Goal: Task Accomplishment & Management: Manage account settings

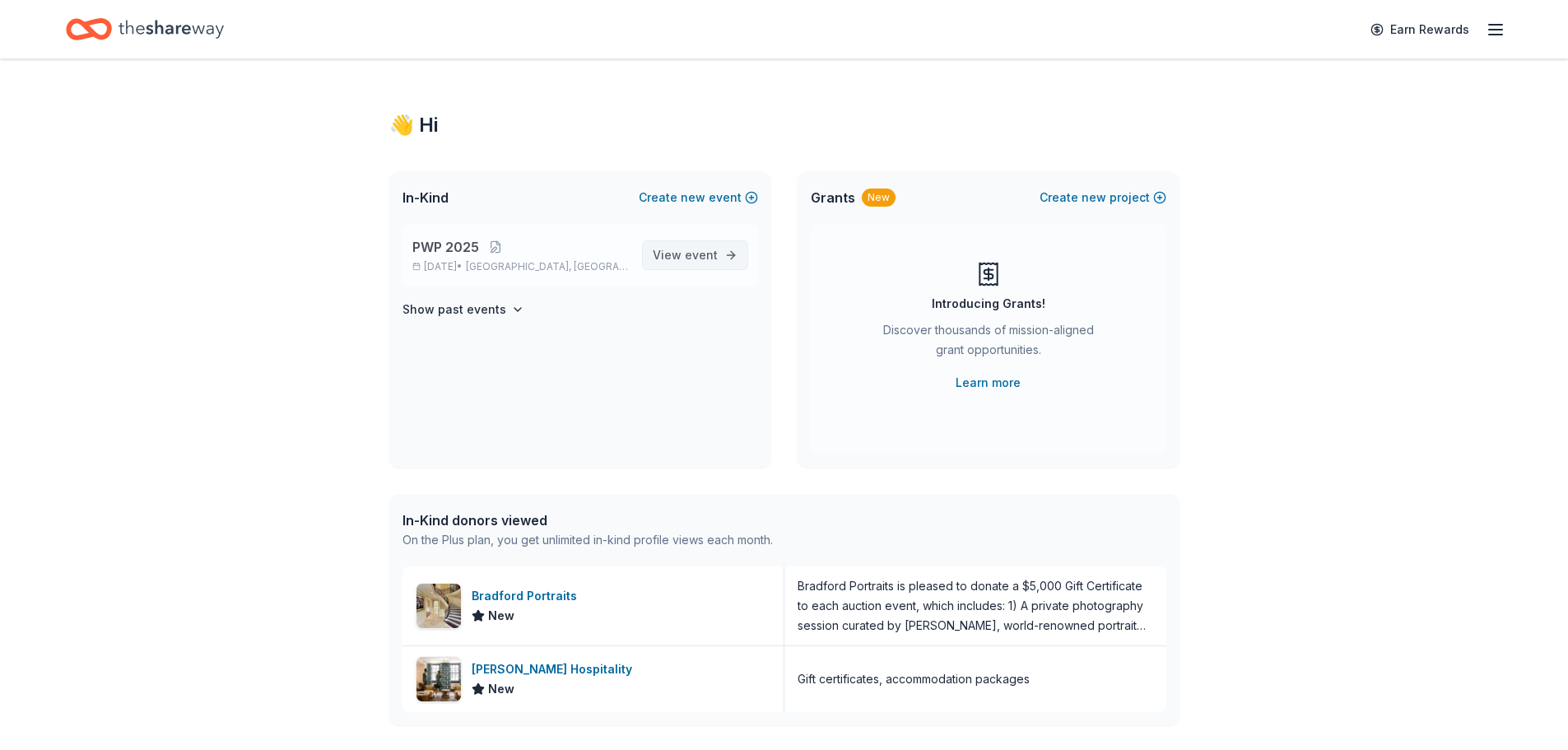
click at [681, 262] on span "View event" at bounding box center [685, 255] width 65 height 20
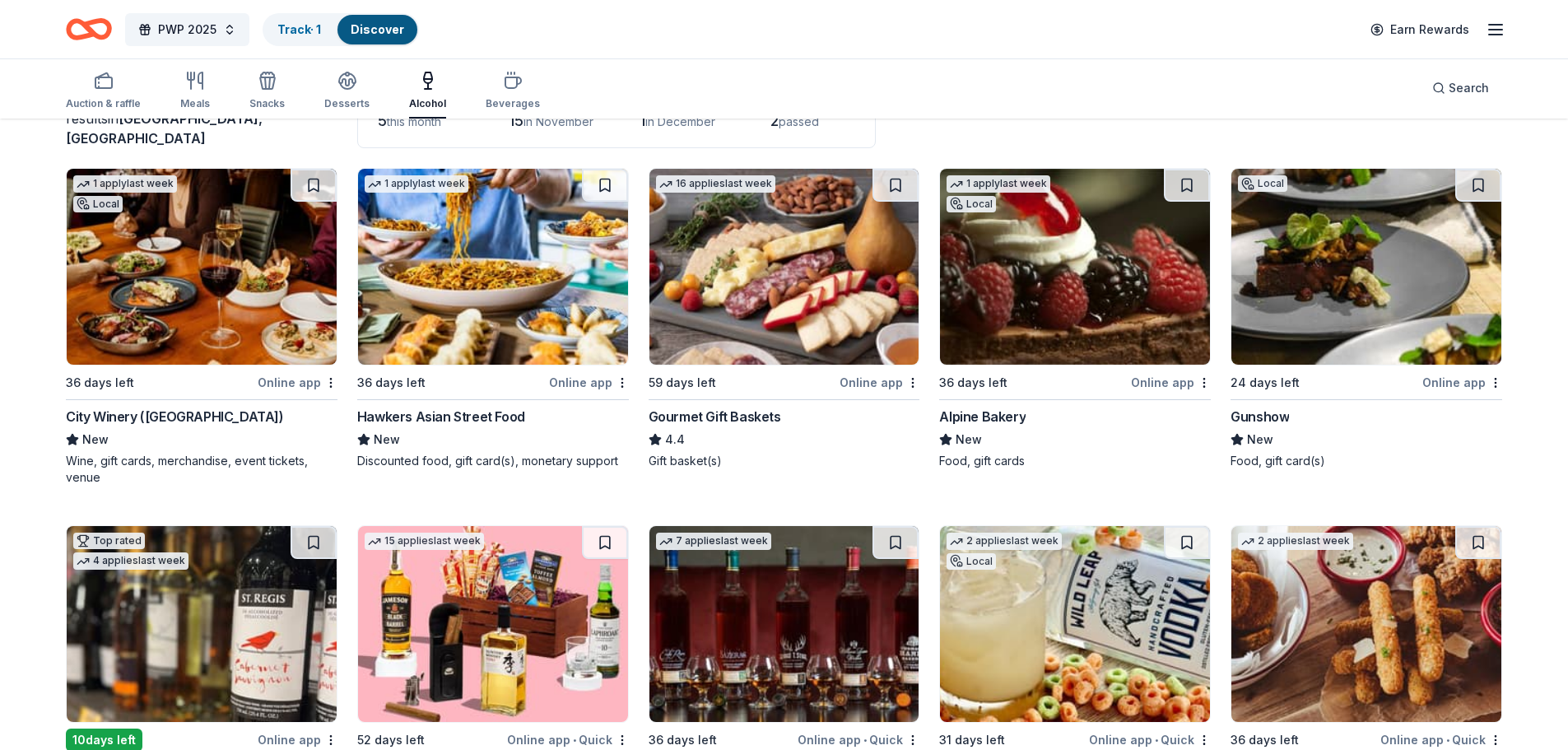
scroll to position [165, 0]
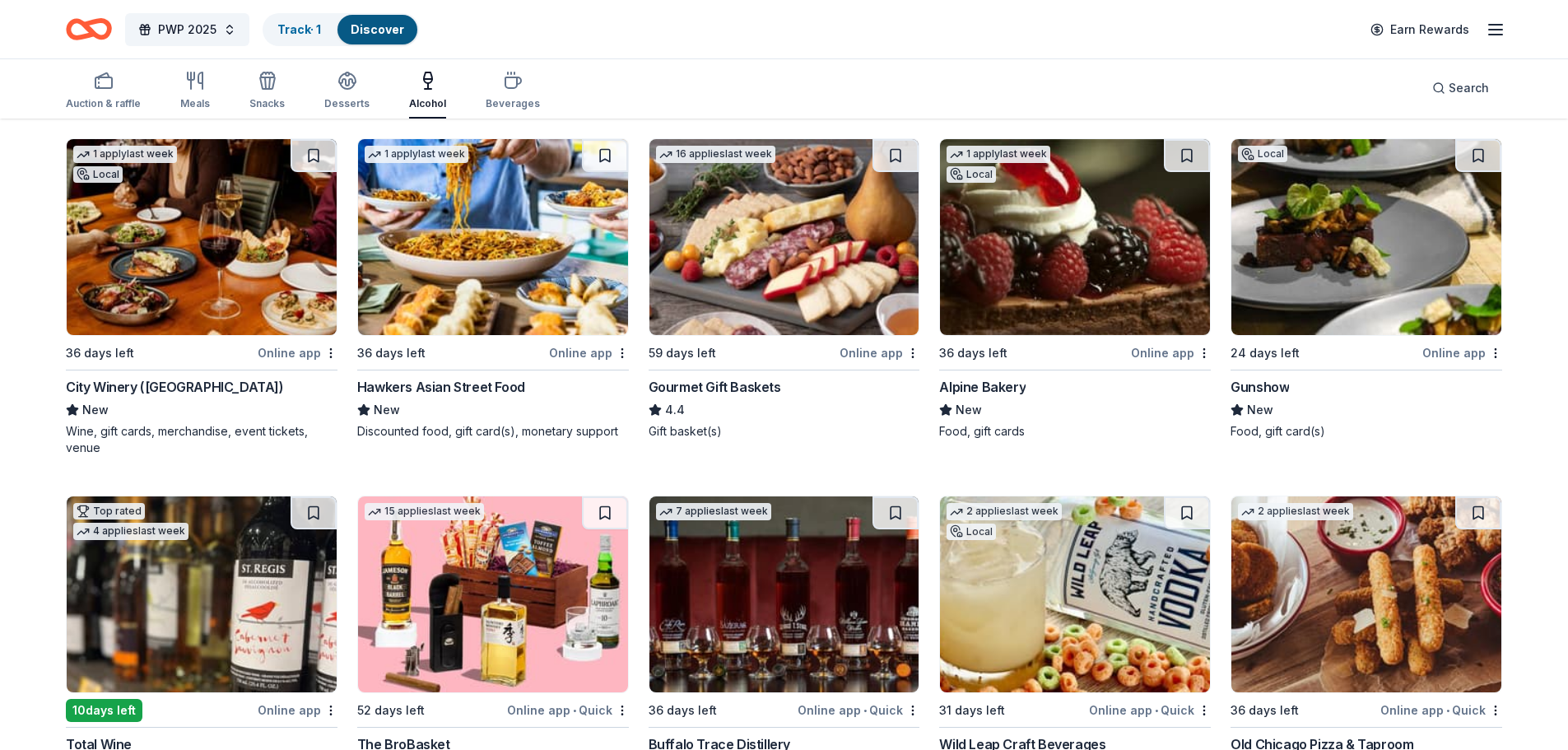
click at [155, 392] on div "City Winery ([GEOGRAPHIC_DATA])" at bounding box center [175, 387] width 218 height 20
click at [606, 152] on button at bounding box center [605, 155] width 46 height 33
click at [1484, 152] on button at bounding box center [1478, 155] width 46 height 33
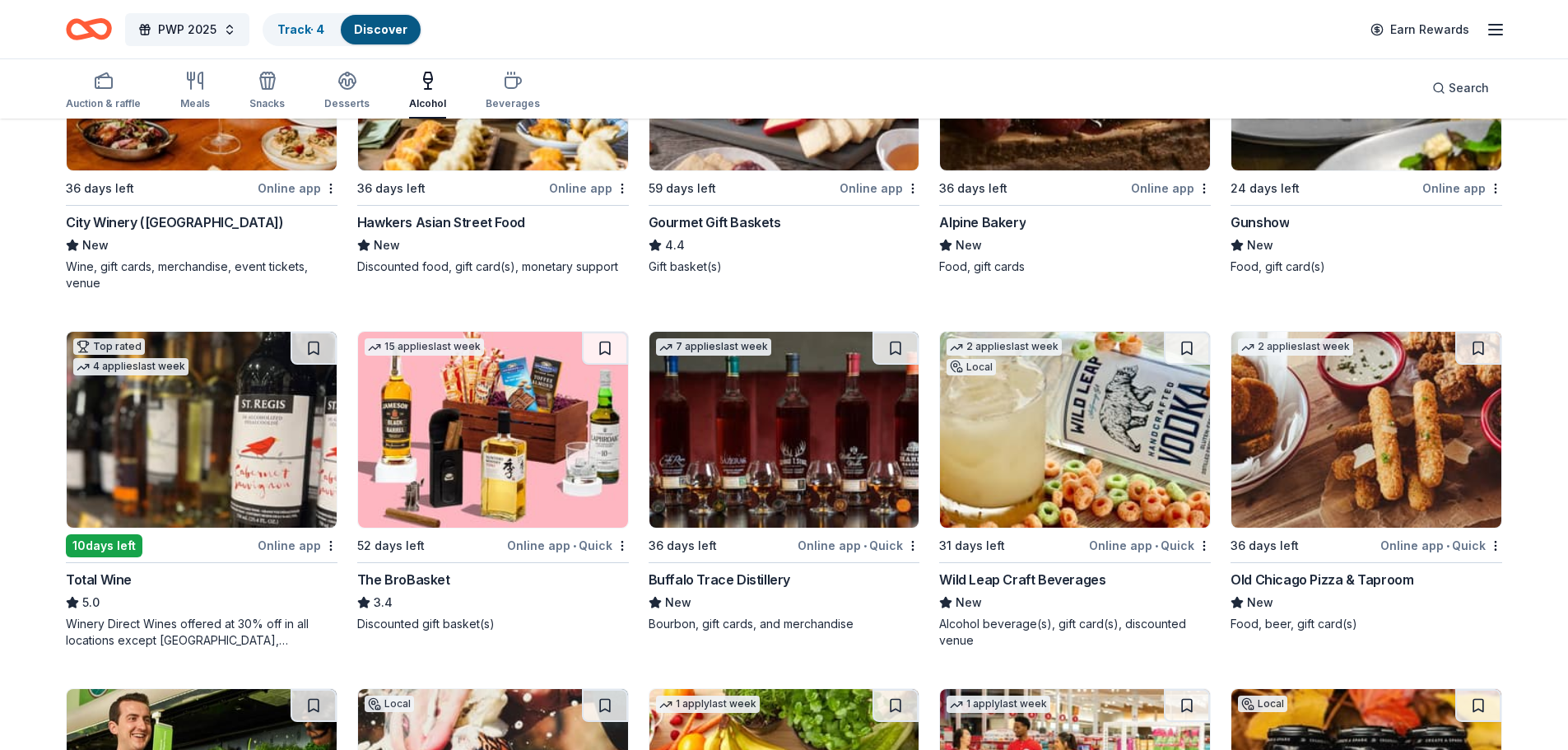
scroll to position [411, 0]
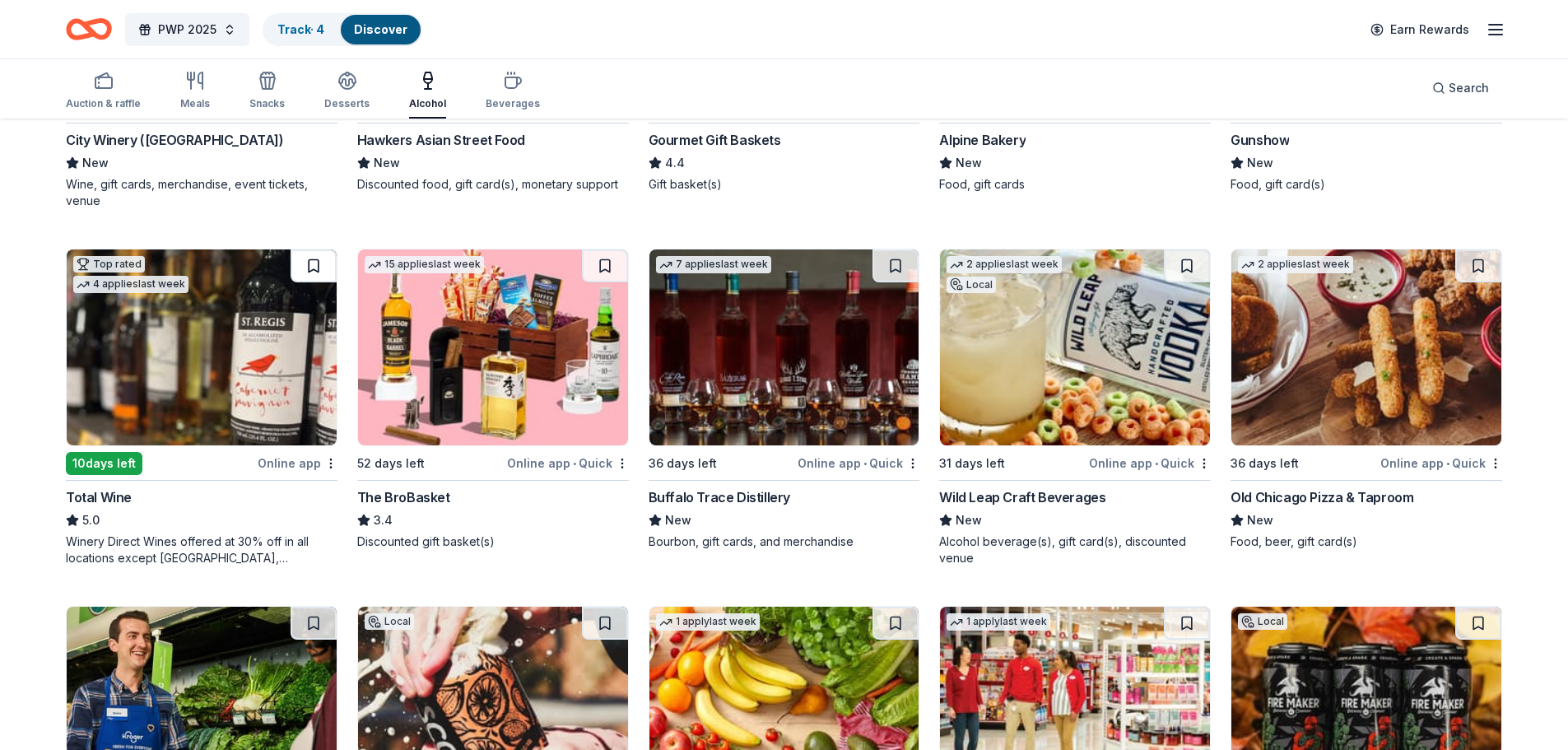
click at [312, 268] on button at bounding box center [314, 265] width 46 height 33
click at [901, 267] on button at bounding box center [895, 265] width 46 height 33
click at [1194, 263] on button at bounding box center [1187, 265] width 46 height 33
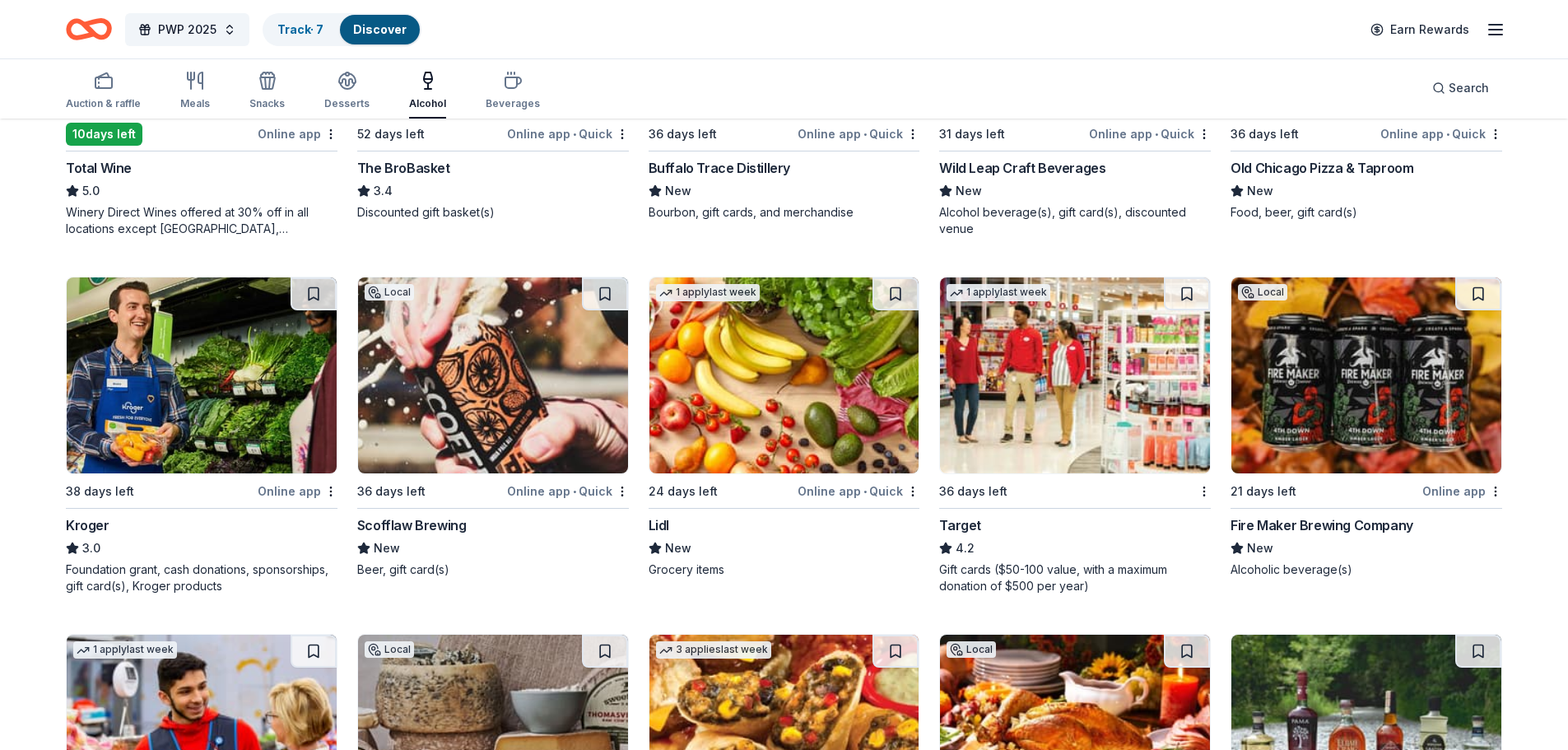
scroll to position [823, 0]
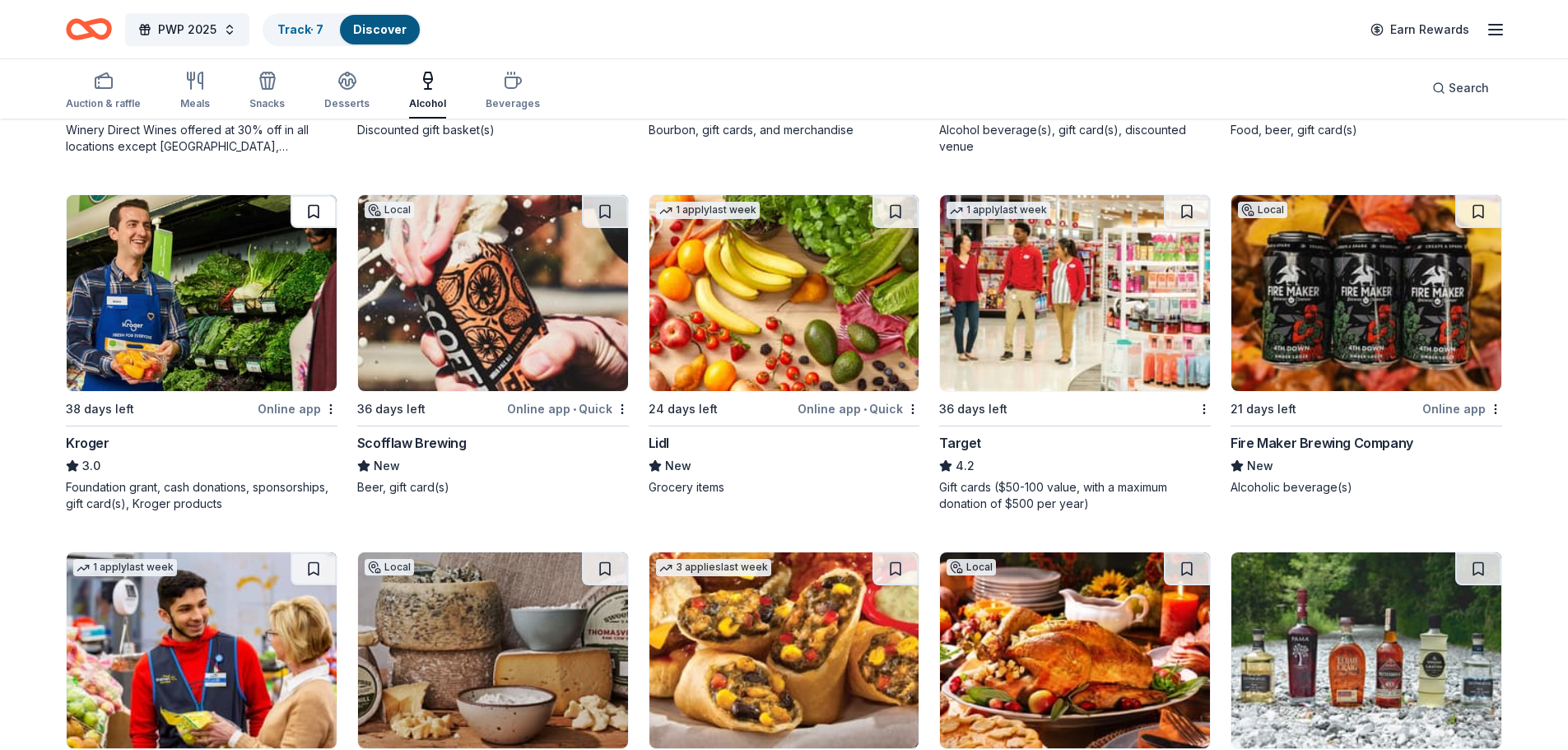
click at [305, 208] on button at bounding box center [314, 211] width 46 height 33
click at [898, 215] on button at bounding box center [895, 211] width 46 height 33
click at [1193, 212] on button at bounding box center [1187, 211] width 46 height 33
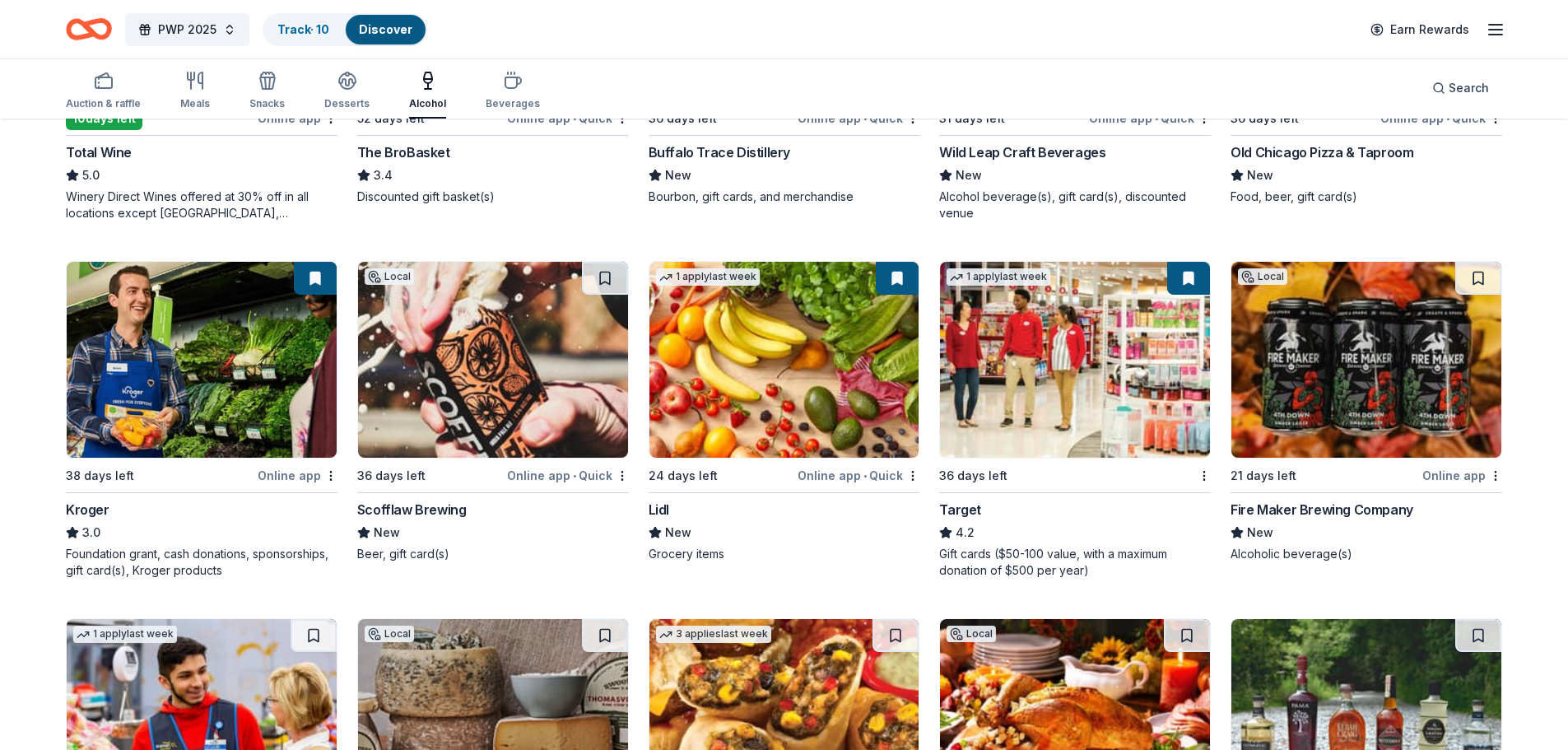
scroll to position [741, 0]
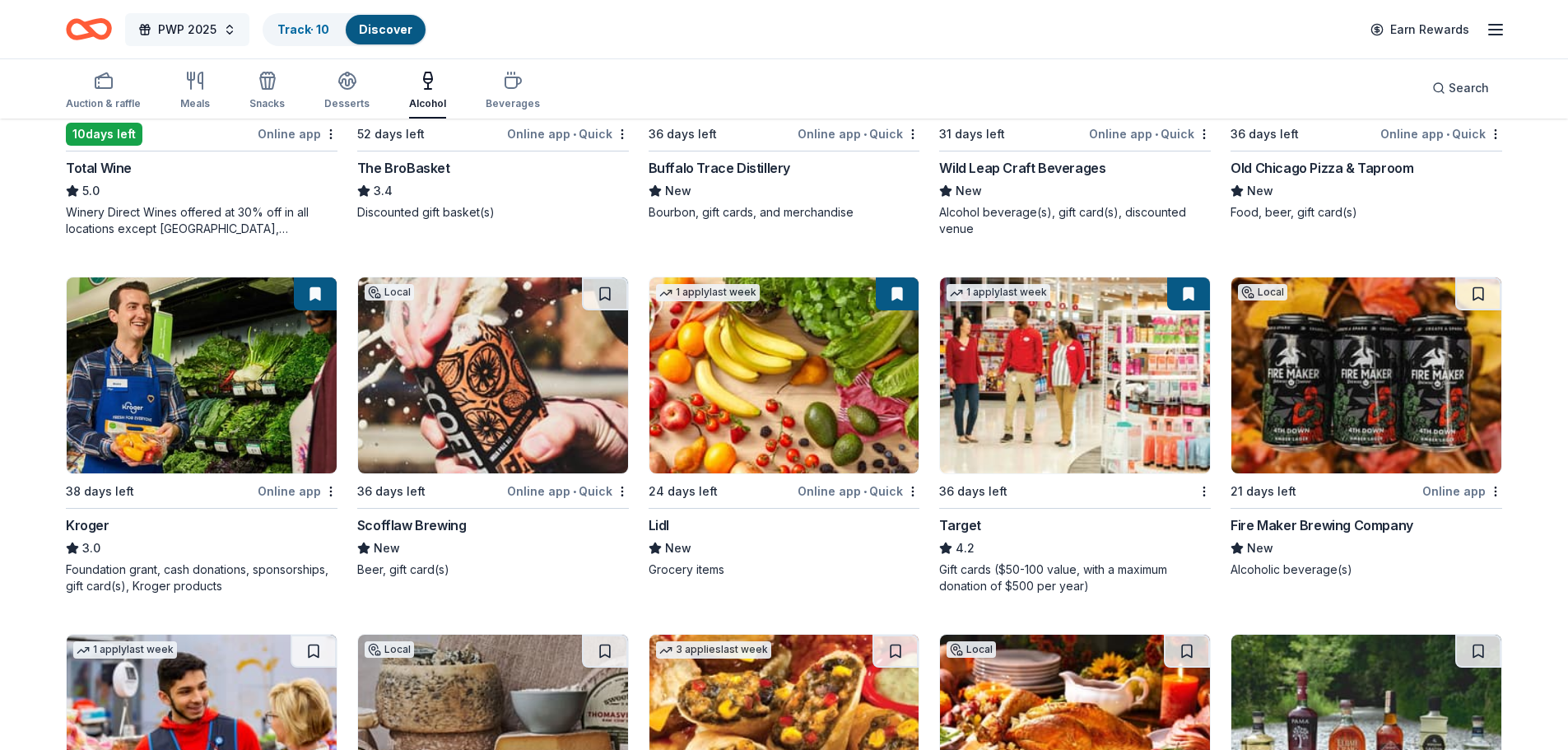
click at [206, 31] on span "PWP 2025" at bounding box center [187, 30] width 58 height 20
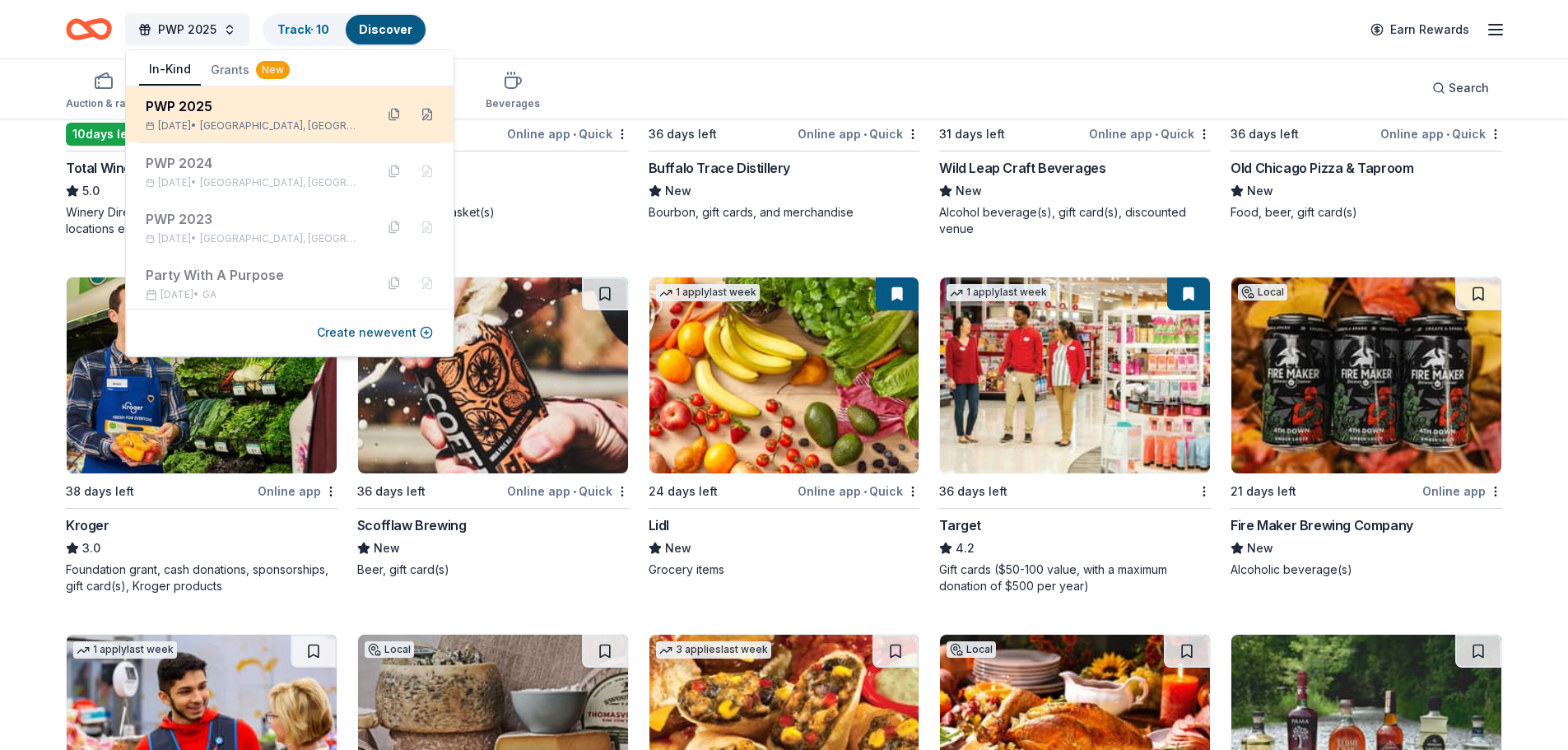
click at [221, 108] on div "PWP 2025" at bounding box center [254, 106] width 216 height 20
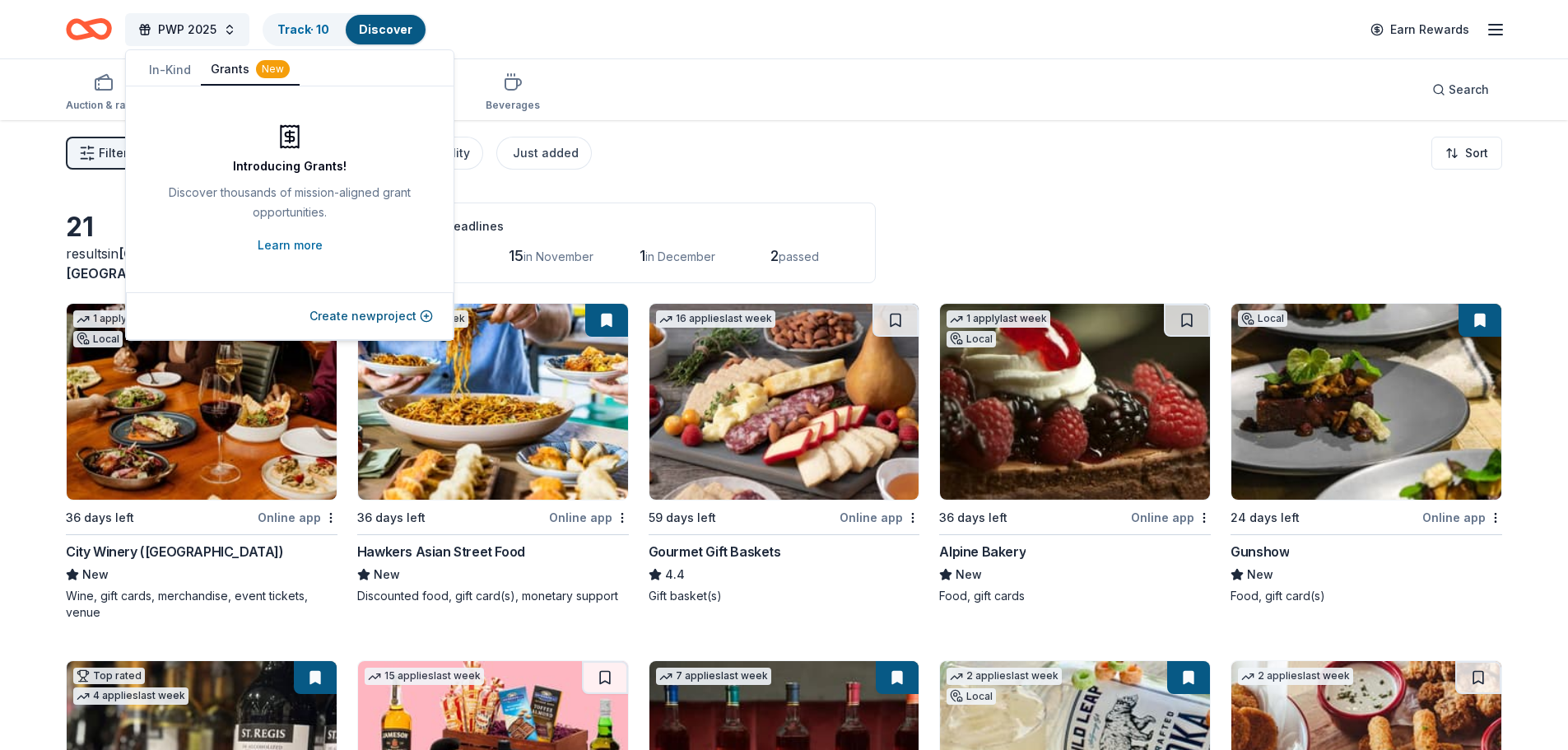
click at [215, 70] on button "Grants New" at bounding box center [250, 69] width 99 height 31
click at [156, 71] on button "In-Kind" at bounding box center [170, 70] width 62 height 30
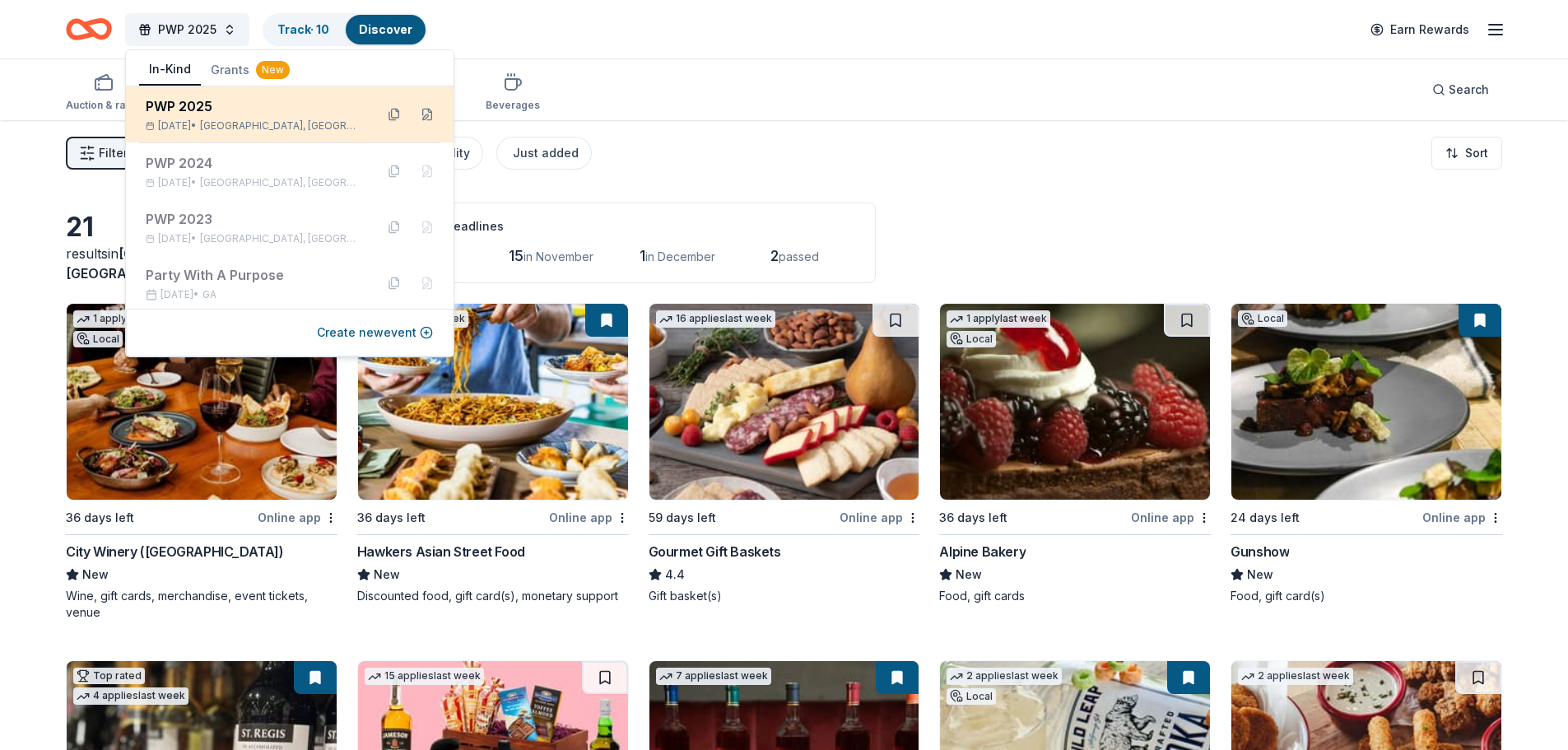
click at [221, 128] on div "Dec 12, 2025 • Atlanta, GA" at bounding box center [254, 125] width 216 height 13
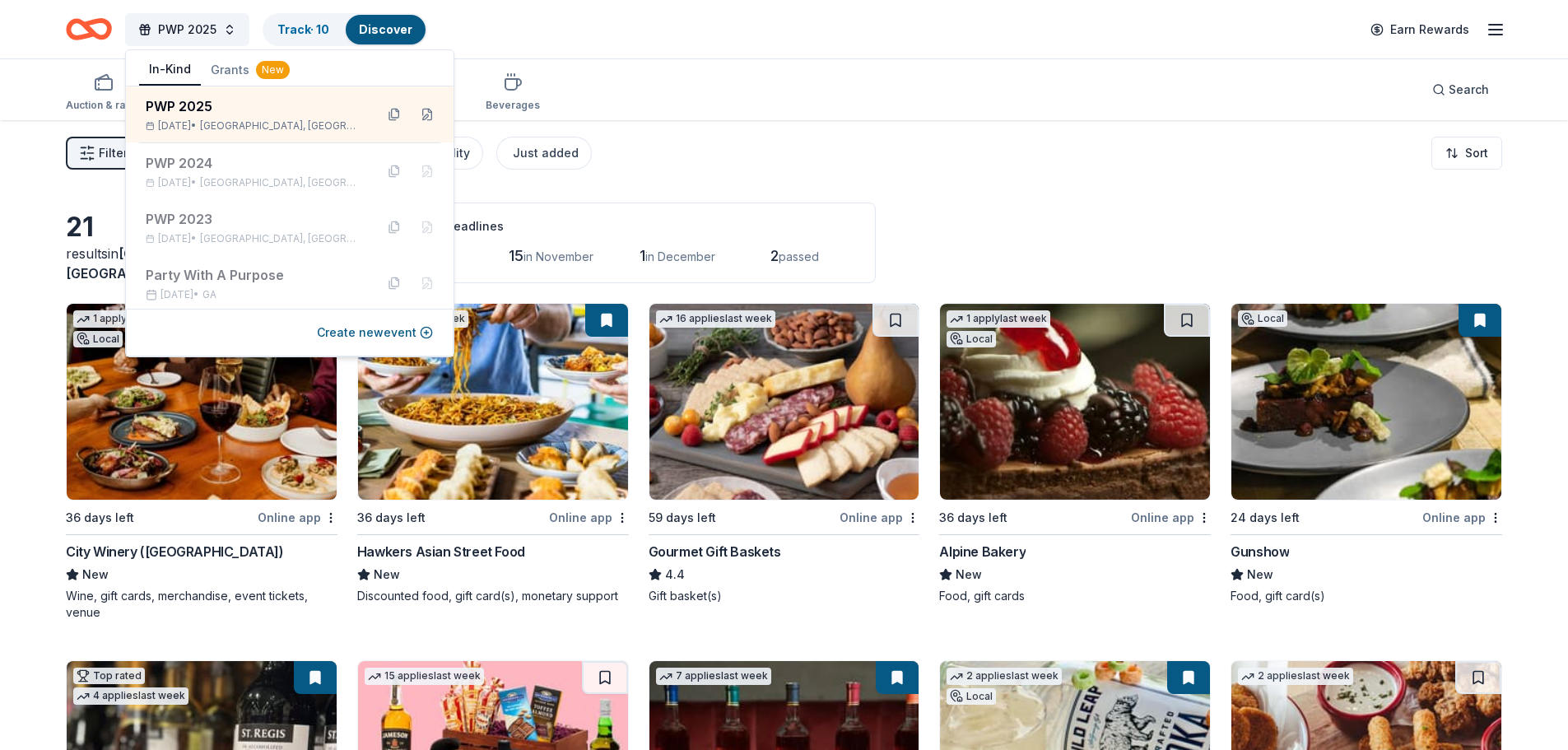
click at [969, 23] on div "PWP 2025 Track · 10 Discover Earn Rewards" at bounding box center [784, 29] width 1436 height 39
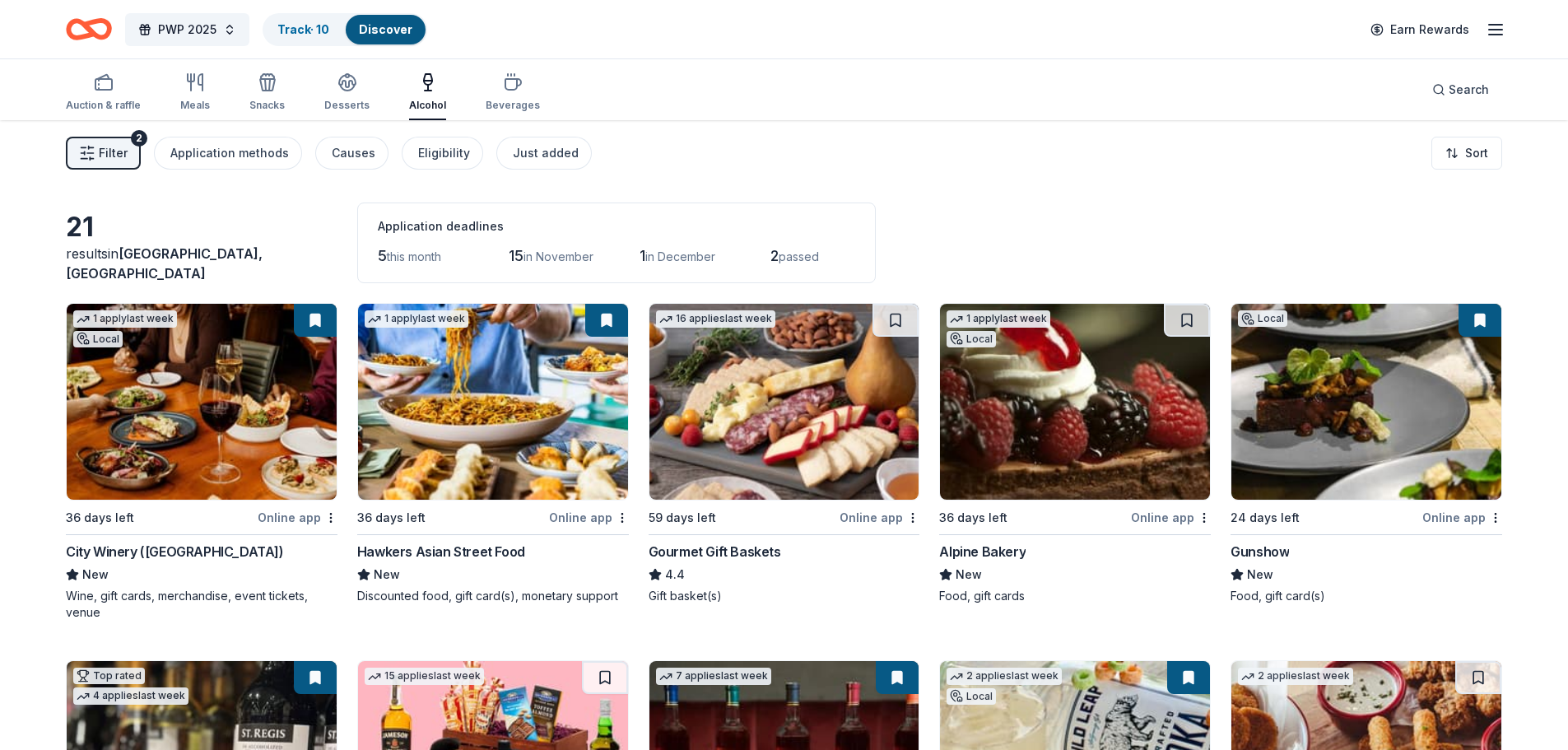
click at [1494, 30] on line "button" at bounding box center [1495, 30] width 13 height 0
click at [1296, 132] on link "Account" at bounding box center [1298, 127] width 52 height 16
click at [315, 26] on link "Track · 10" at bounding box center [303, 29] width 52 height 14
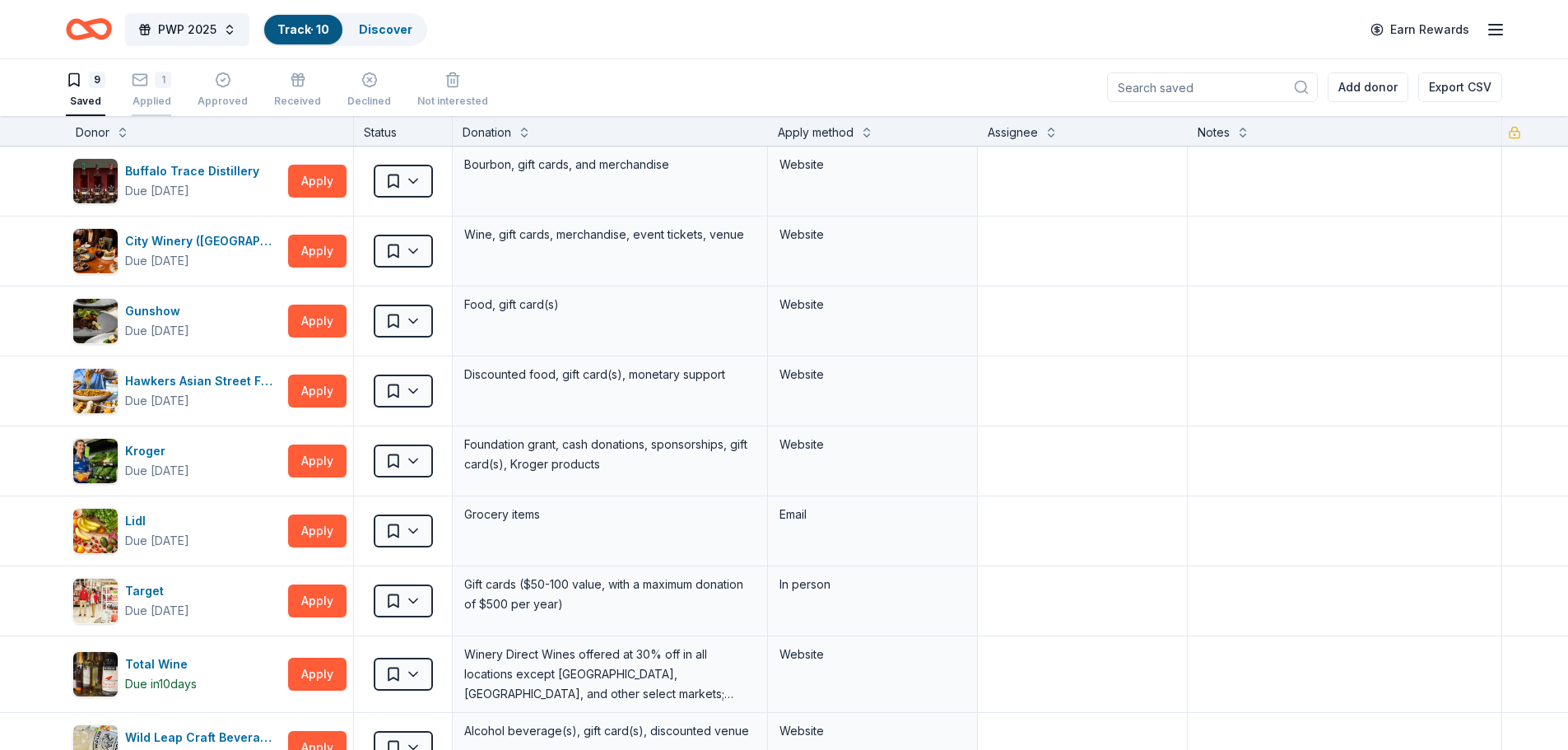
click at [151, 87] on div "1" at bounding box center [152, 80] width 40 height 16
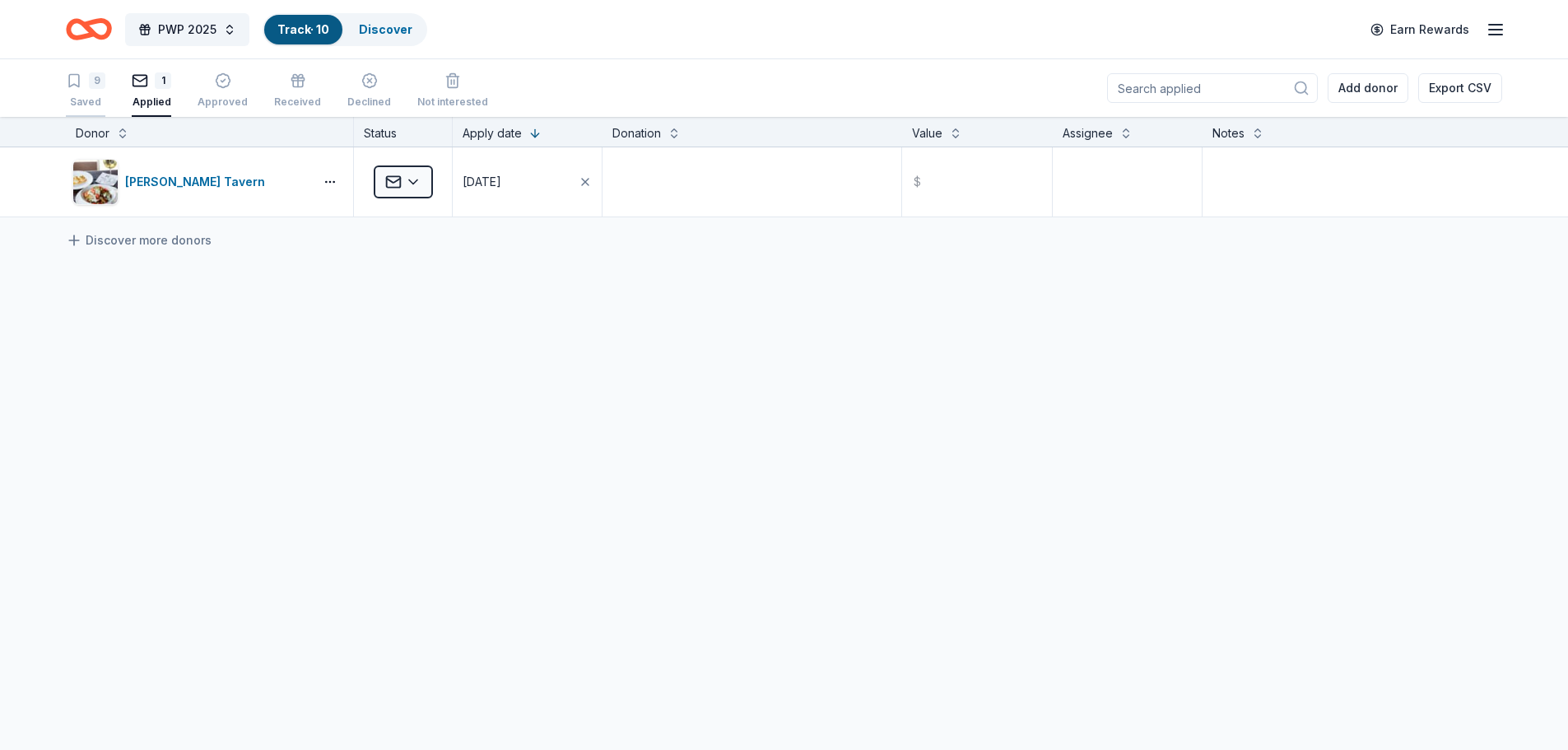
click at [96, 92] on div "9 Saved" at bounding box center [86, 90] width 40 height 36
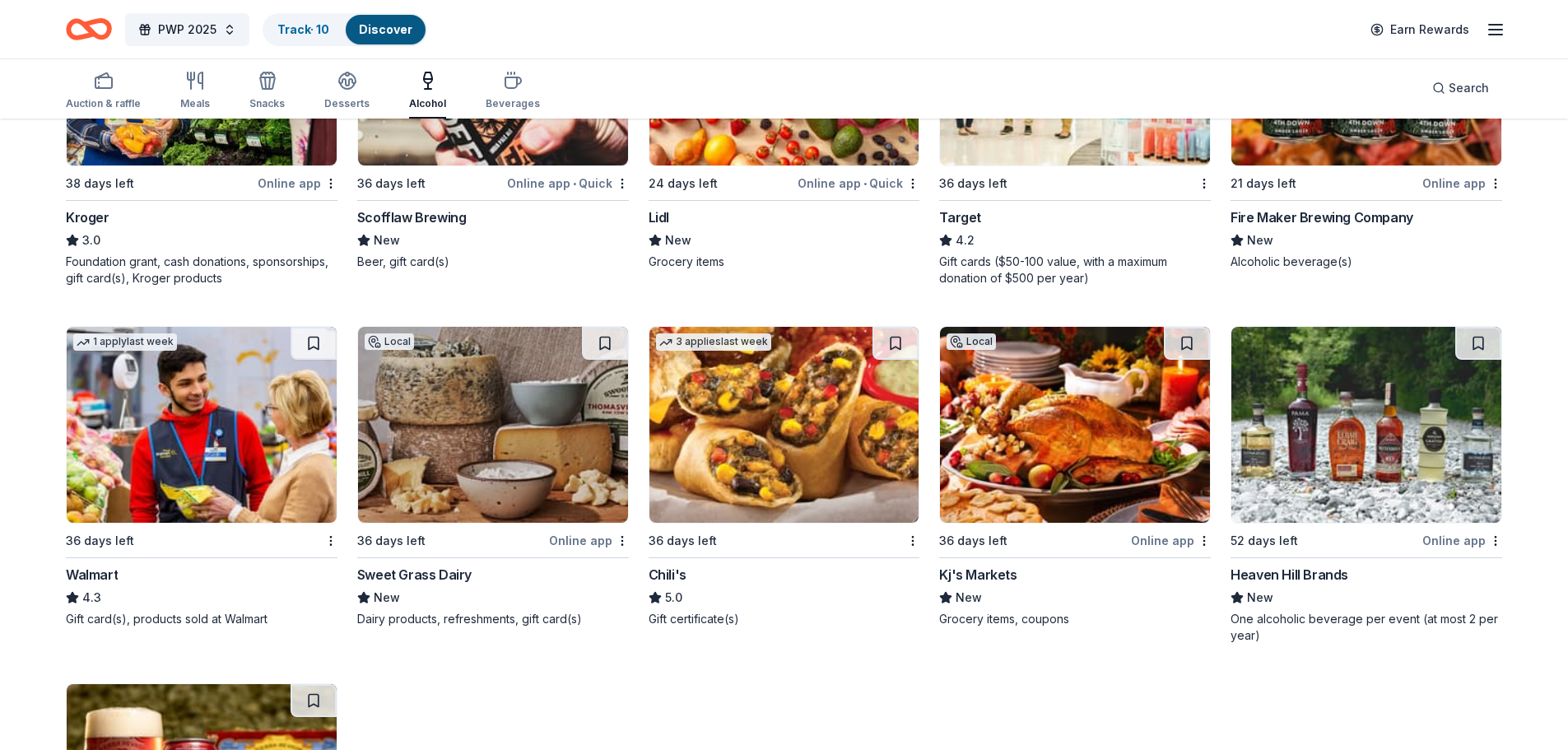
scroll to position [987, 0]
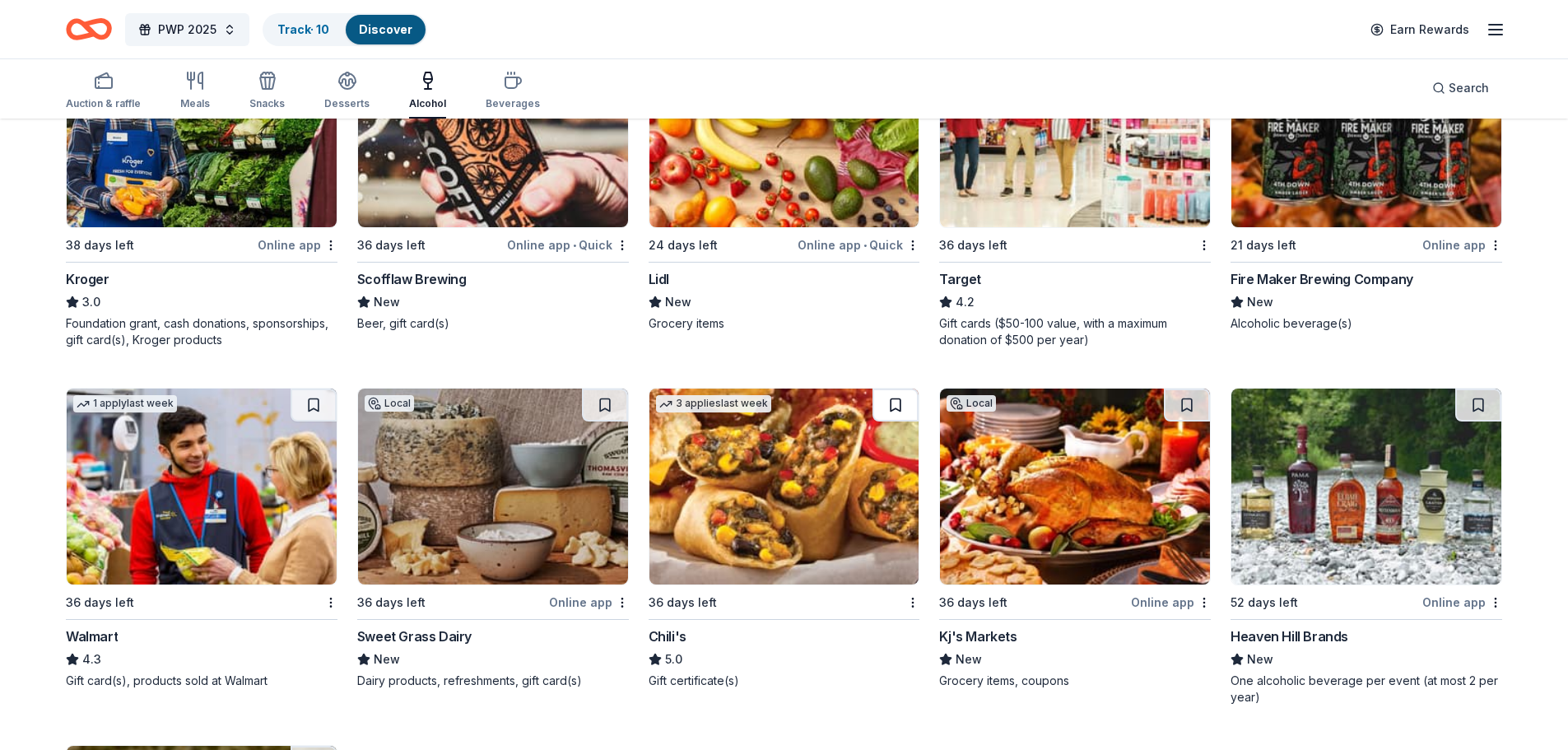
click at [893, 404] on button at bounding box center [895, 404] width 46 height 33
click at [310, 398] on button at bounding box center [314, 404] width 46 height 33
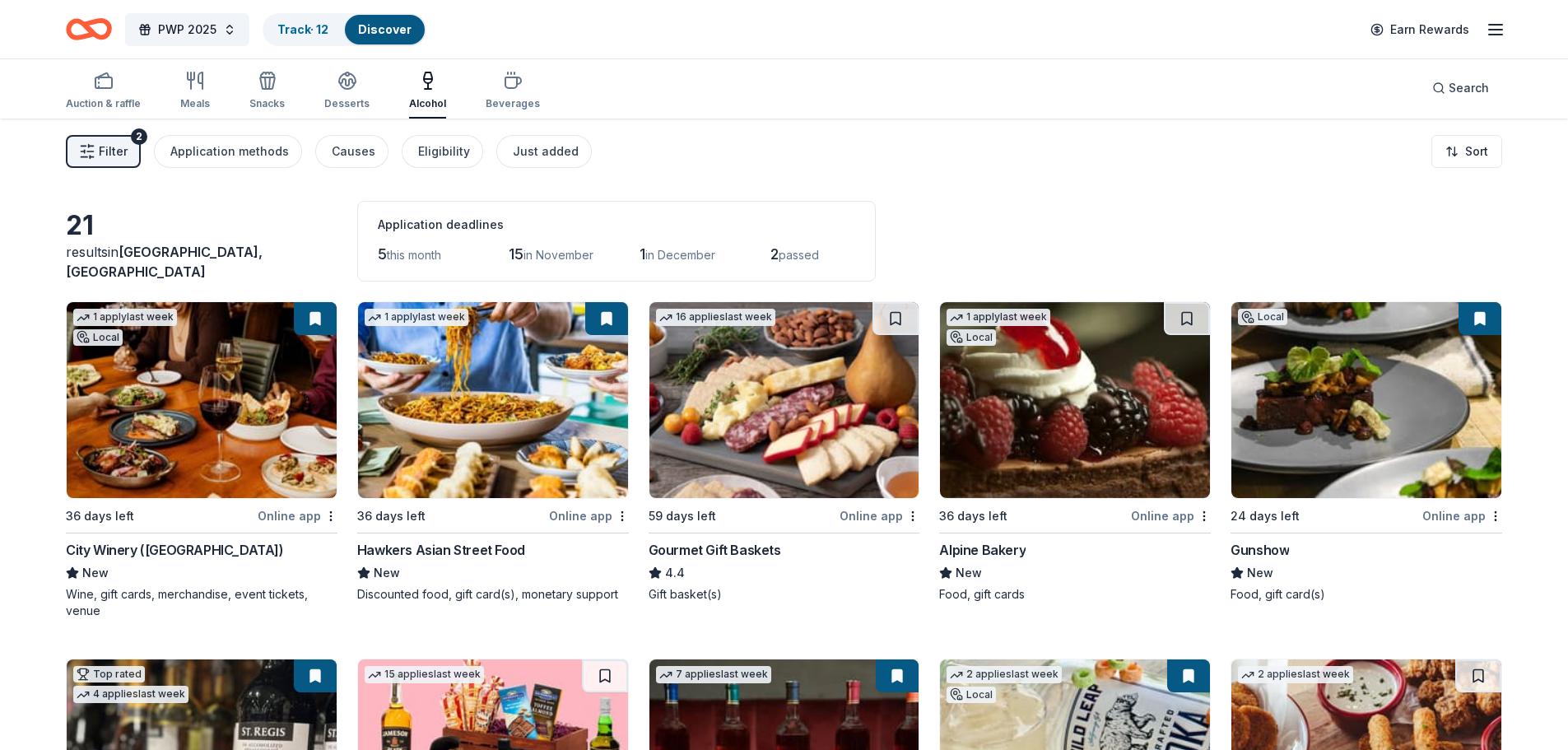
scroll to position [0, 0]
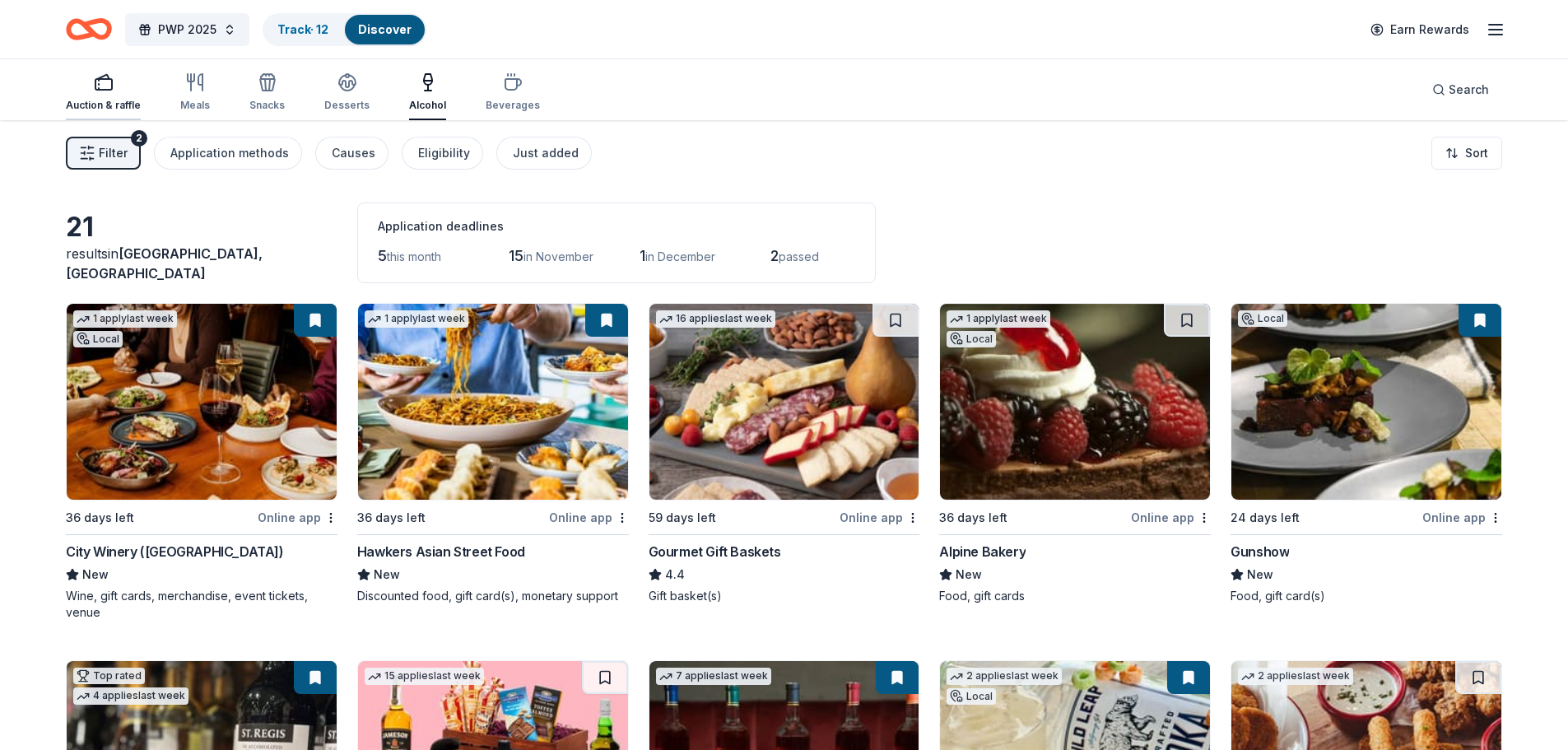
click at [120, 105] on div "Auction & raffle" at bounding box center [103, 105] width 75 height 13
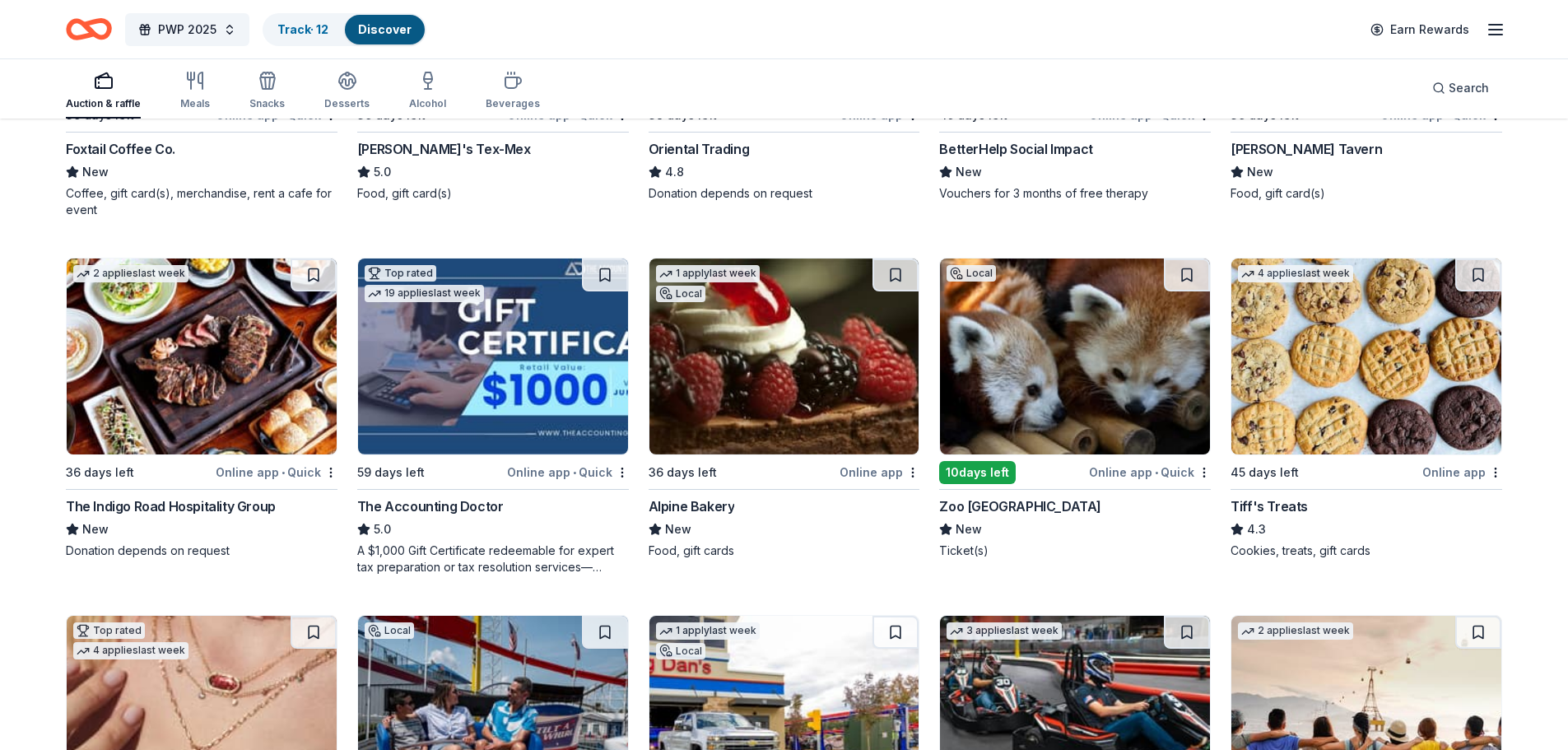
scroll to position [411, 0]
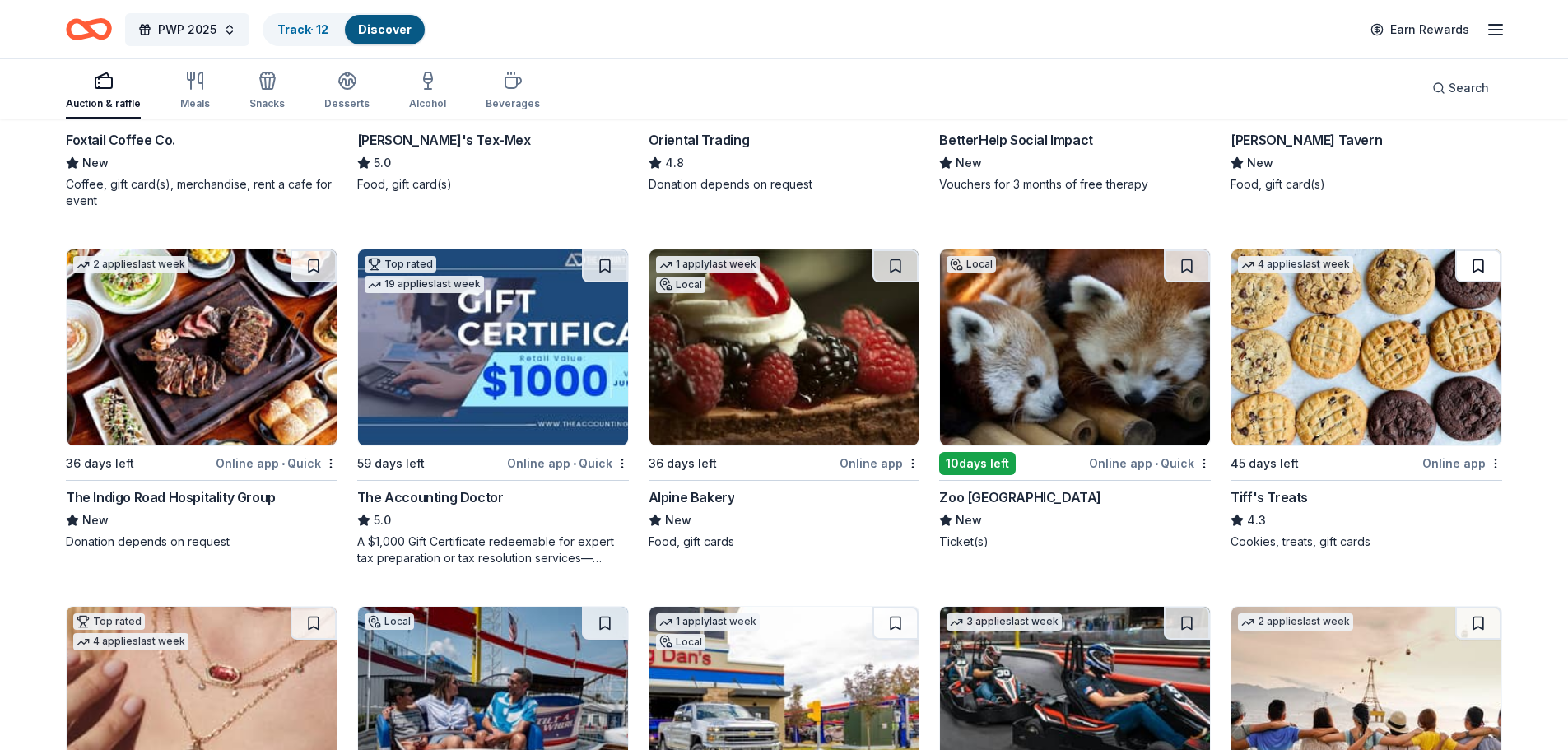
click at [1482, 258] on button at bounding box center [1478, 265] width 46 height 33
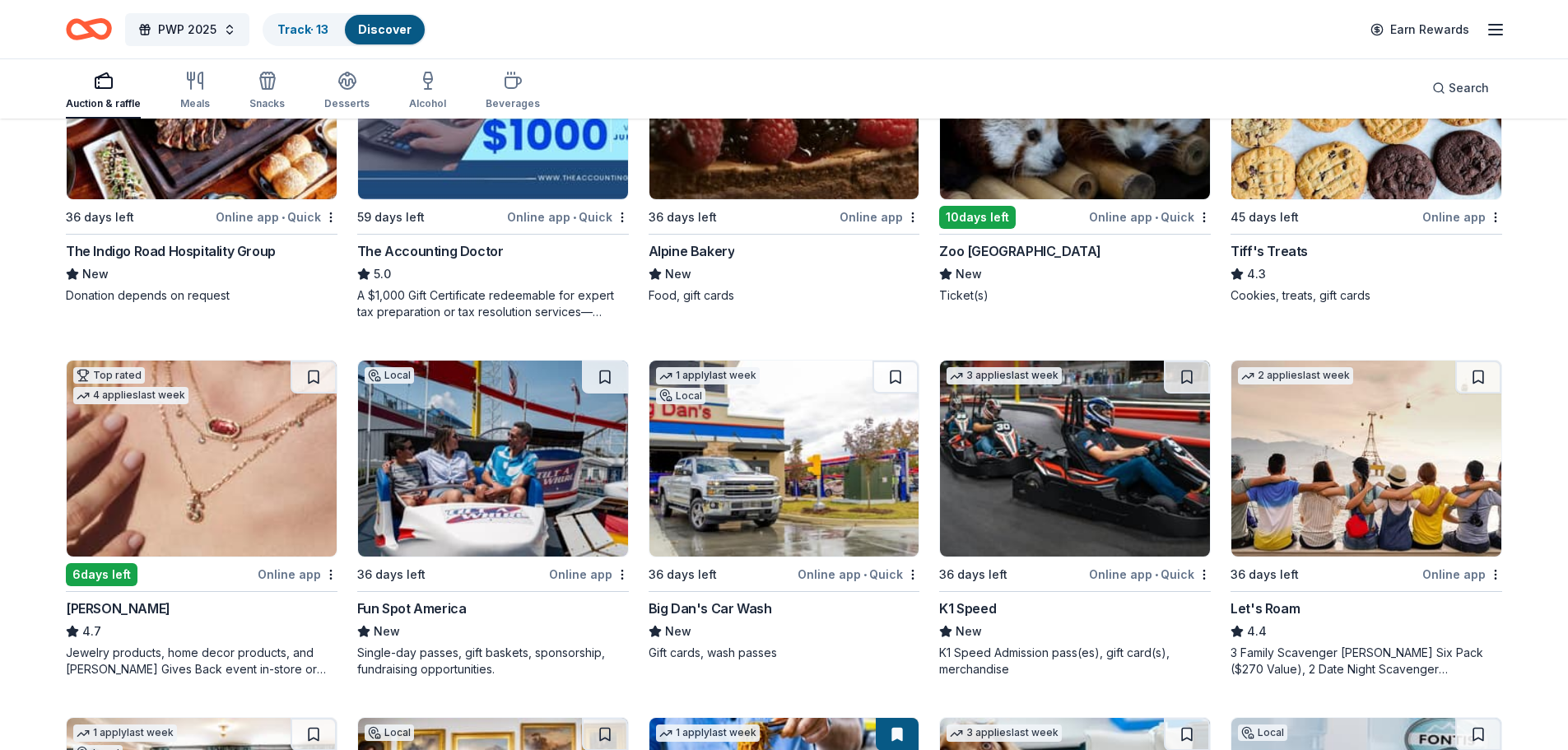
scroll to position [658, 0]
click at [323, 374] on button at bounding box center [314, 376] width 46 height 33
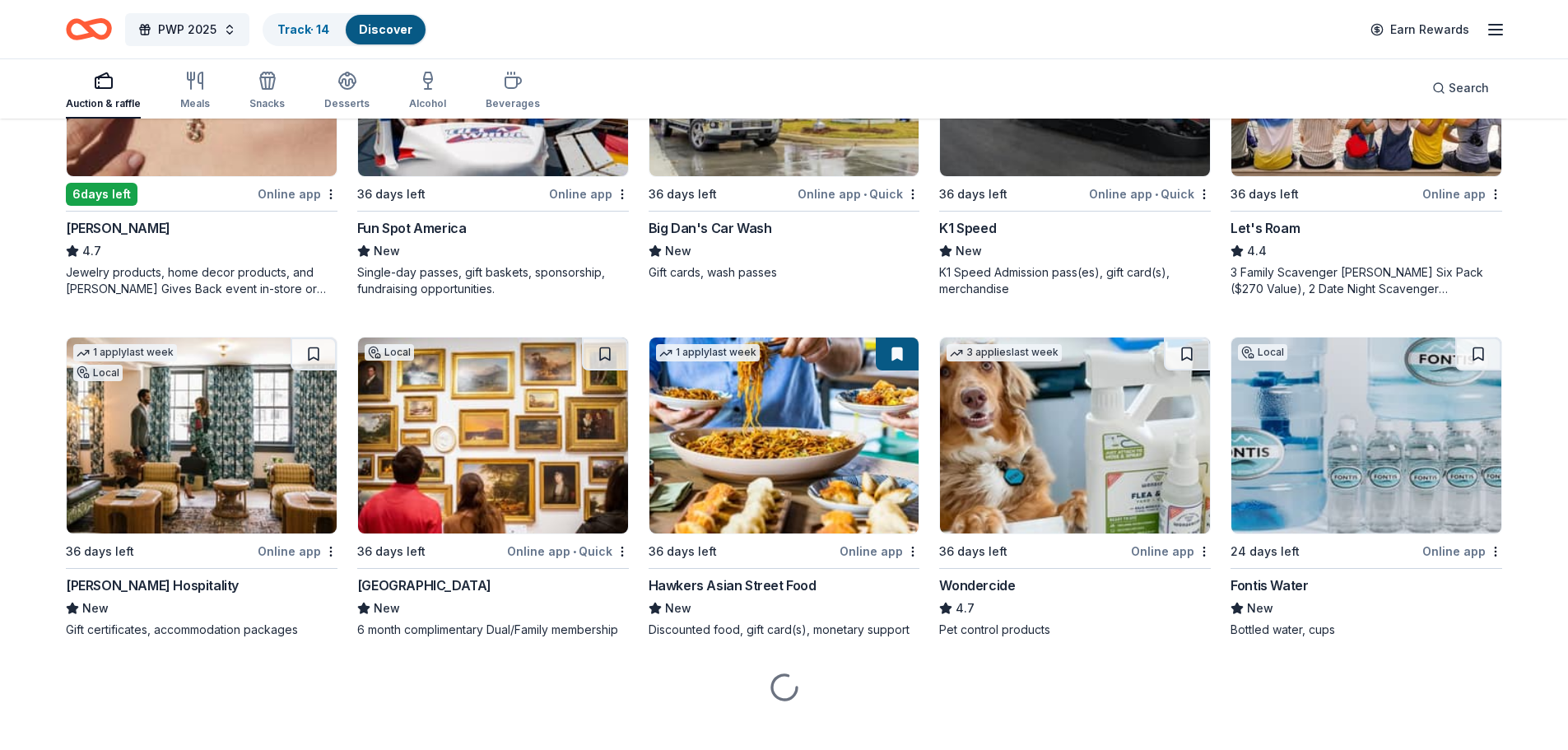
scroll to position [1058, 0]
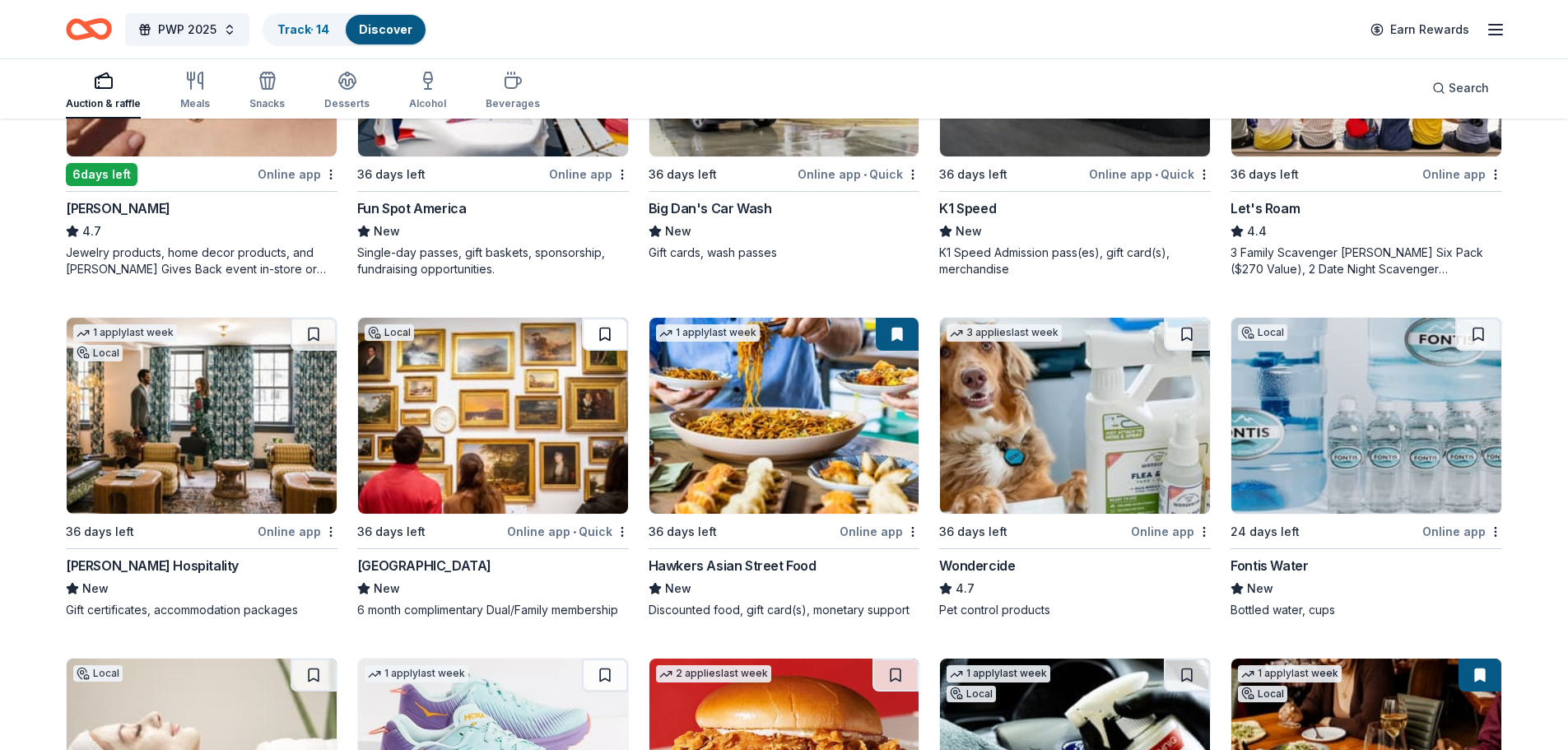
click at [612, 331] on button at bounding box center [605, 334] width 46 height 33
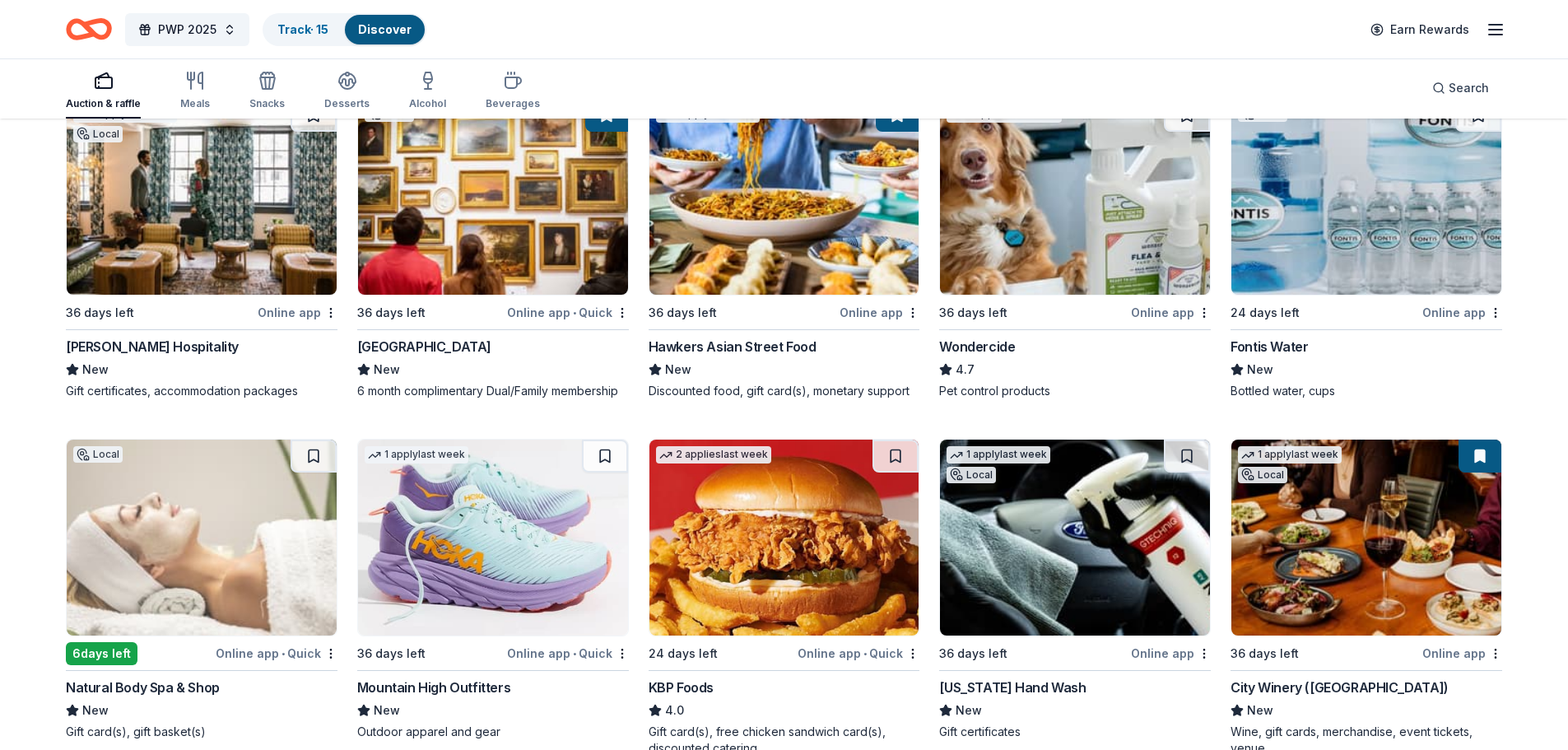
scroll to position [1387, 0]
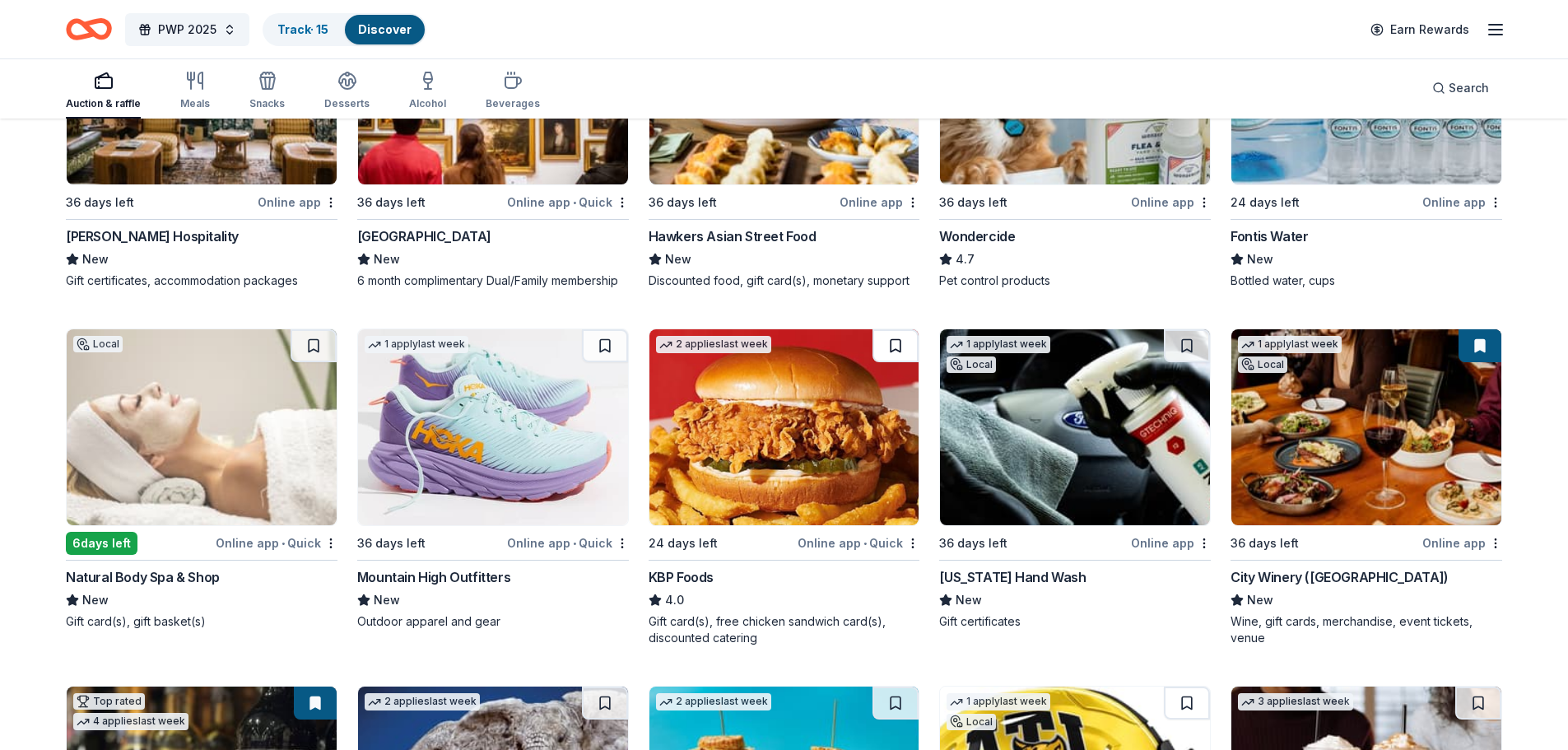
click at [900, 344] on button at bounding box center [895, 345] width 46 height 33
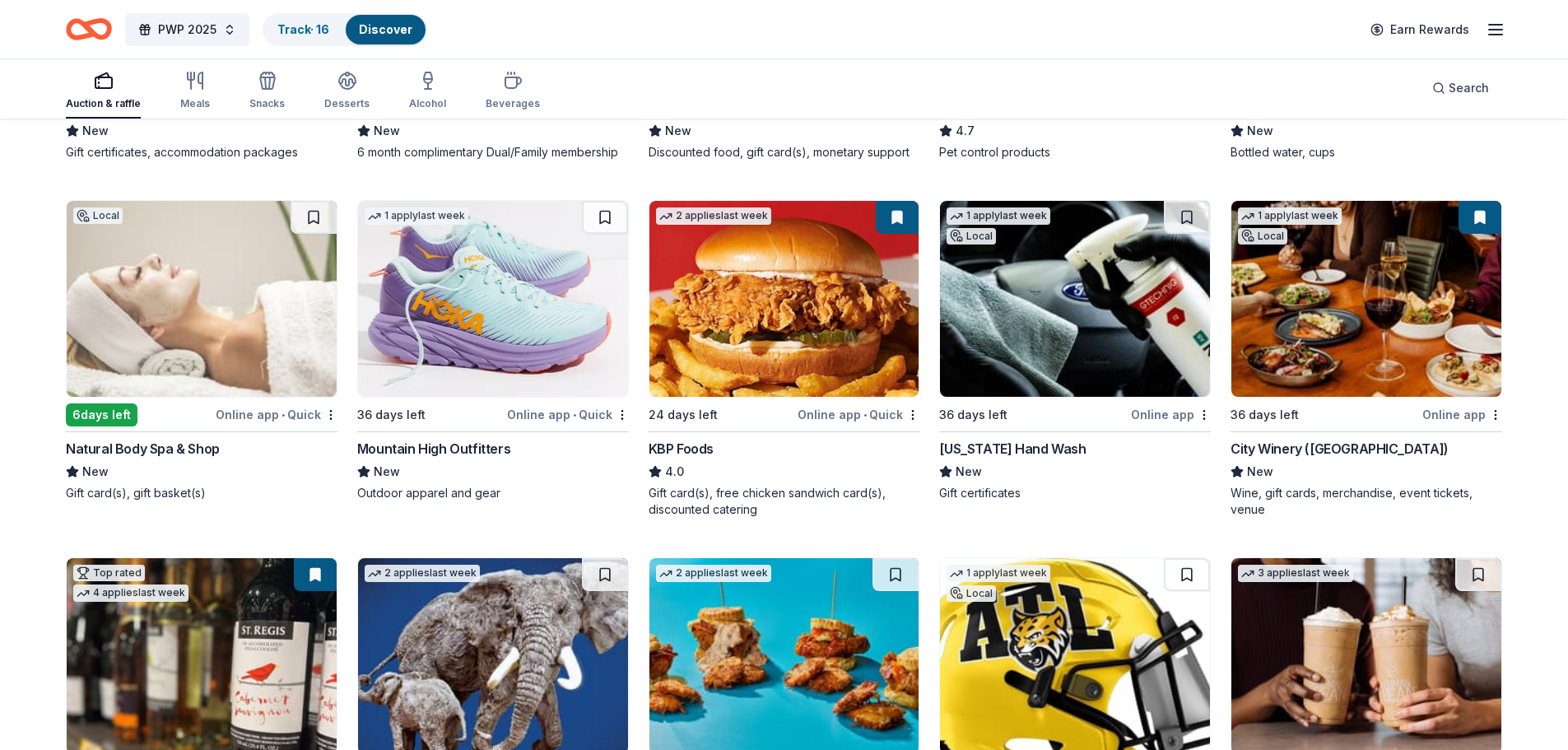
scroll to position [1469, 0]
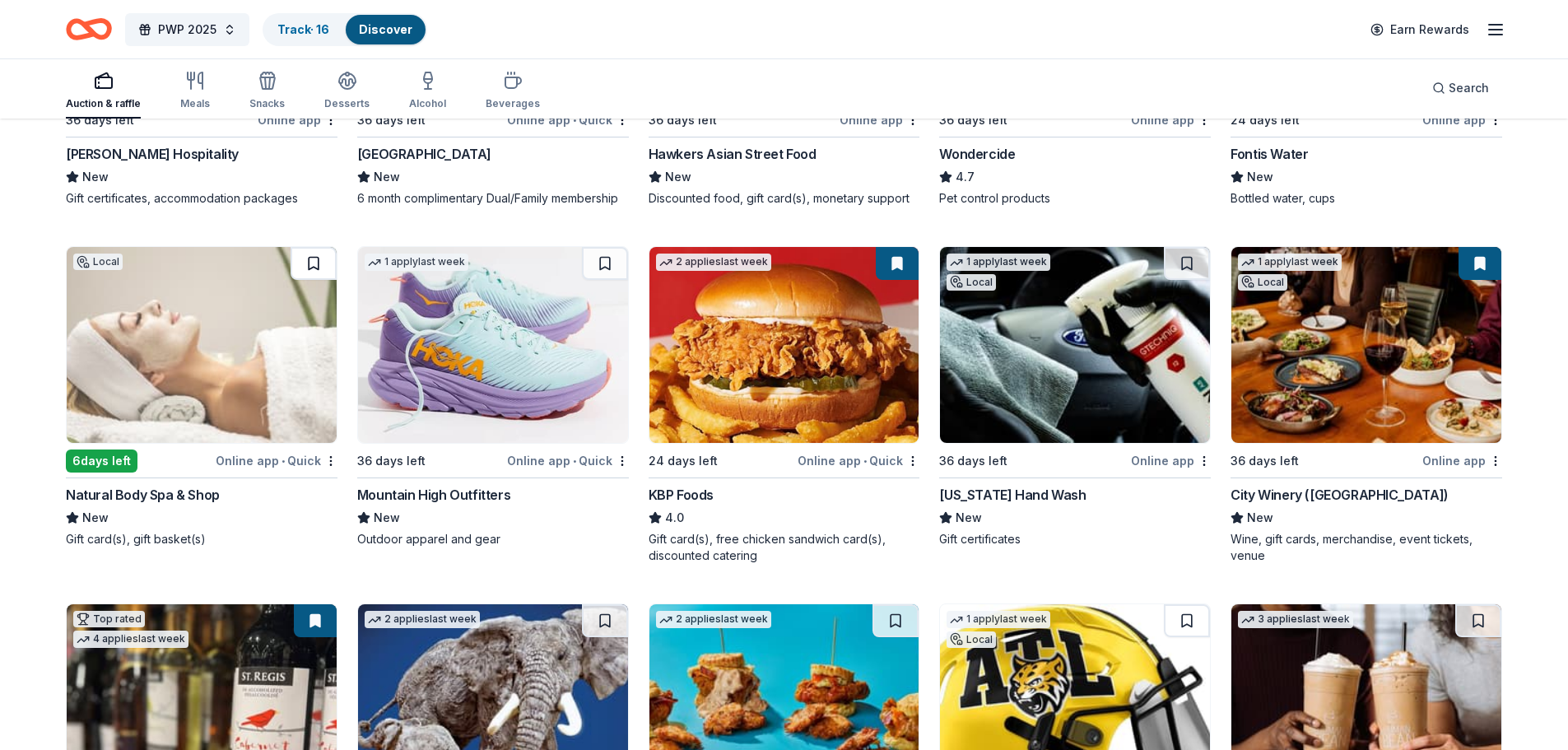
click at [316, 257] on button at bounding box center [314, 263] width 46 height 33
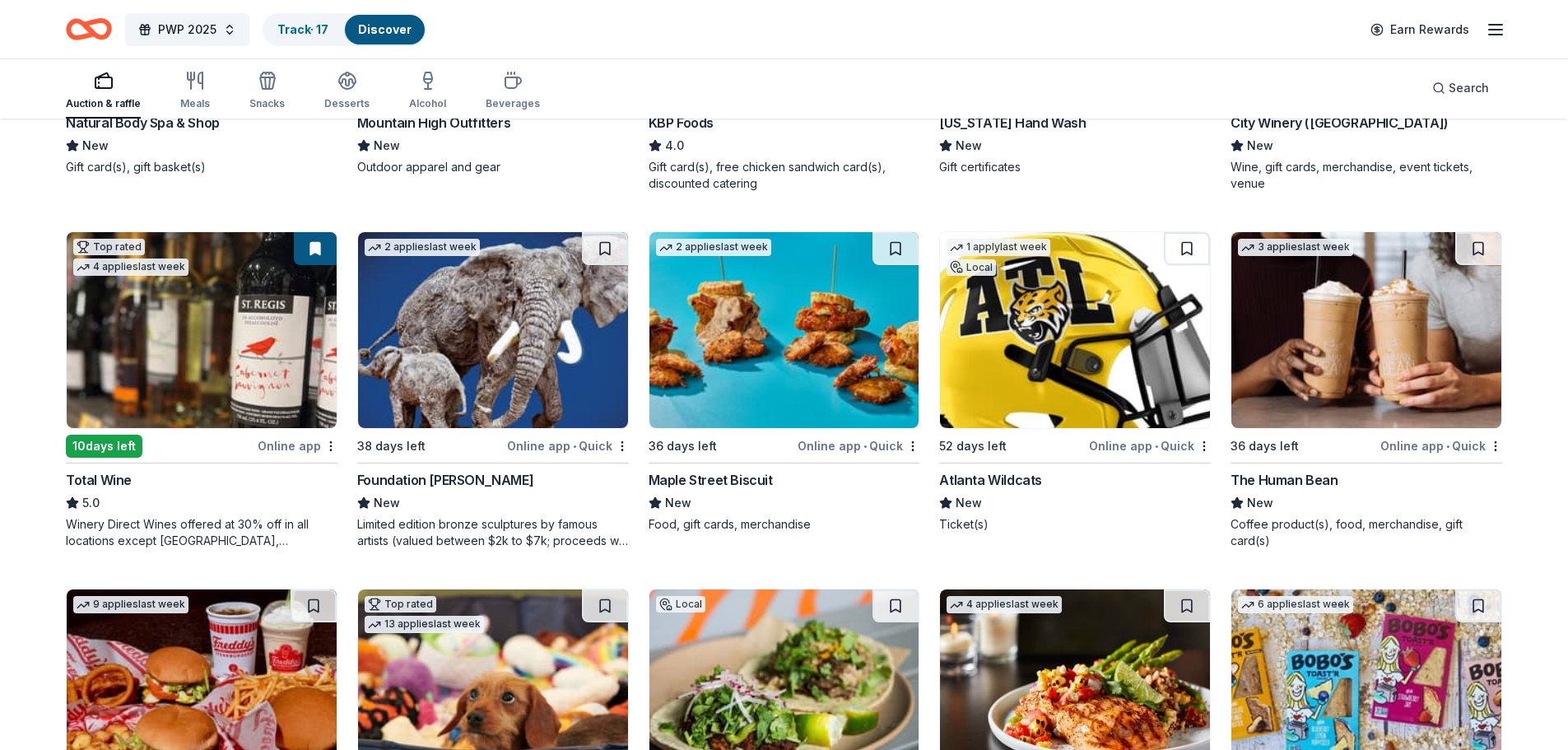
scroll to position [1881, 0]
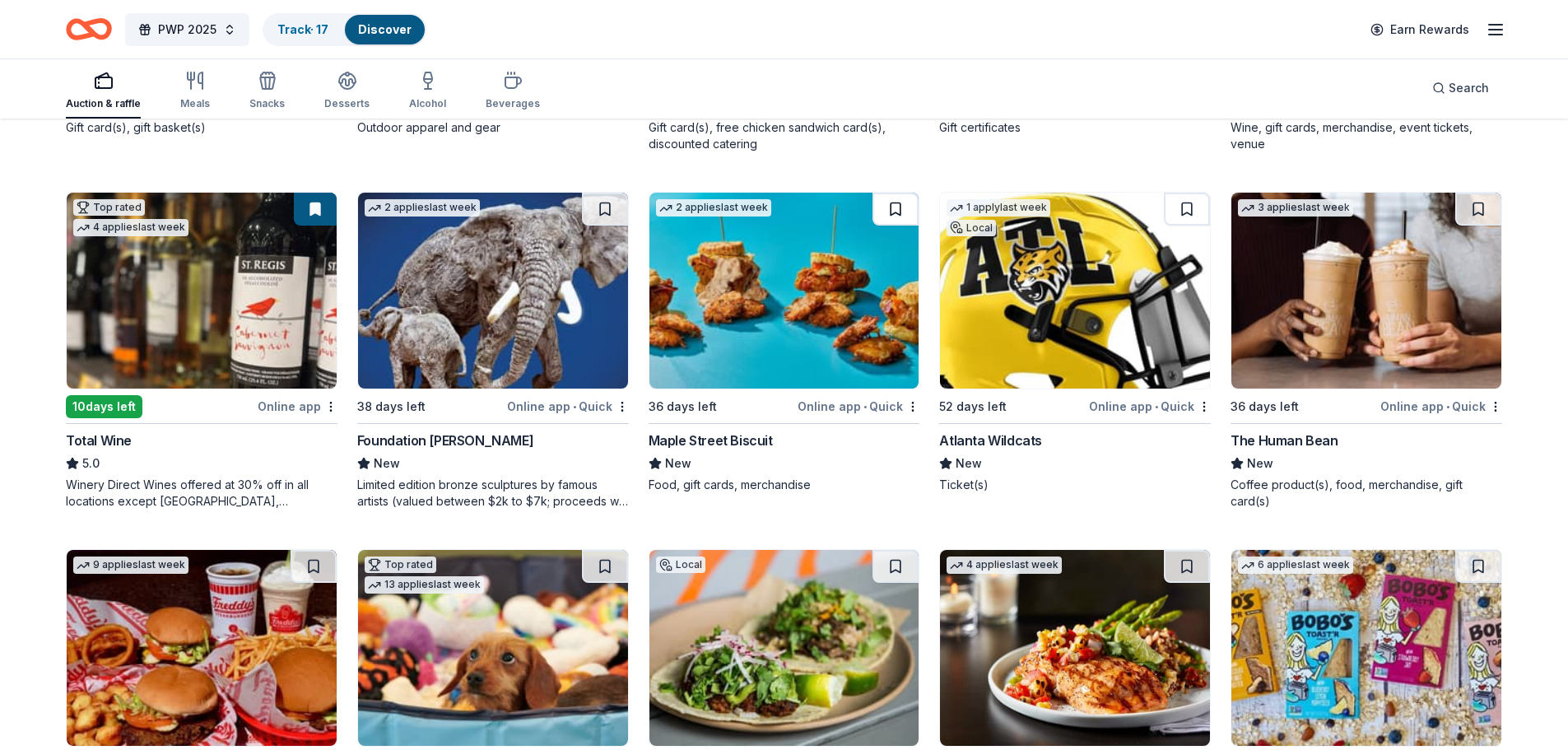
click at [903, 206] on button at bounding box center [895, 209] width 46 height 33
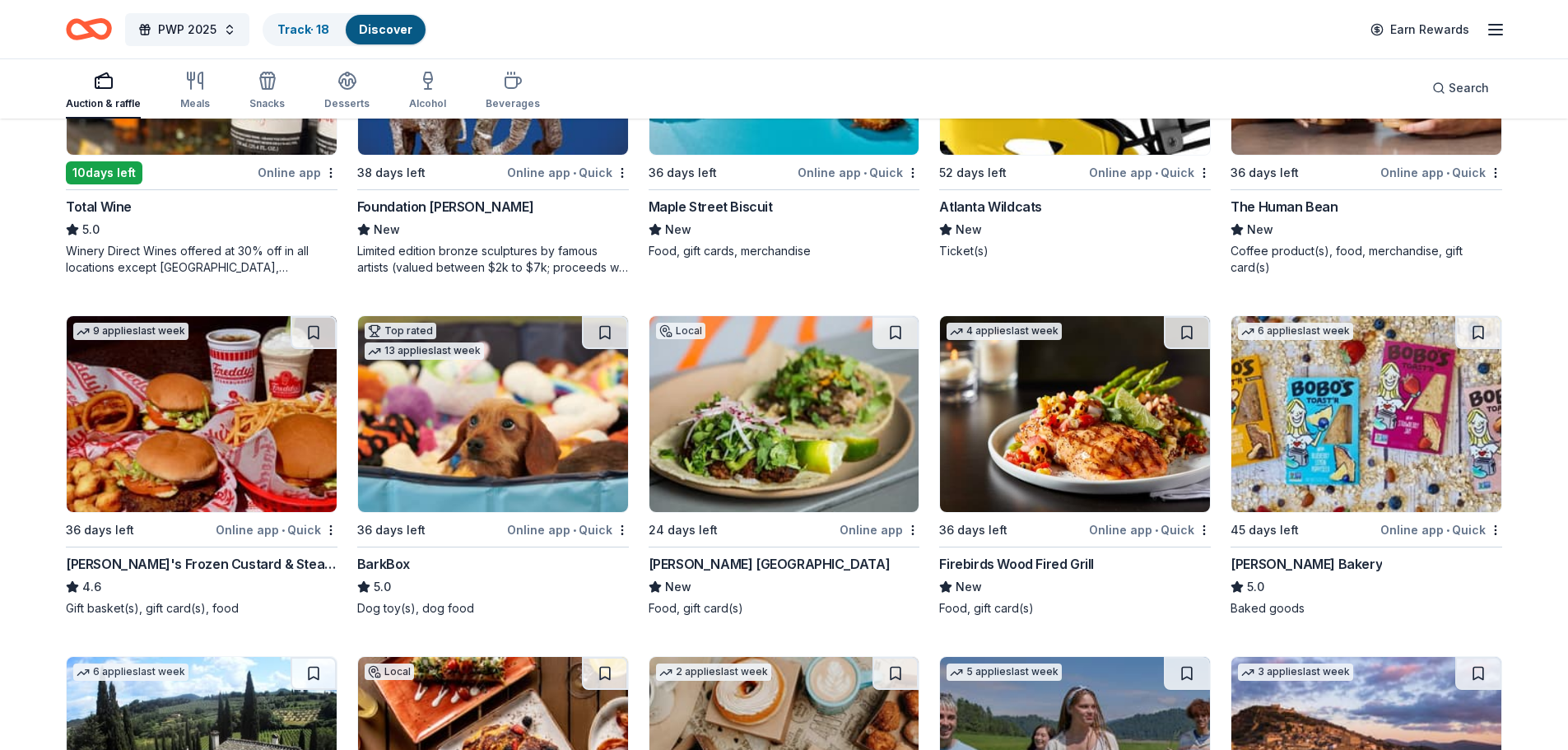
scroll to position [2127, 0]
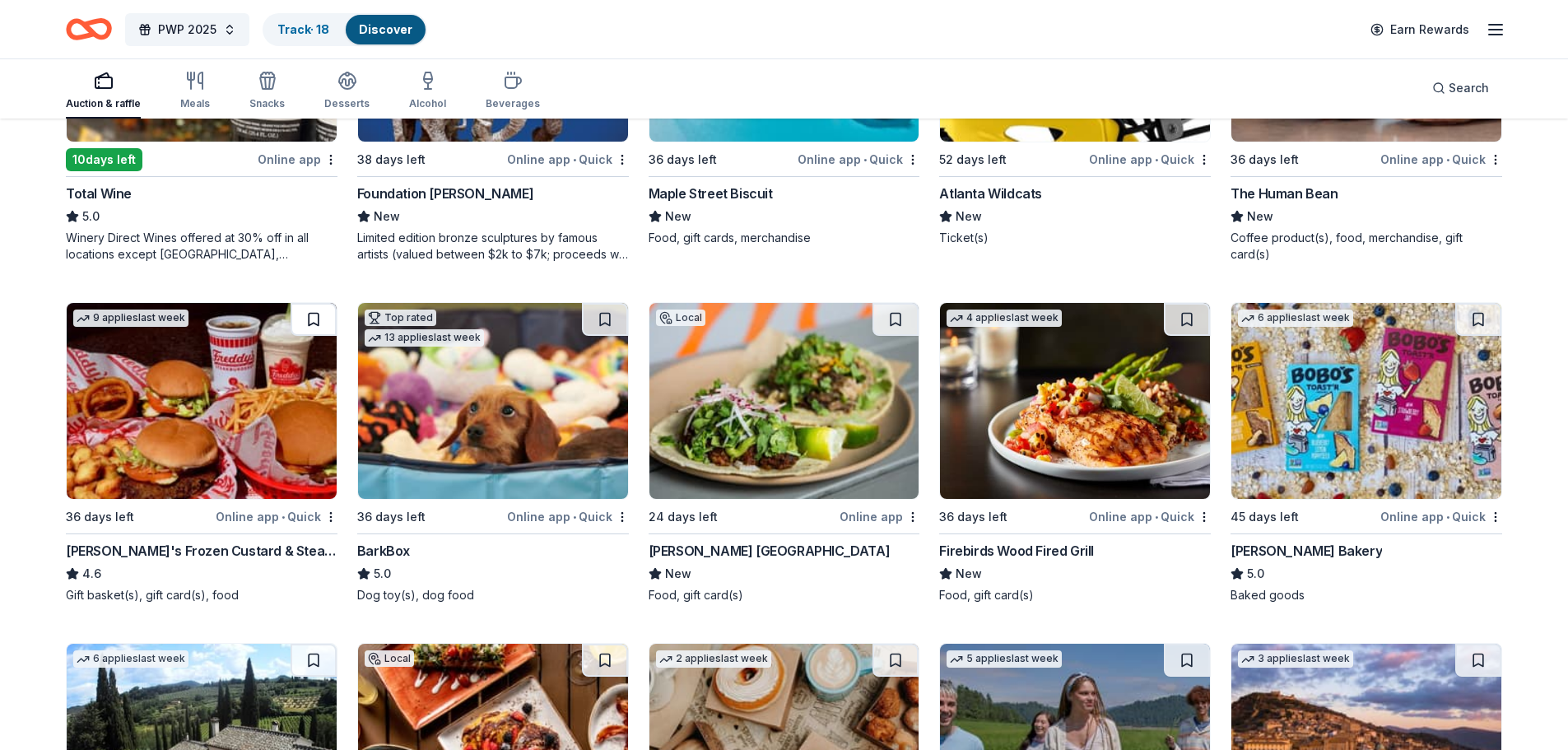
click at [309, 313] on button at bounding box center [314, 319] width 46 height 33
click at [896, 308] on button at bounding box center [895, 319] width 46 height 33
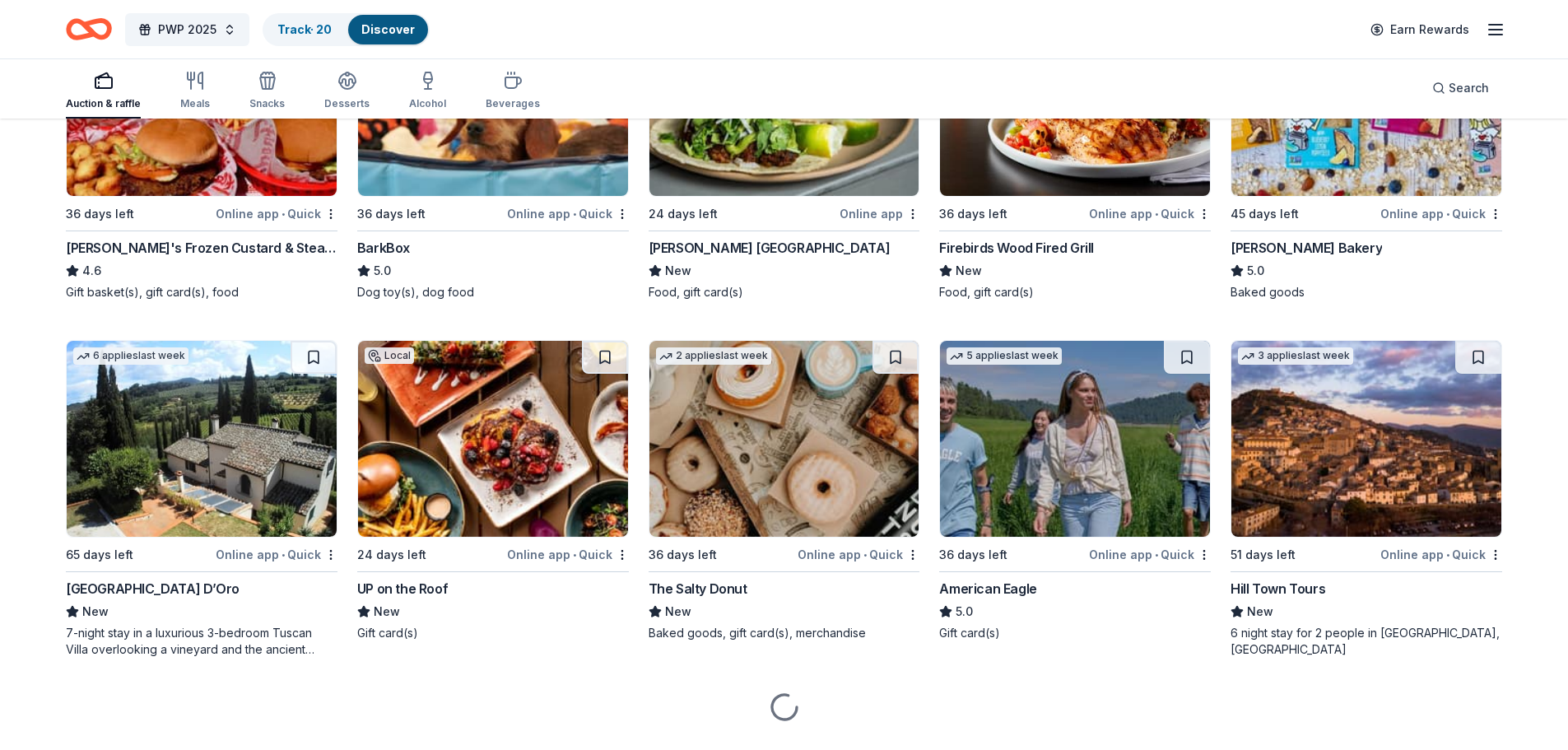
scroll to position [2470, 0]
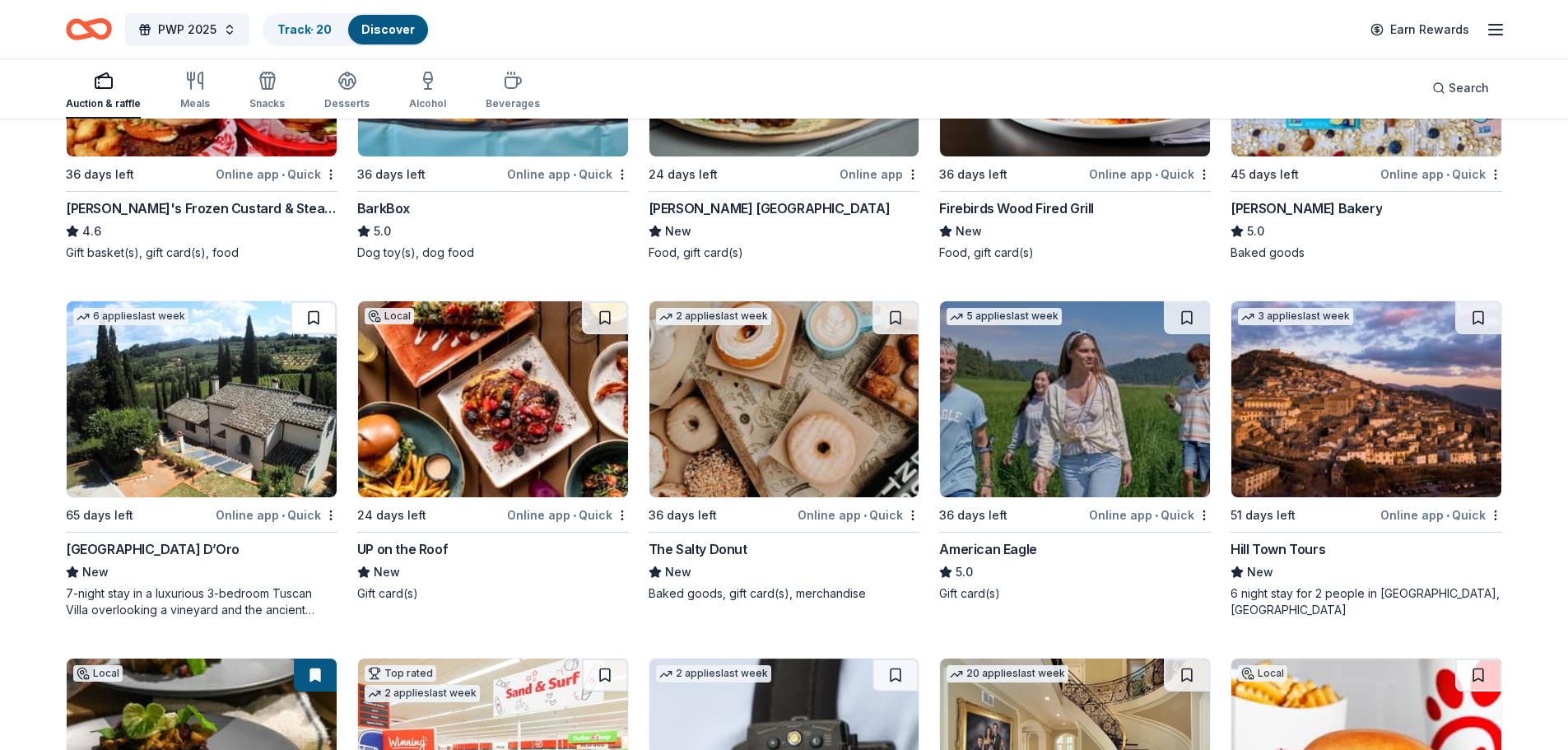
click at [306, 322] on button at bounding box center [314, 317] width 46 height 33
click at [900, 310] on button at bounding box center [895, 317] width 46 height 33
click at [1192, 314] on button at bounding box center [1187, 317] width 46 height 33
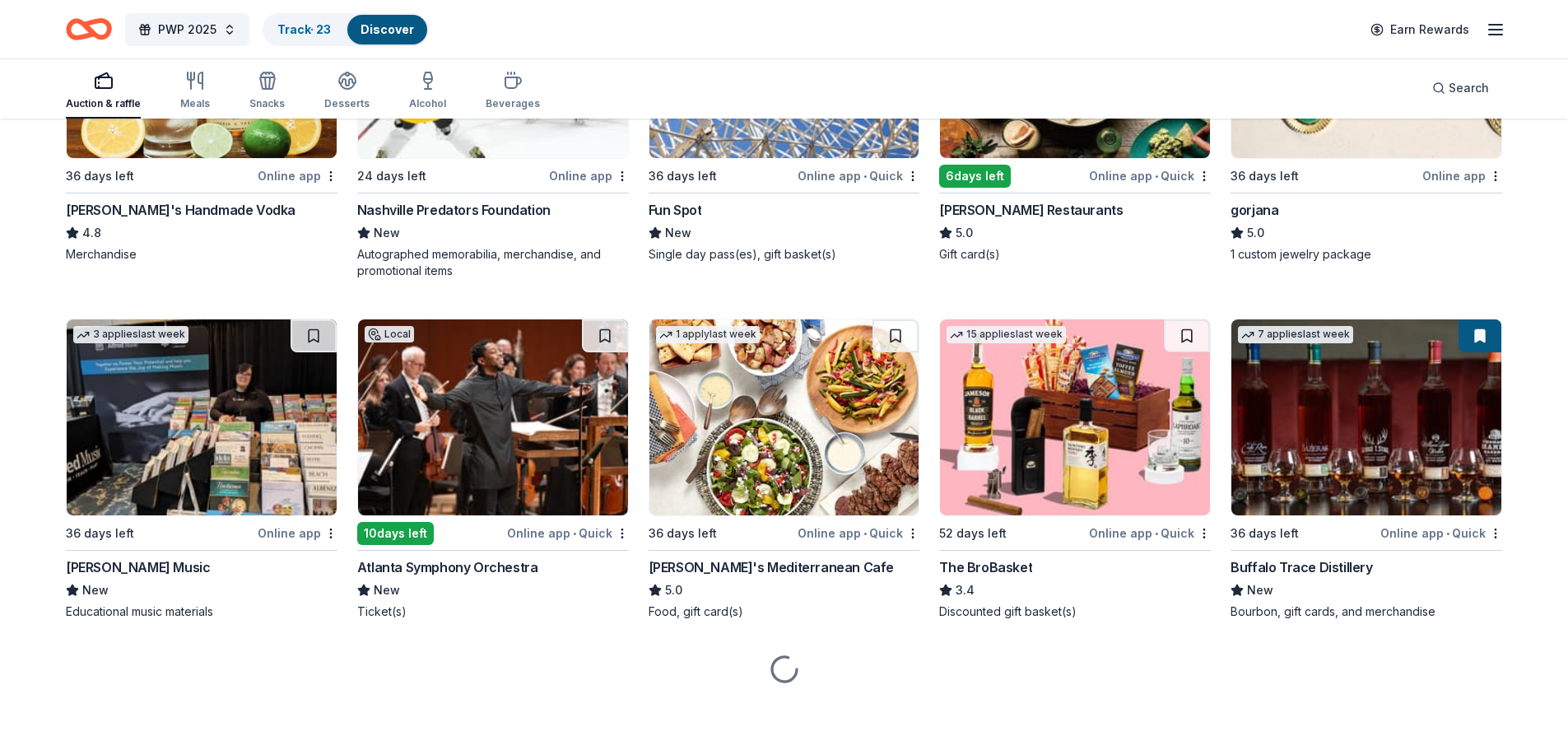
scroll to position [3882, 0]
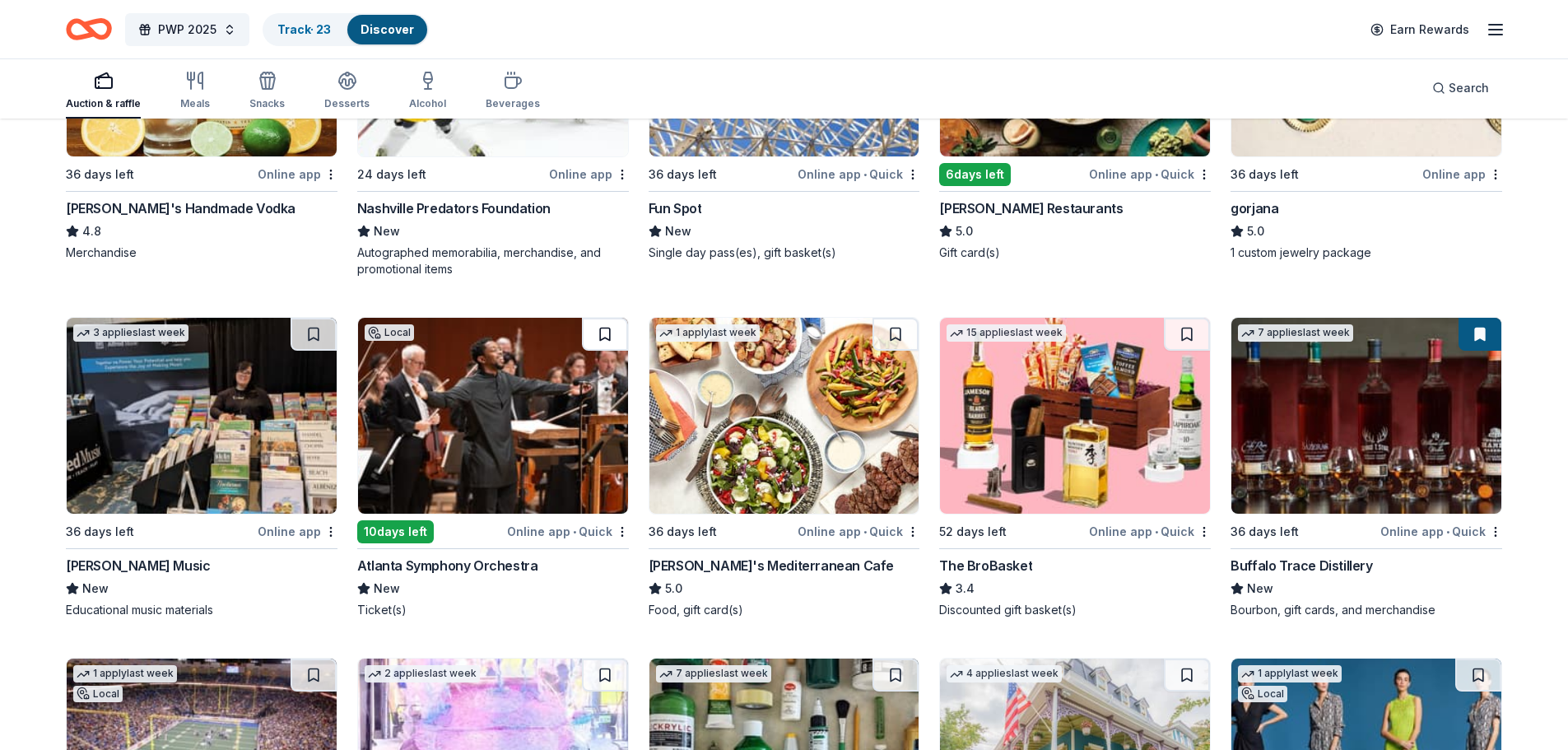
click at [607, 330] on button at bounding box center [605, 334] width 46 height 33
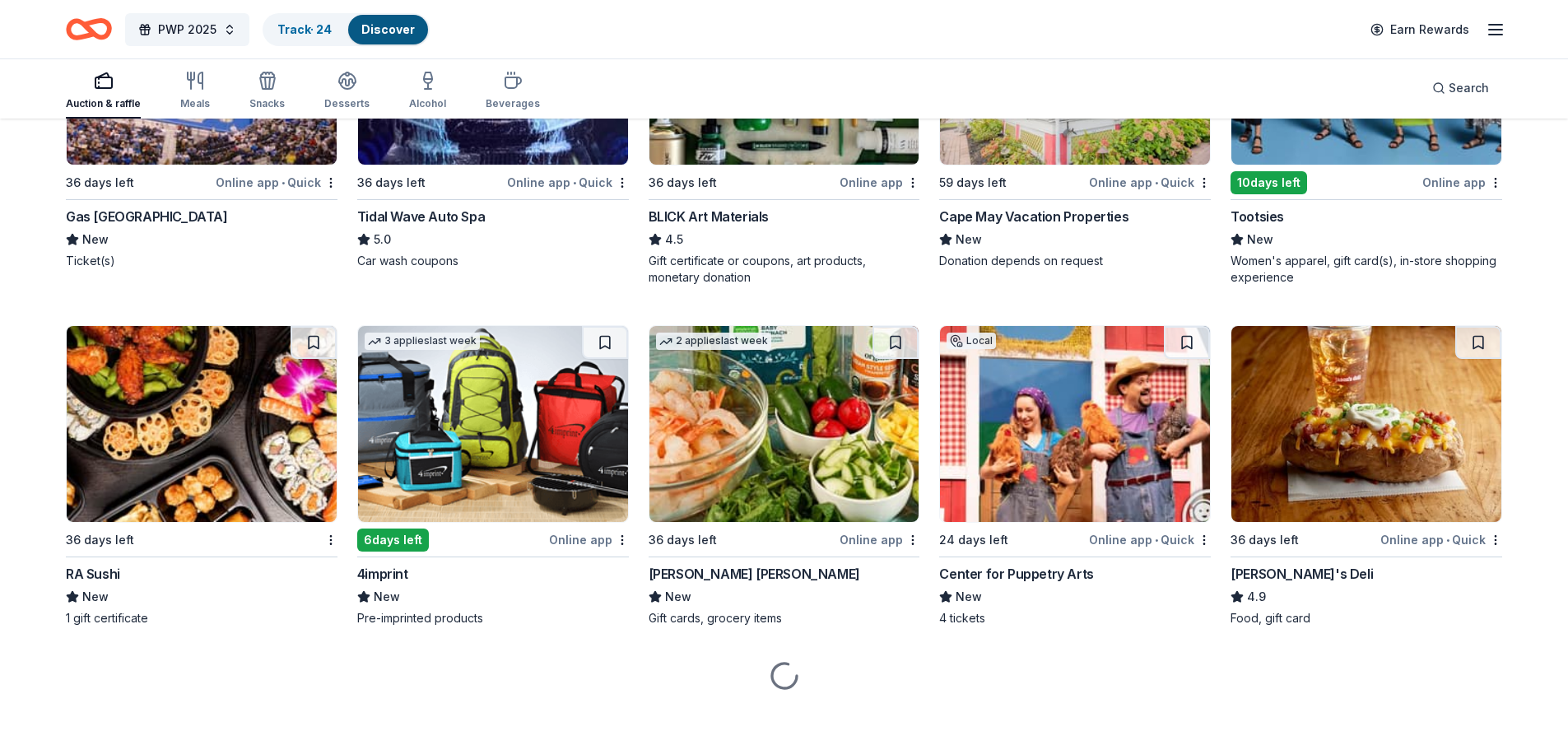
scroll to position [4580, 0]
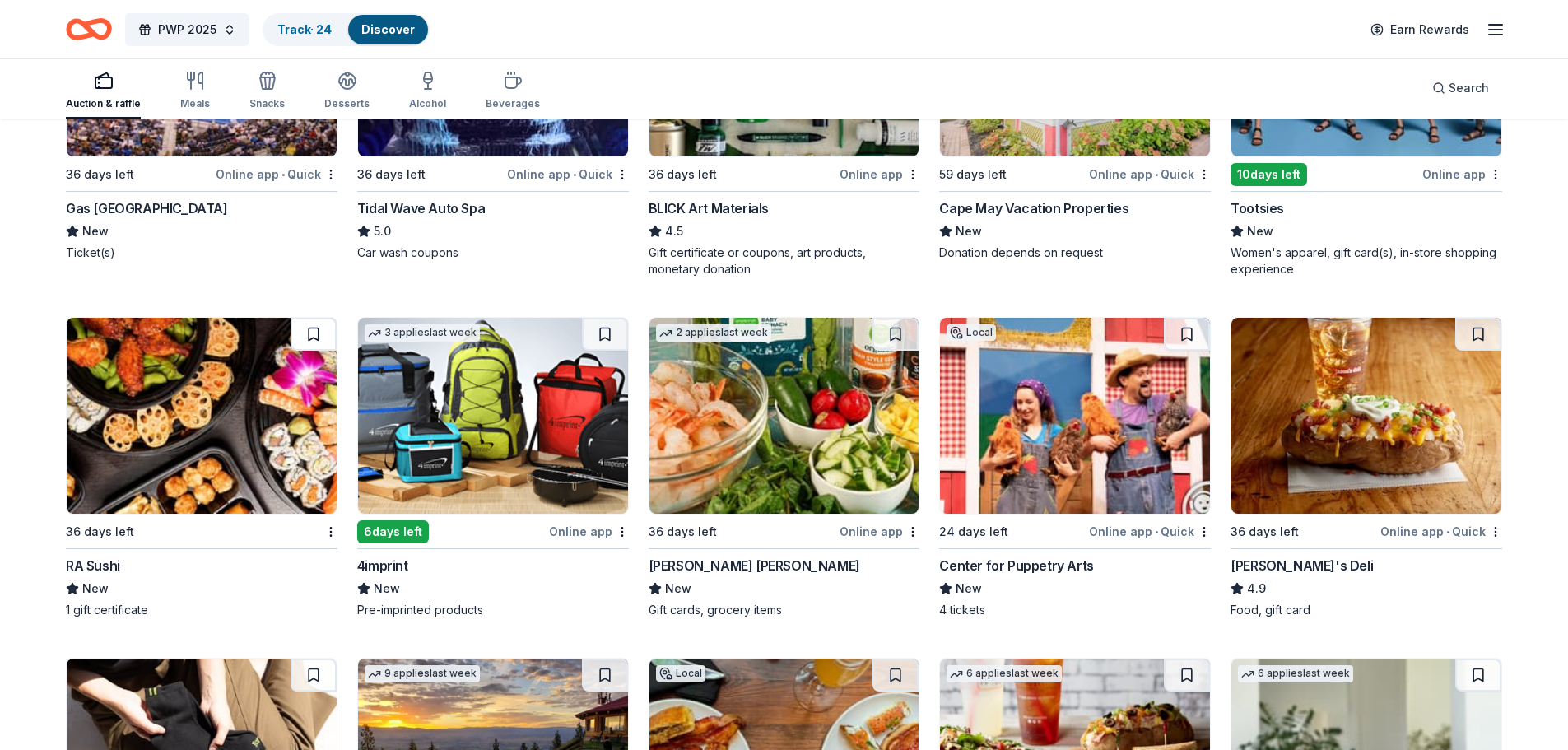
click at [314, 337] on button at bounding box center [314, 334] width 46 height 33
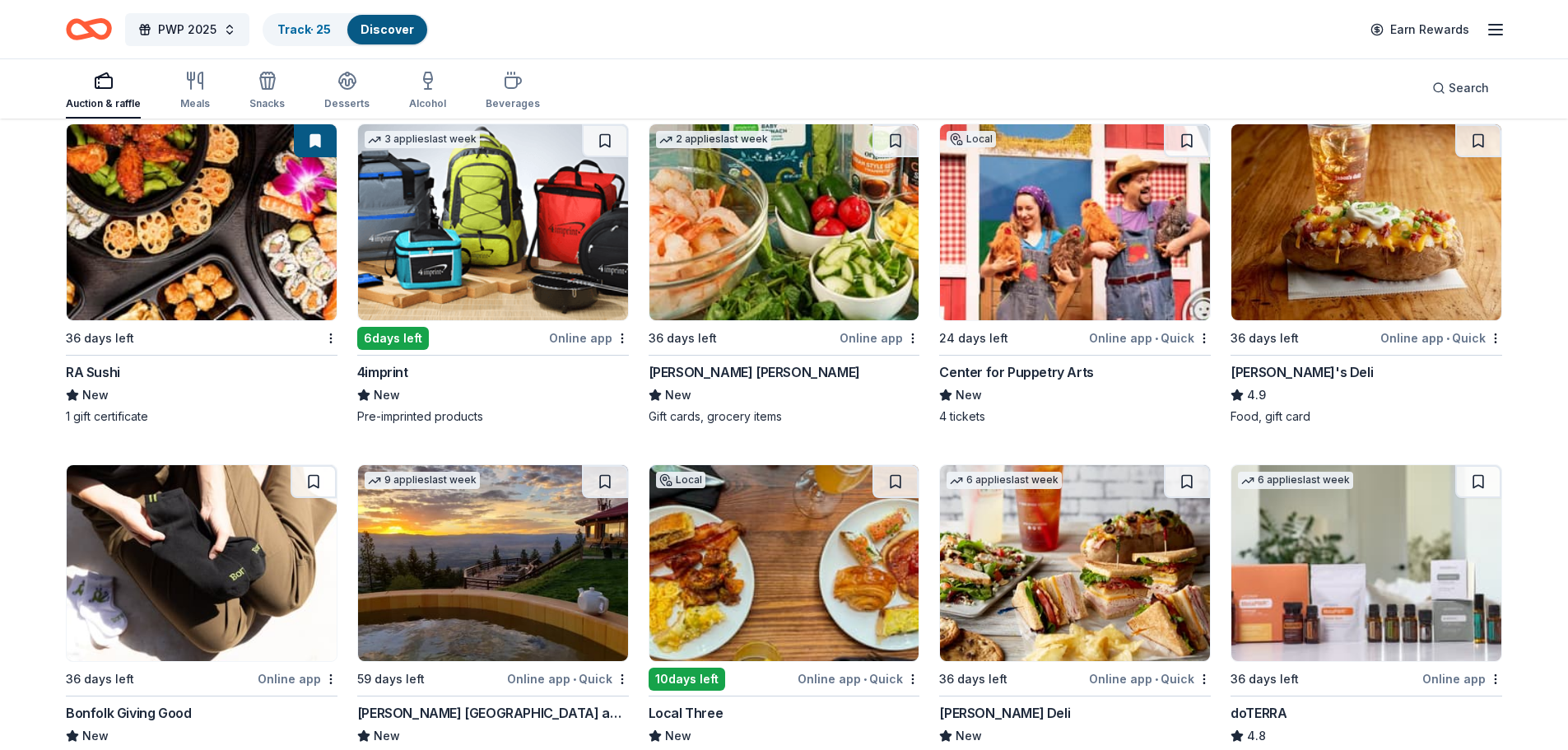
scroll to position [4744, 0]
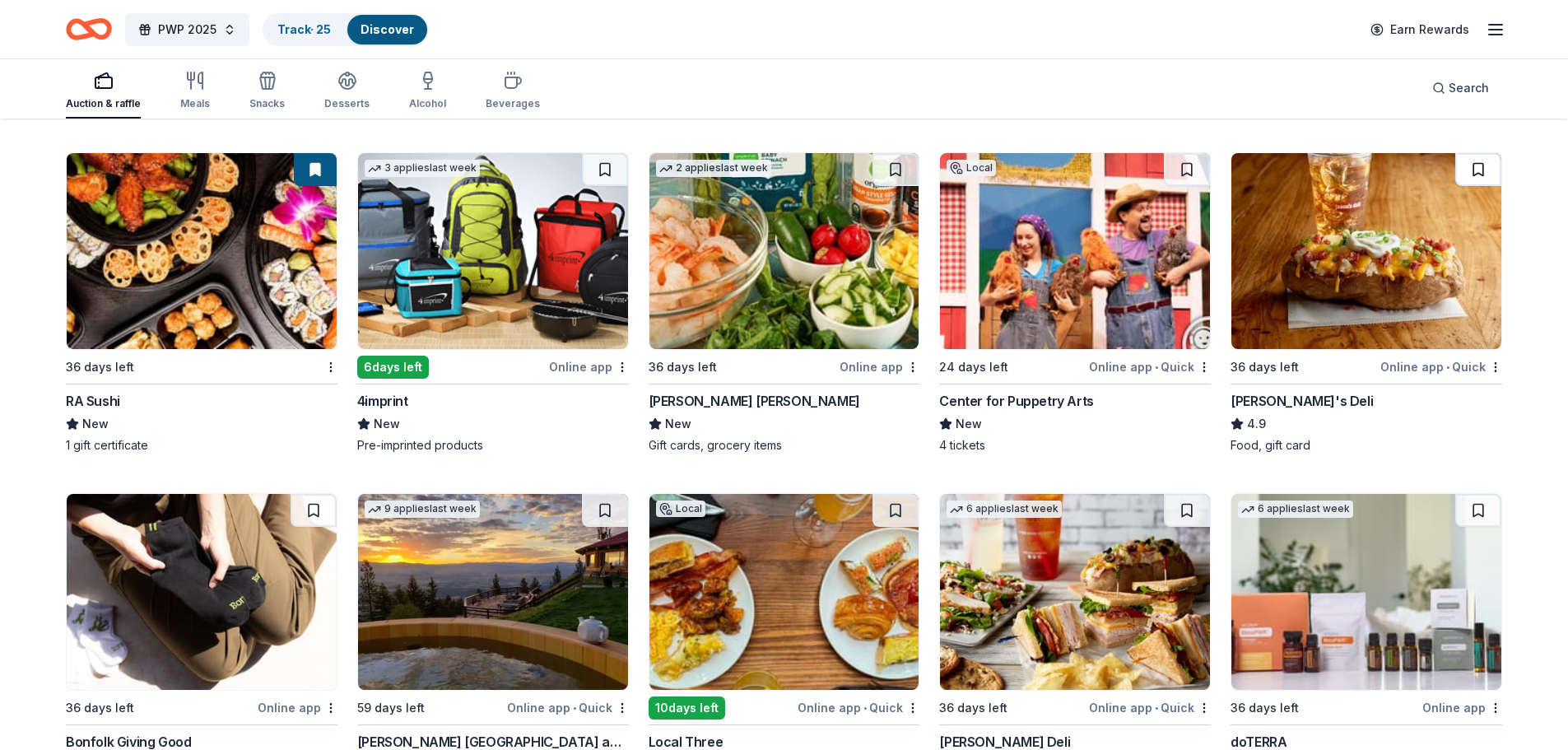
click at [1487, 160] on button at bounding box center [1478, 169] width 46 height 33
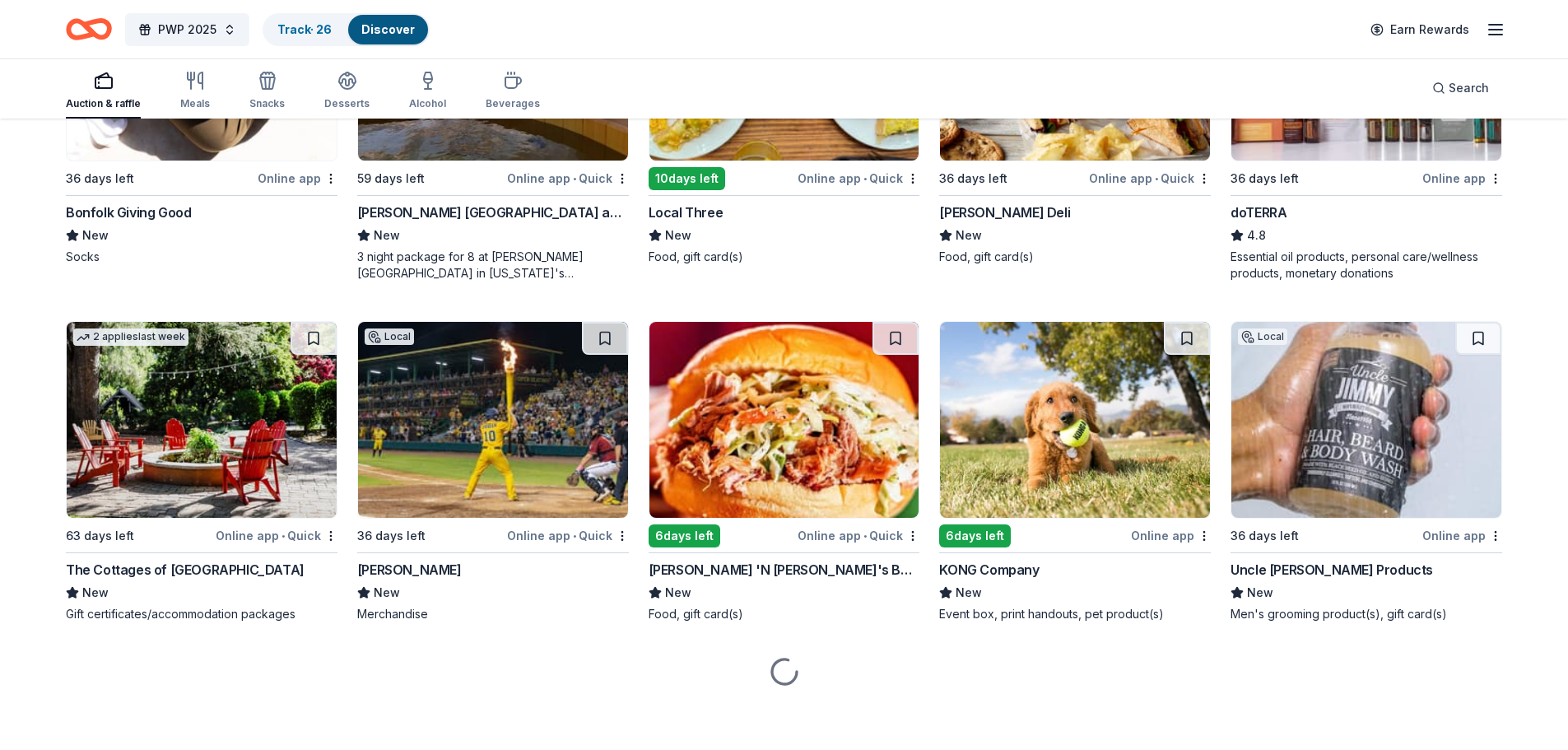
scroll to position [5278, 0]
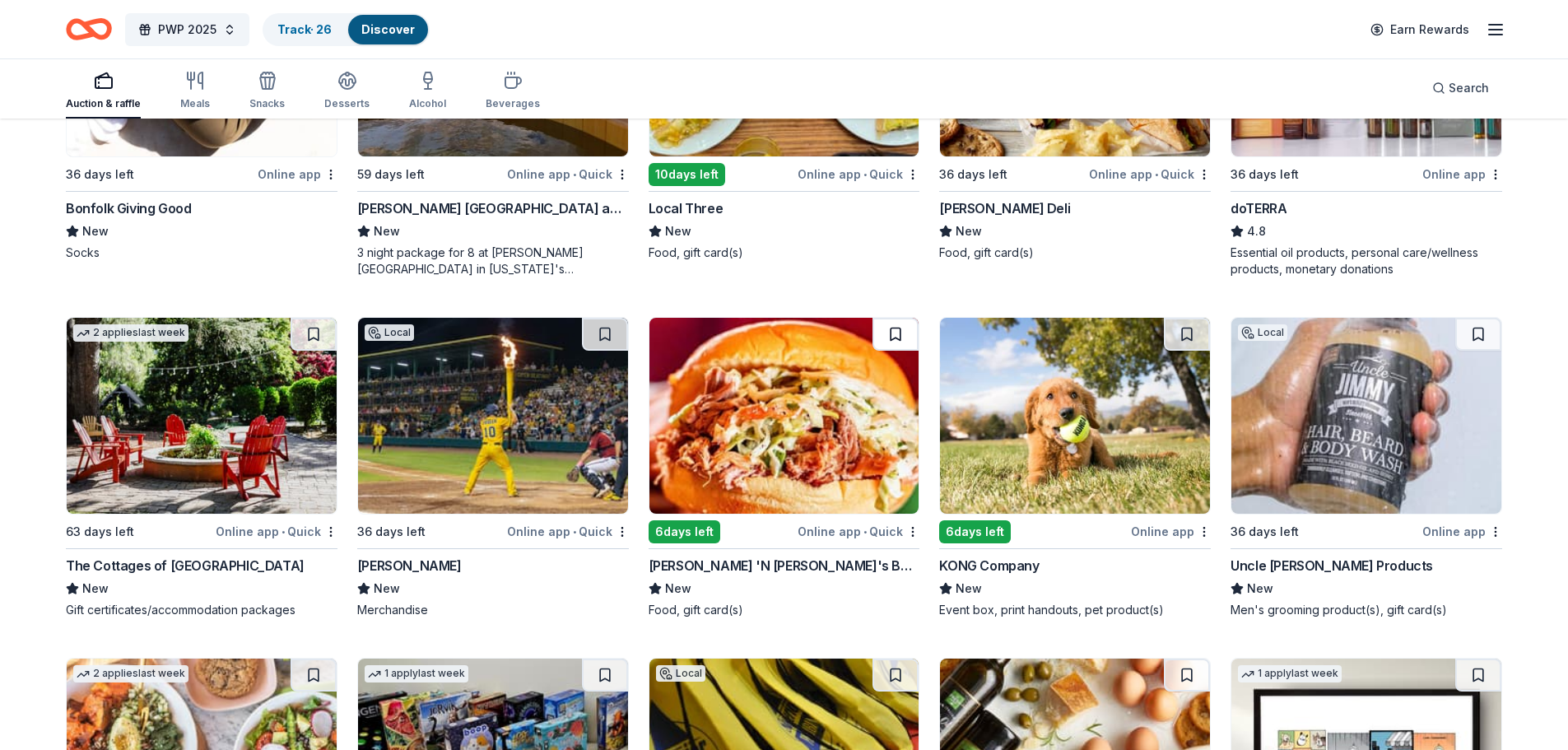
click at [904, 333] on button at bounding box center [895, 334] width 46 height 33
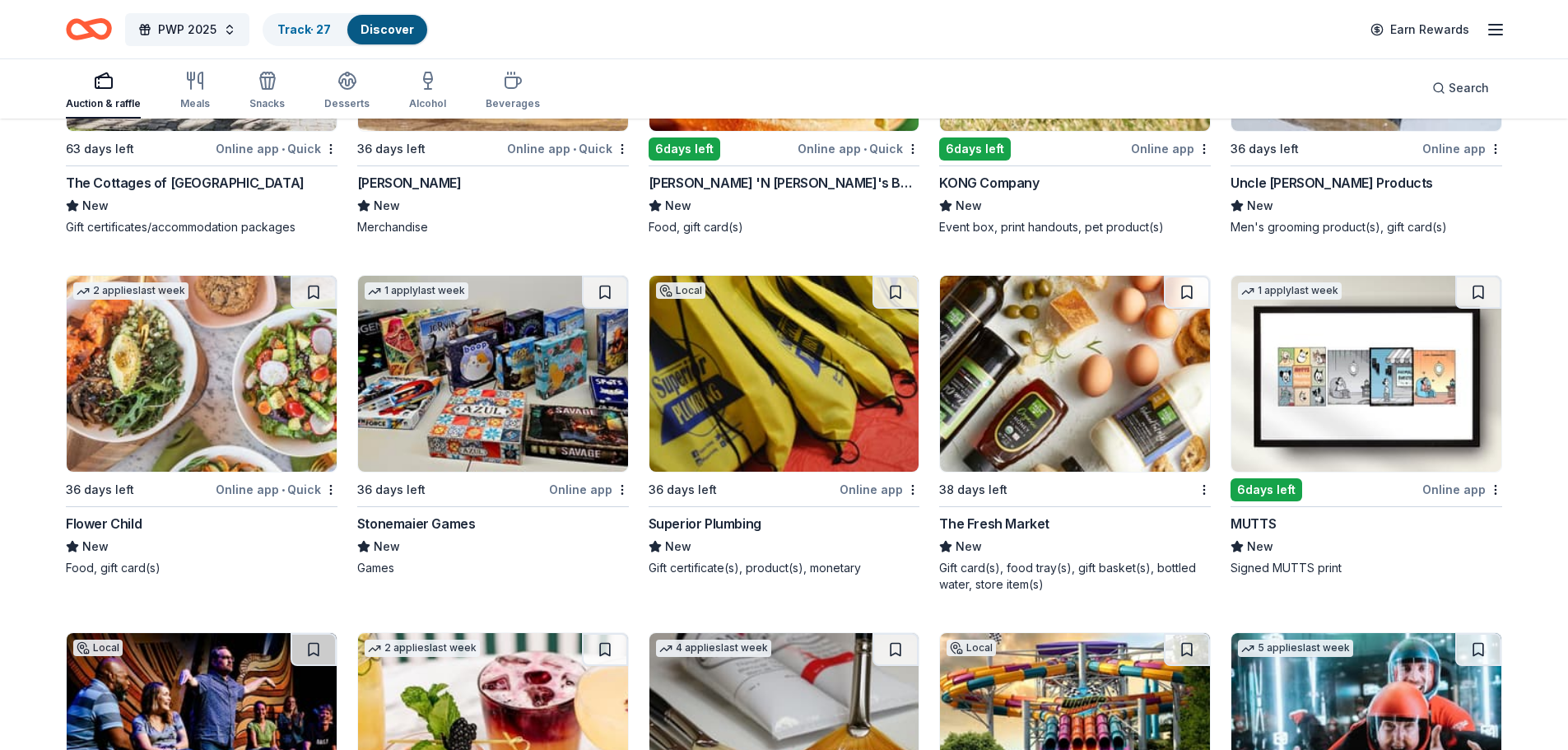
scroll to position [5689, 0]
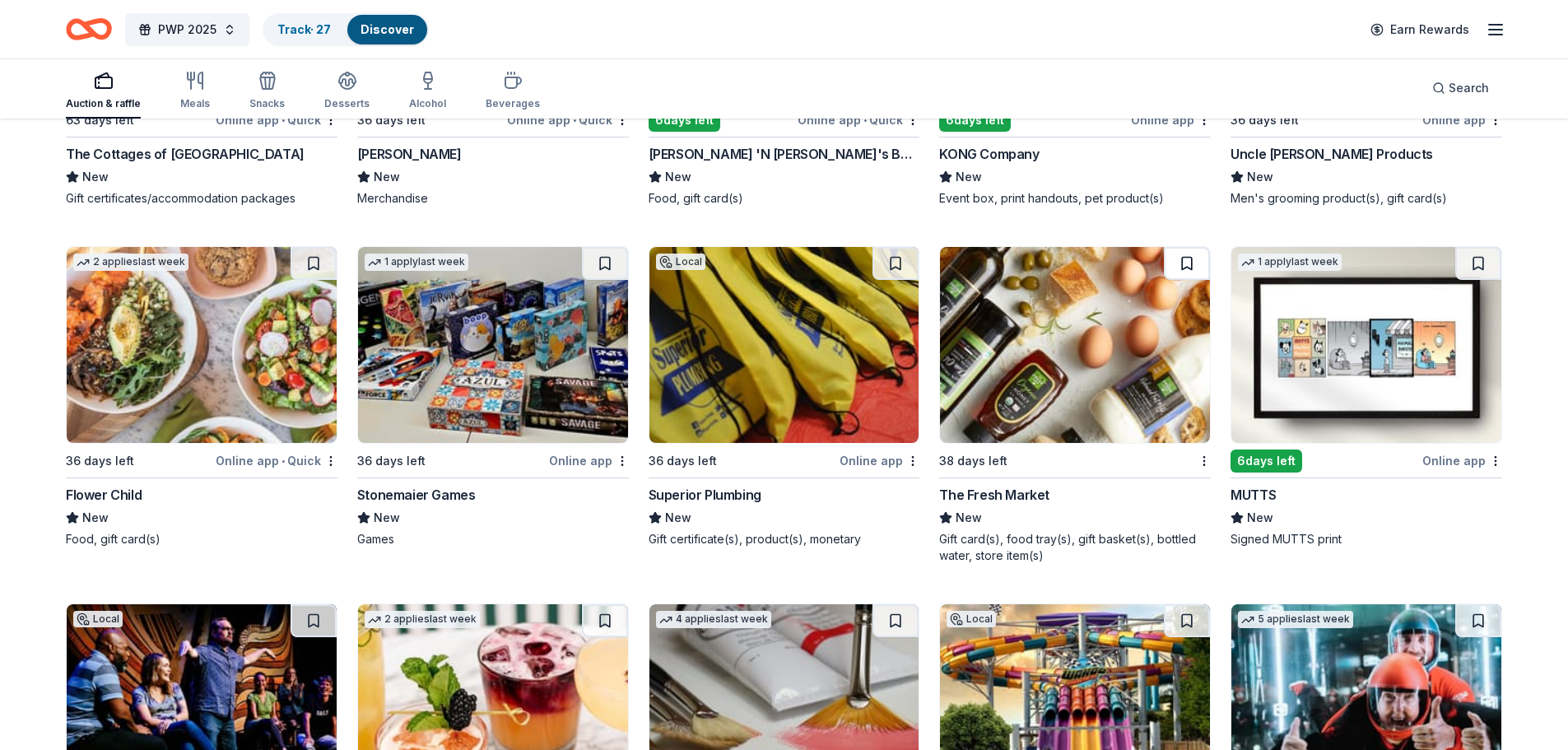
click at [1191, 267] on button at bounding box center [1187, 263] width 46 height 33
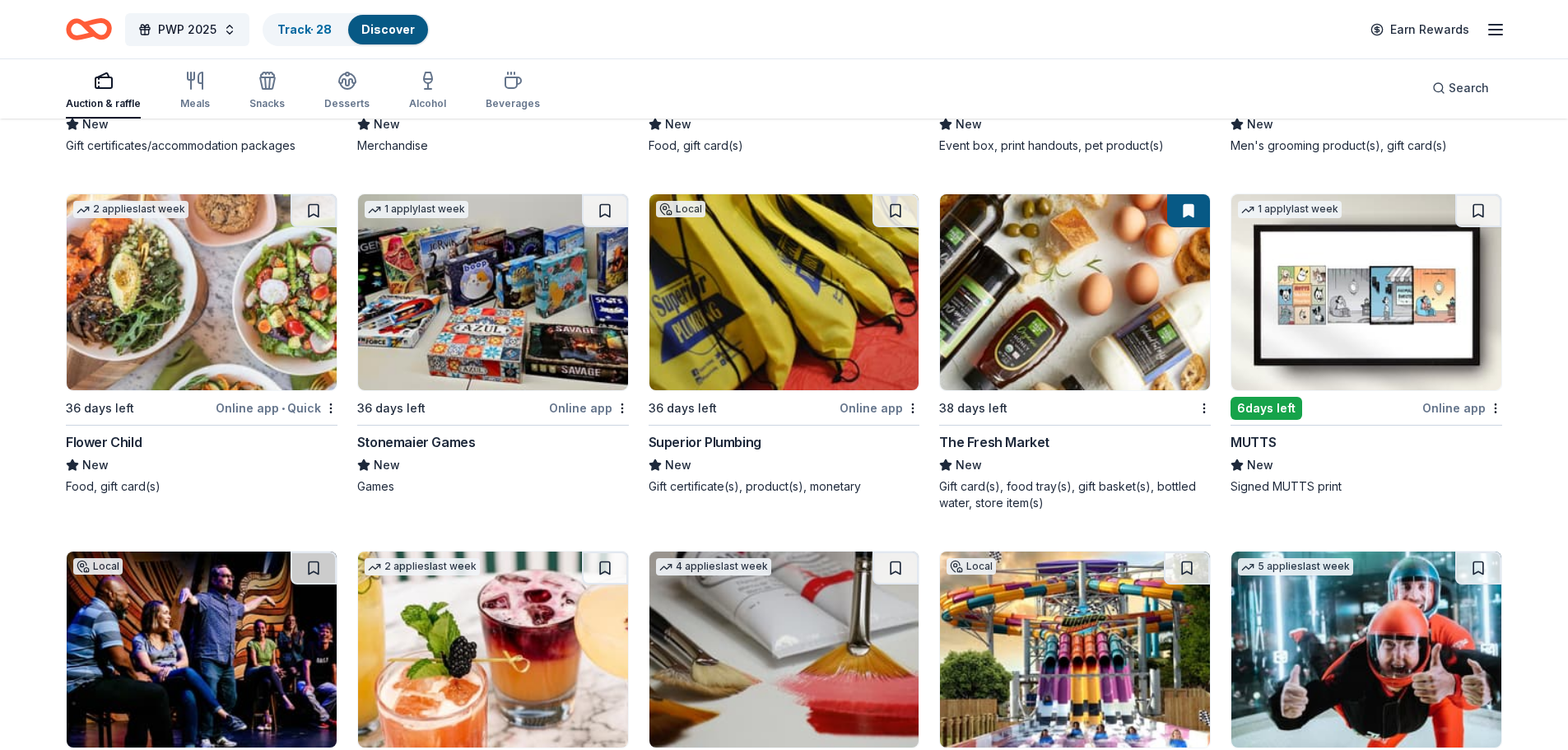
scroll to position [5772, 0]
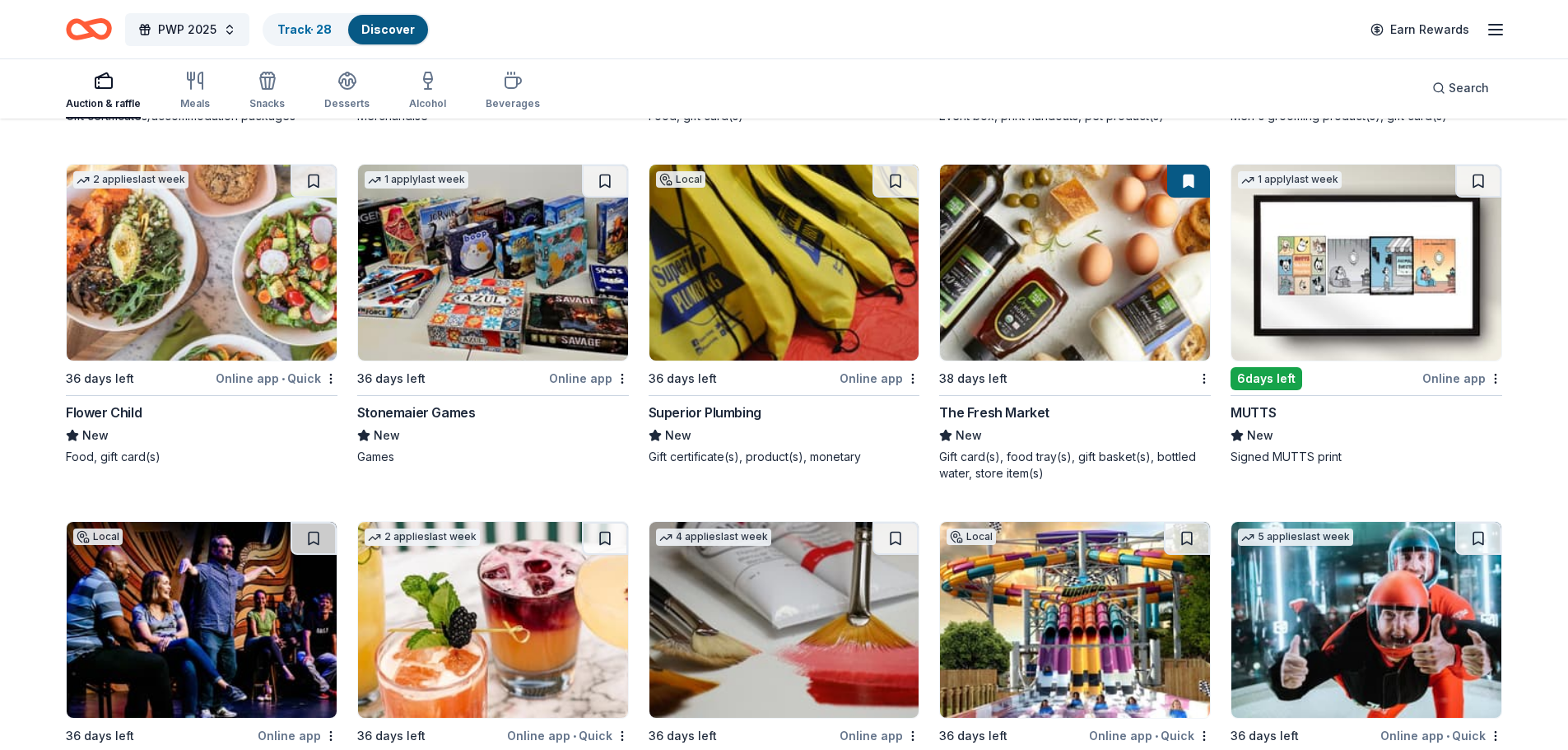
click at [303, 184] on button at bounding box center [314, 181] width 46 height 33
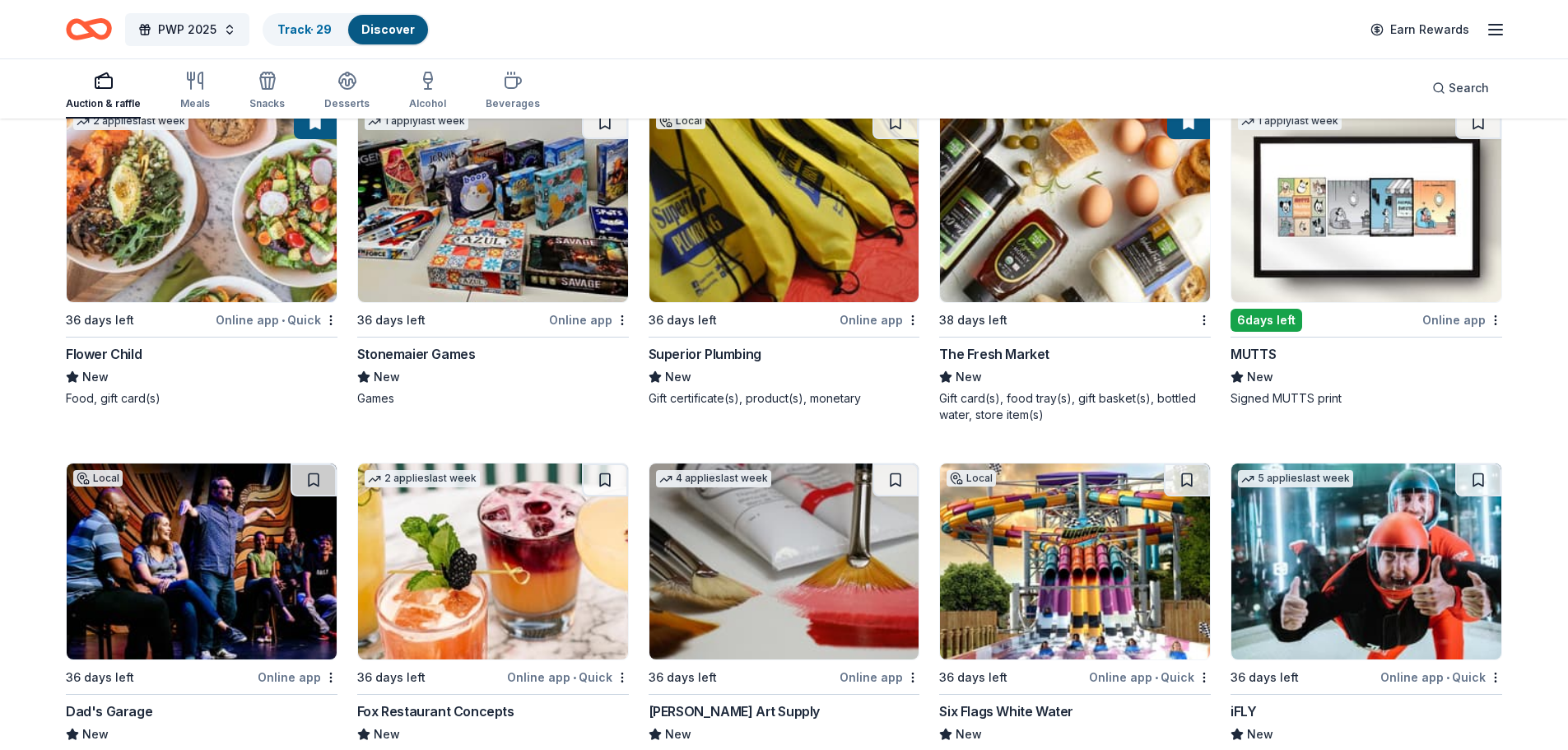
scroll to position [5976, 0]
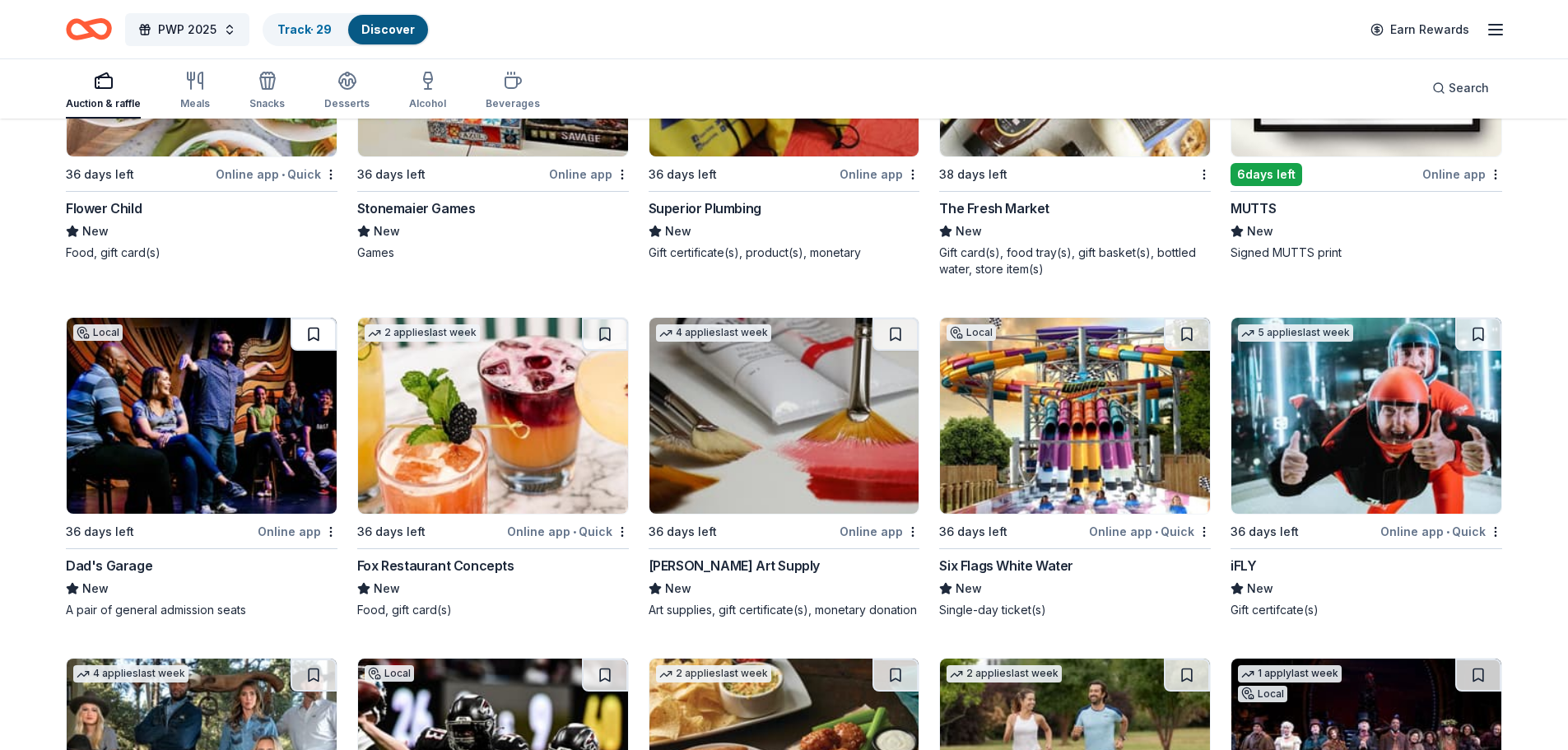
click at [306, 334] on button at bounding box center [314, 334] width 46 height 33
click at [607, 339] on button at bounding box center [605, 334] width 46 height 33
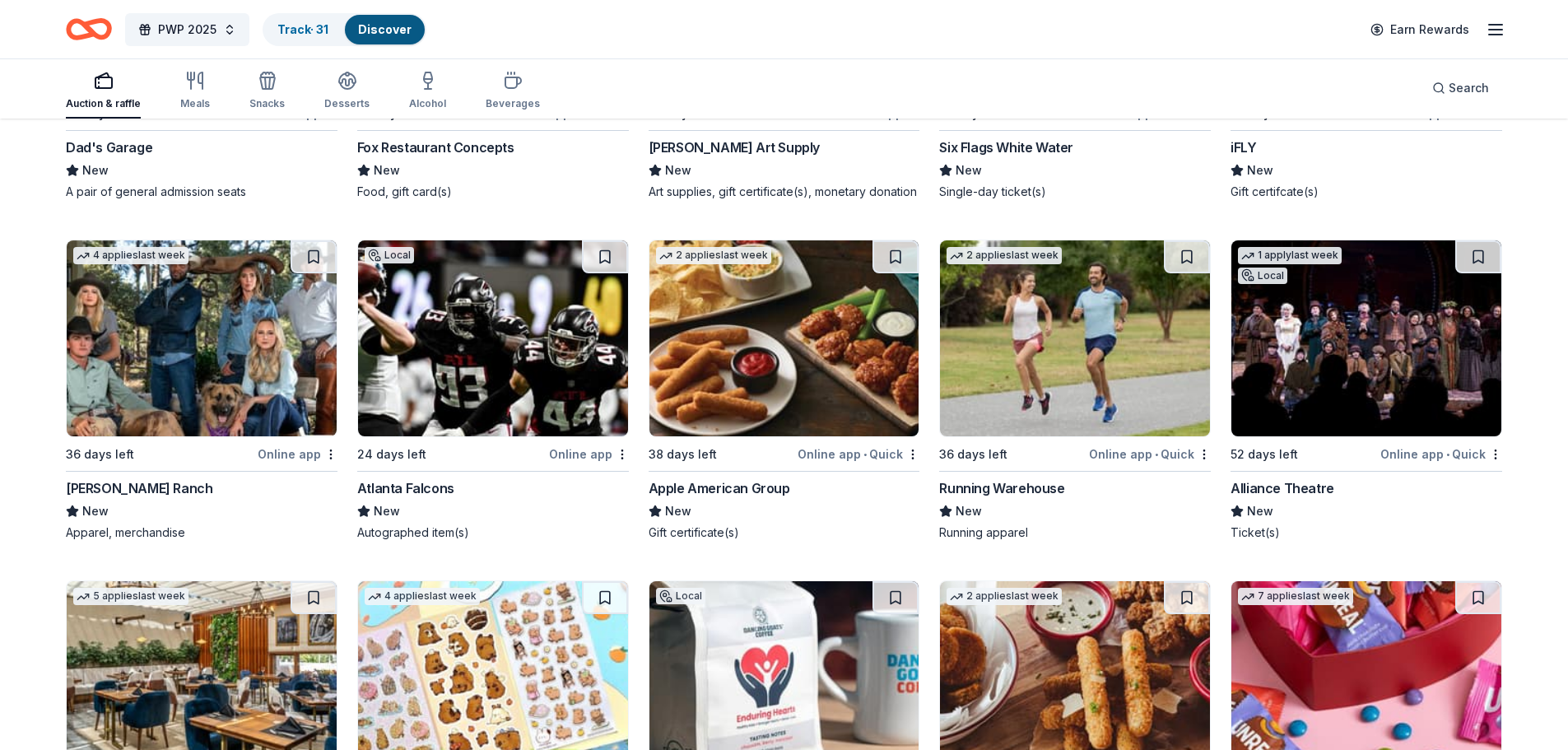
scroll to position [6387, 0]
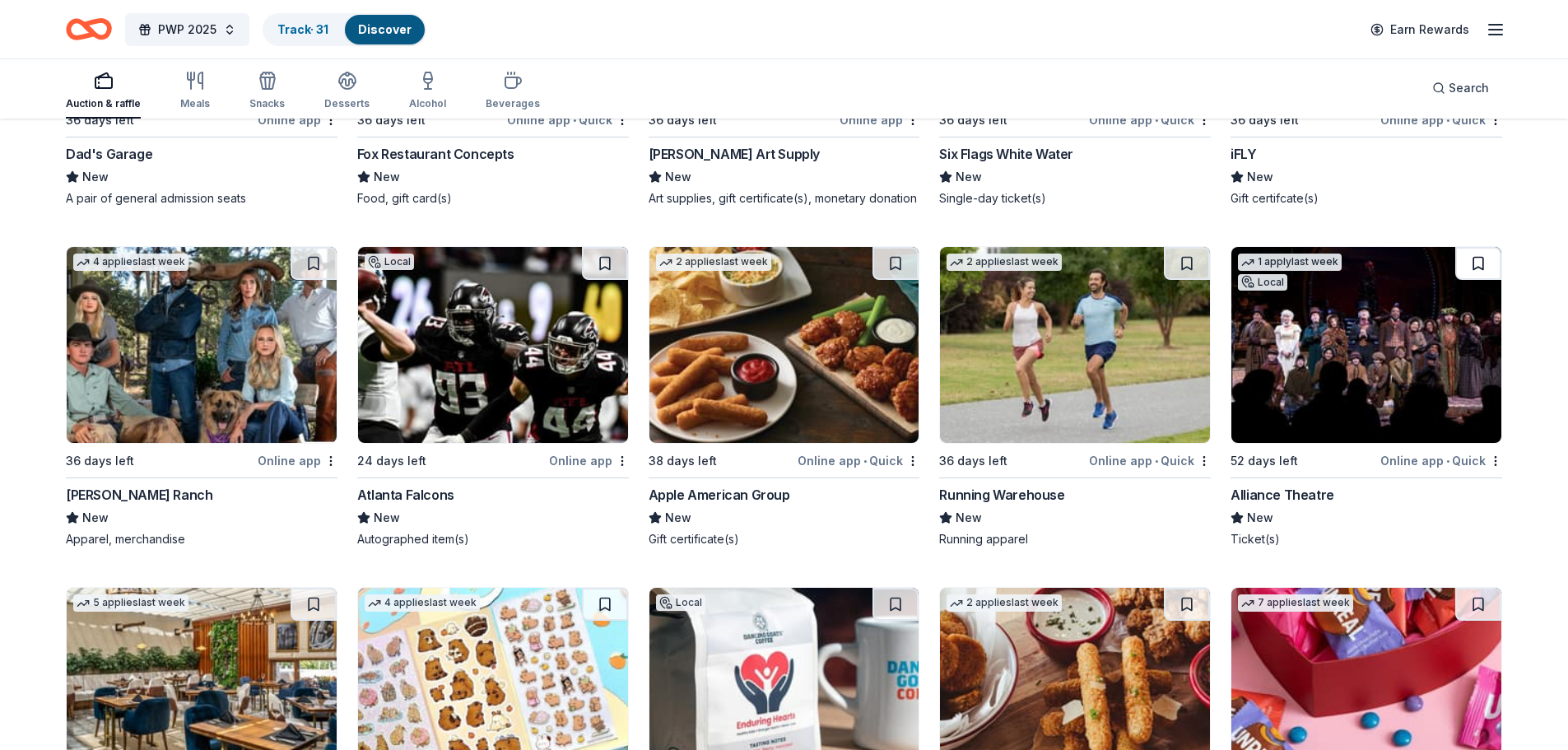
click at [1485, 258] on button at bounding box center [1478, 263] width 46 height 33
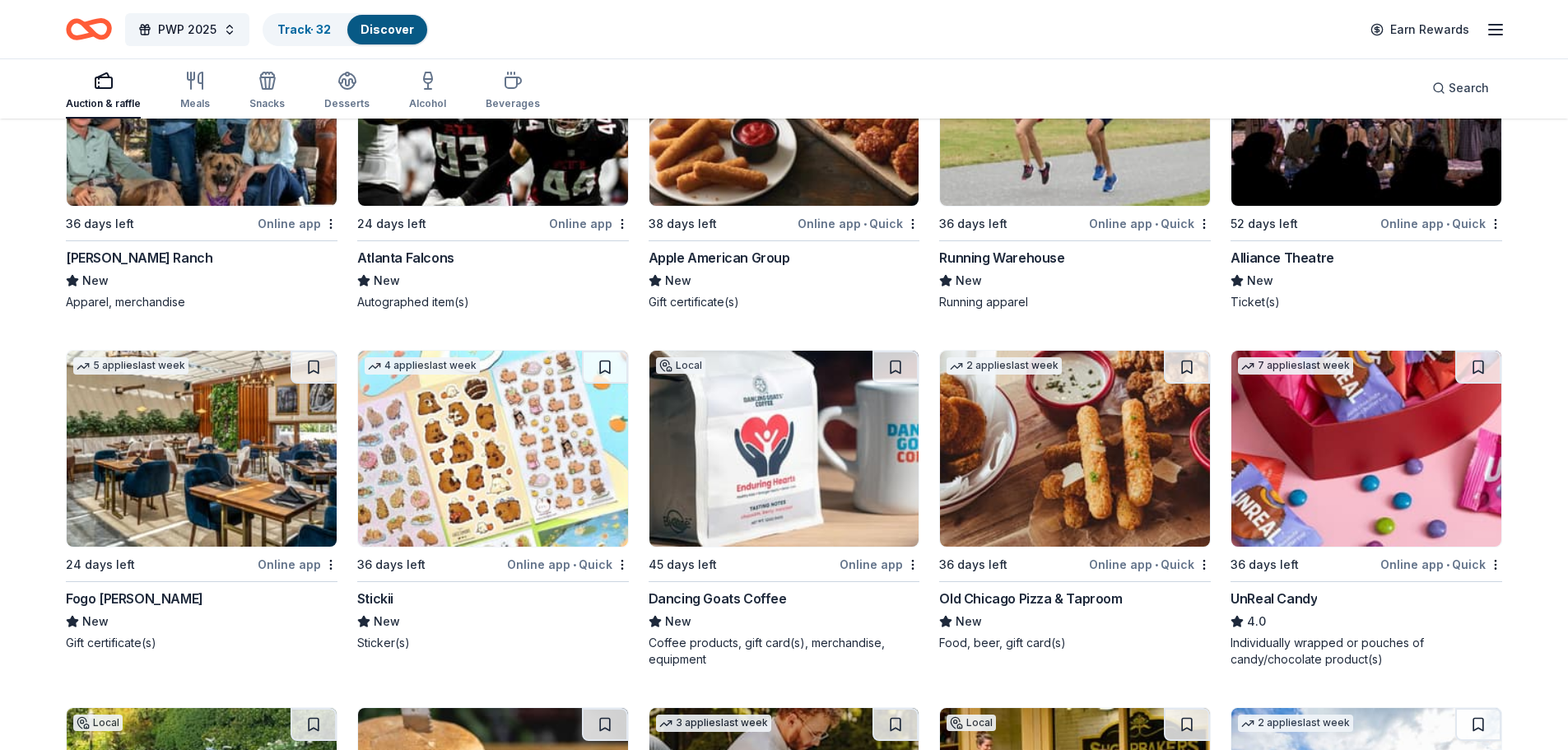
scroll to position [6634, 0]
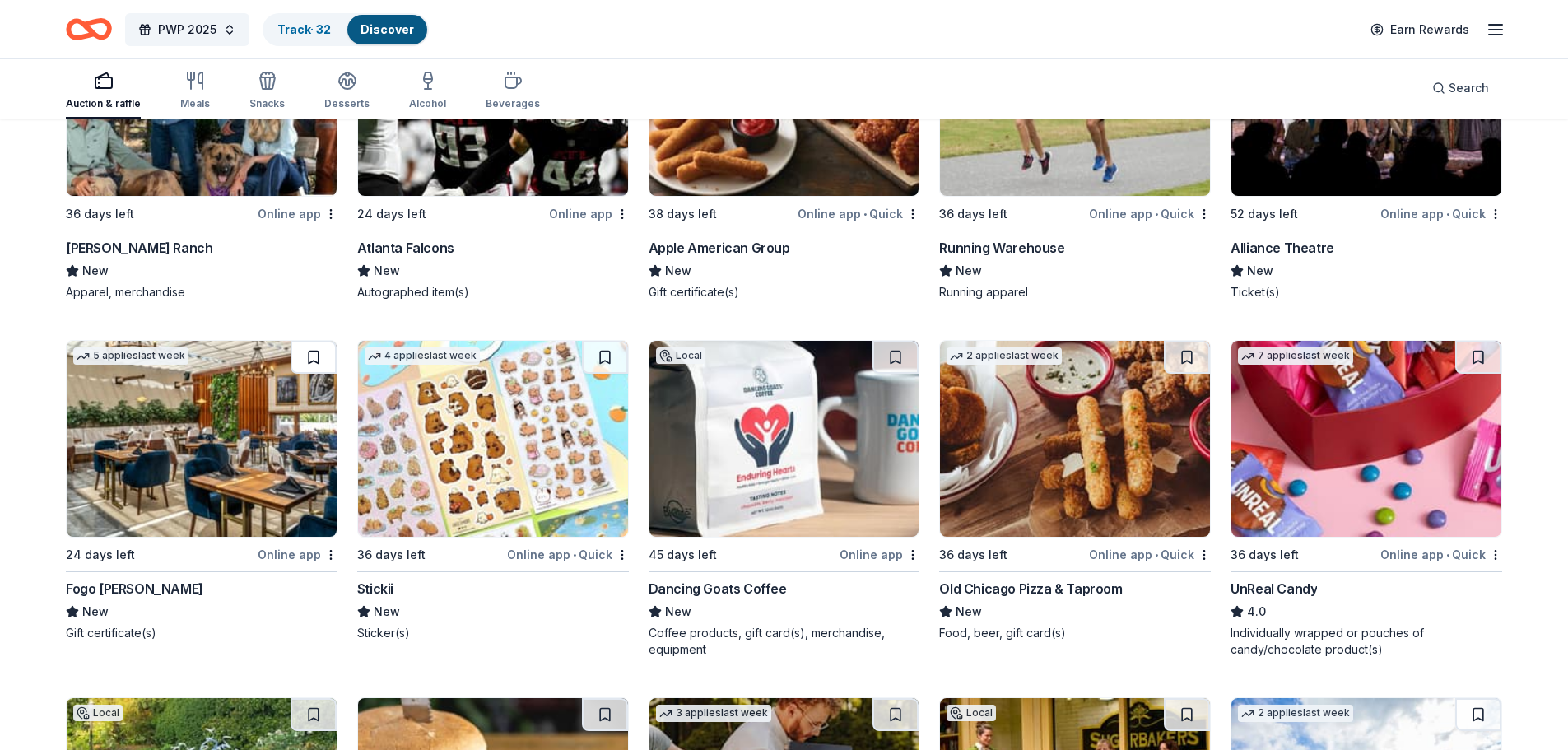
click at [320, 355] on button at bounding box center [314, 357] width 46 height 33
click at [887, 348] on button at bounding box center [895, 357] width 46 height 33
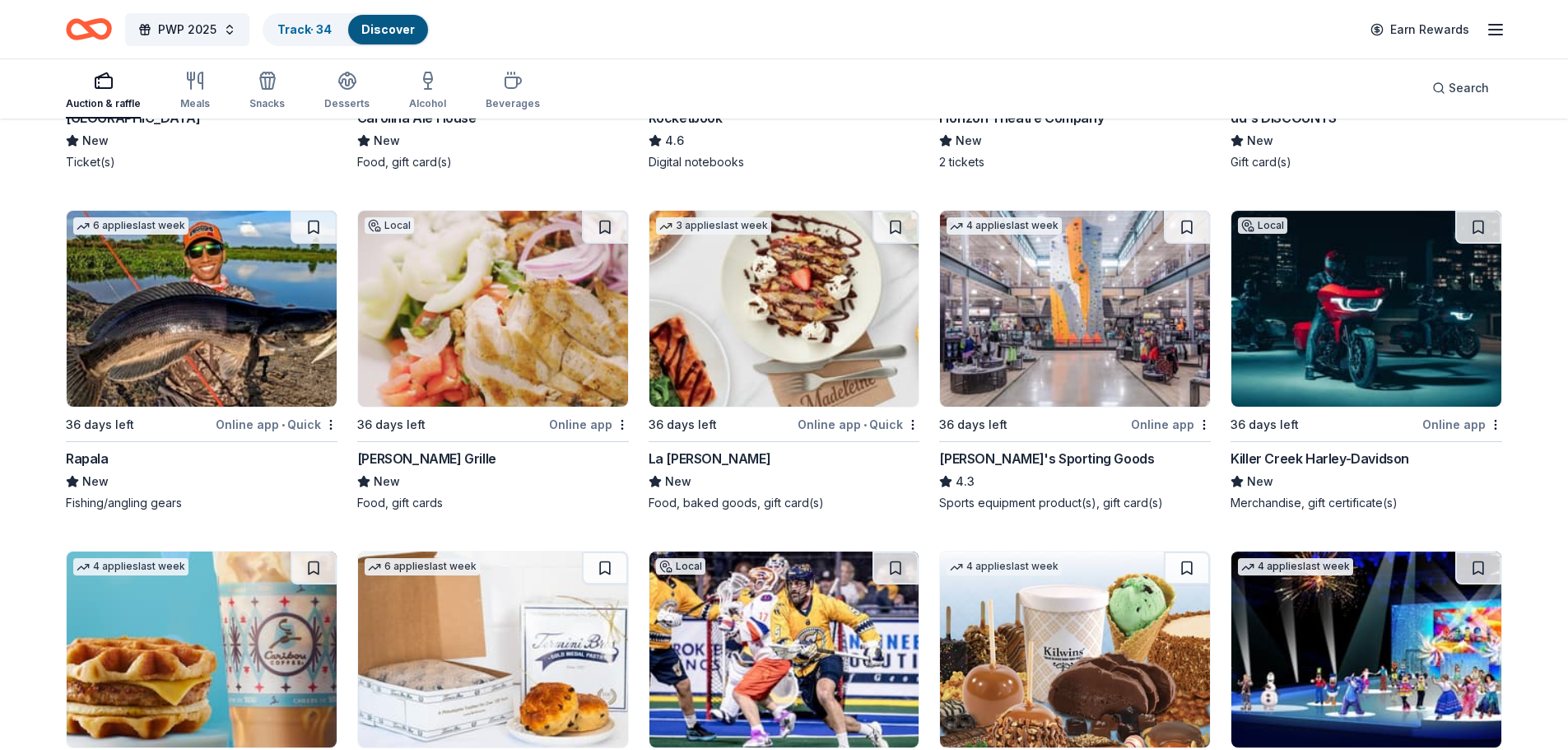
scroll to position [7457, 0]
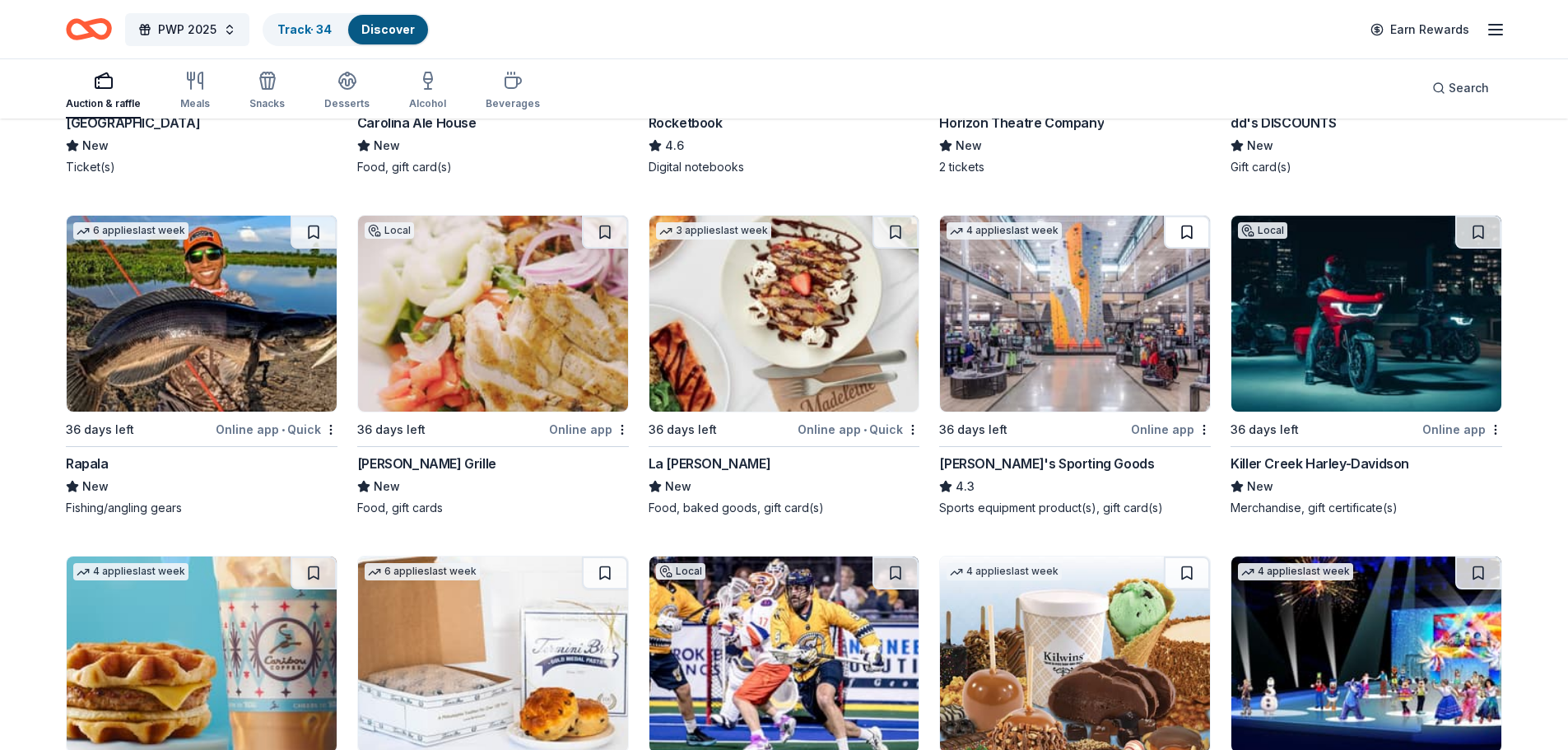
click at [1184, 235] on button at bounding box center [1187, 232] width 46 height 33
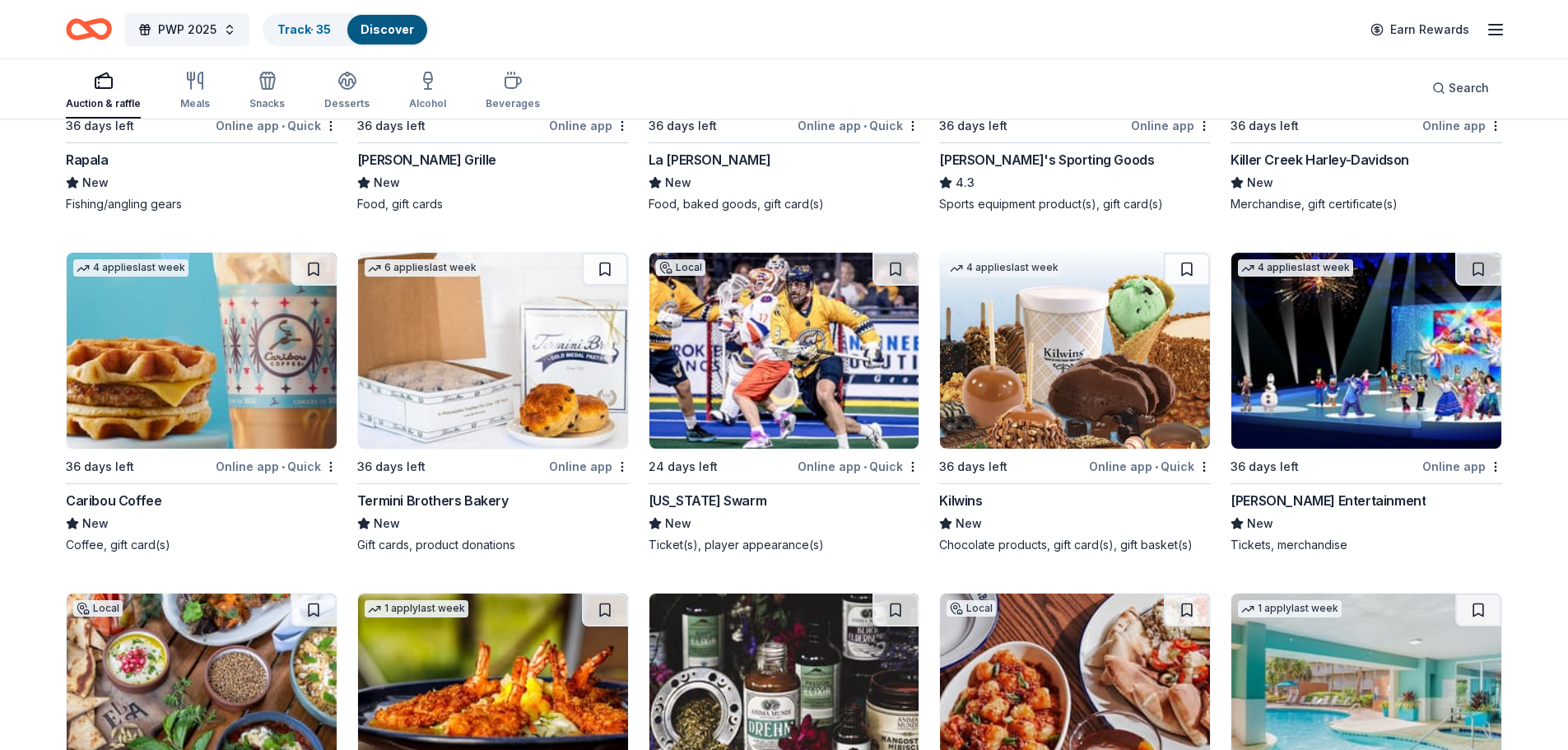
scroll to position [7786, 0]
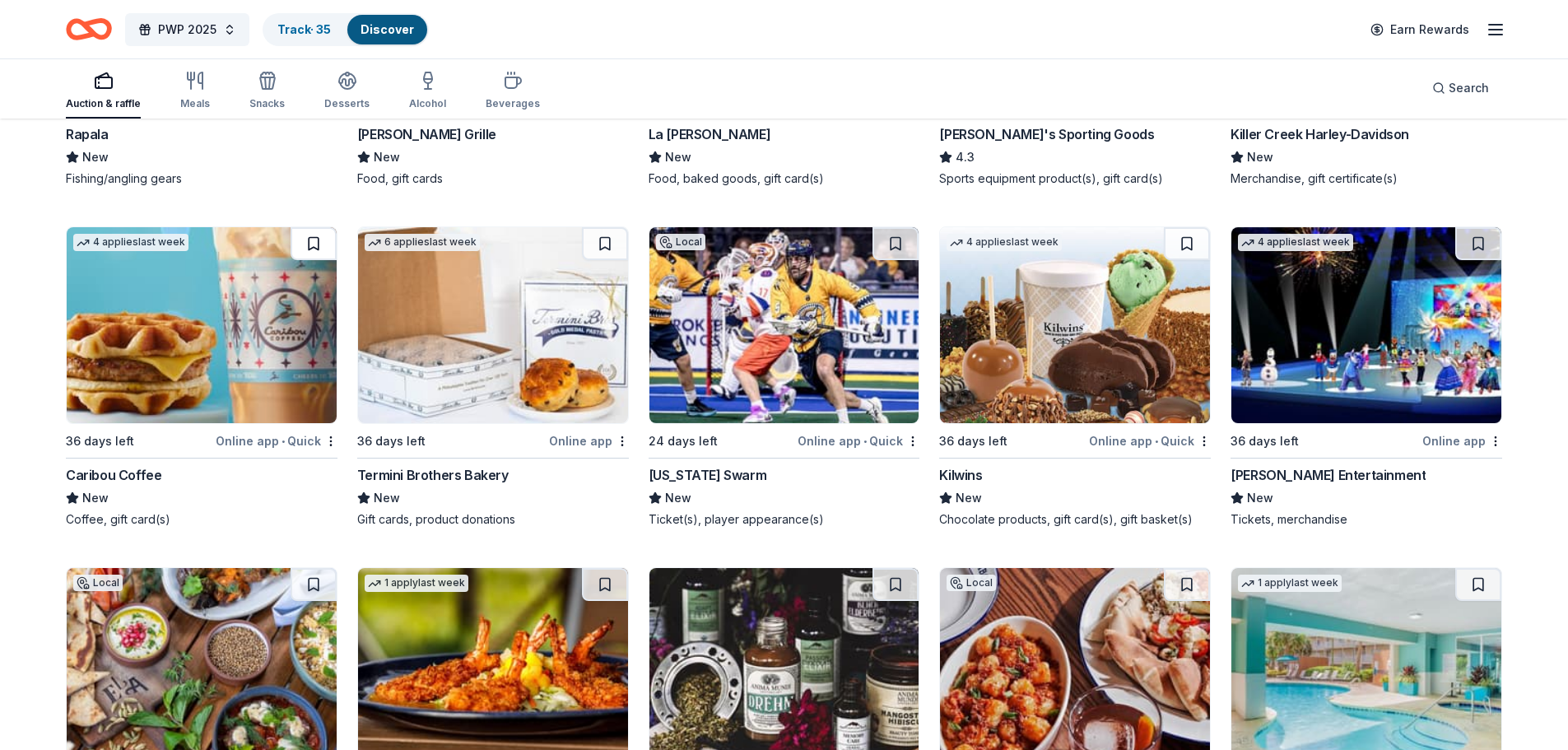
click at [323, 239] on button at bounding box center [314, 243] width 46 height 33
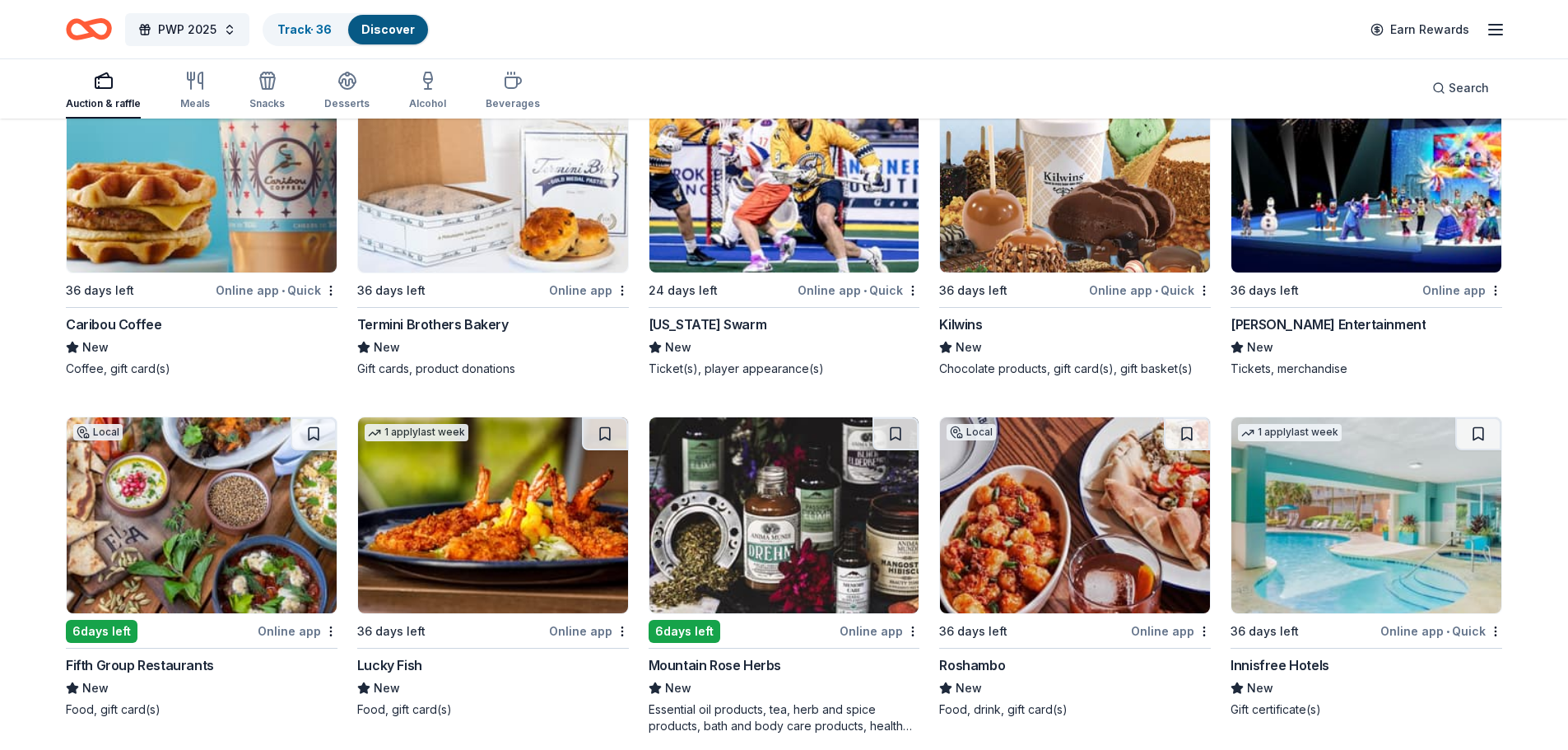
scroll to position [7951, 0]
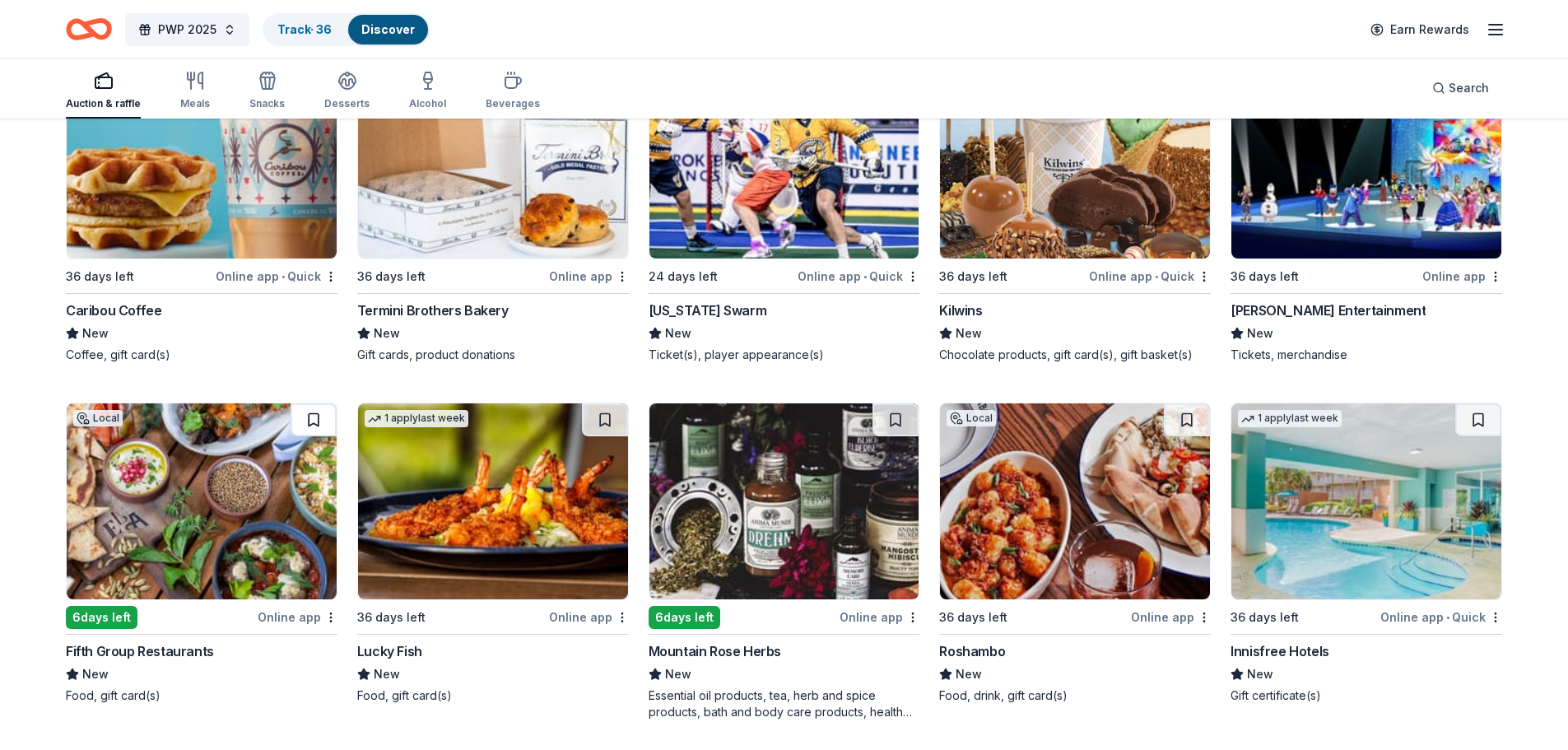
click at [318, 415] on button at bounding box center [314, 419] width 46 height 33
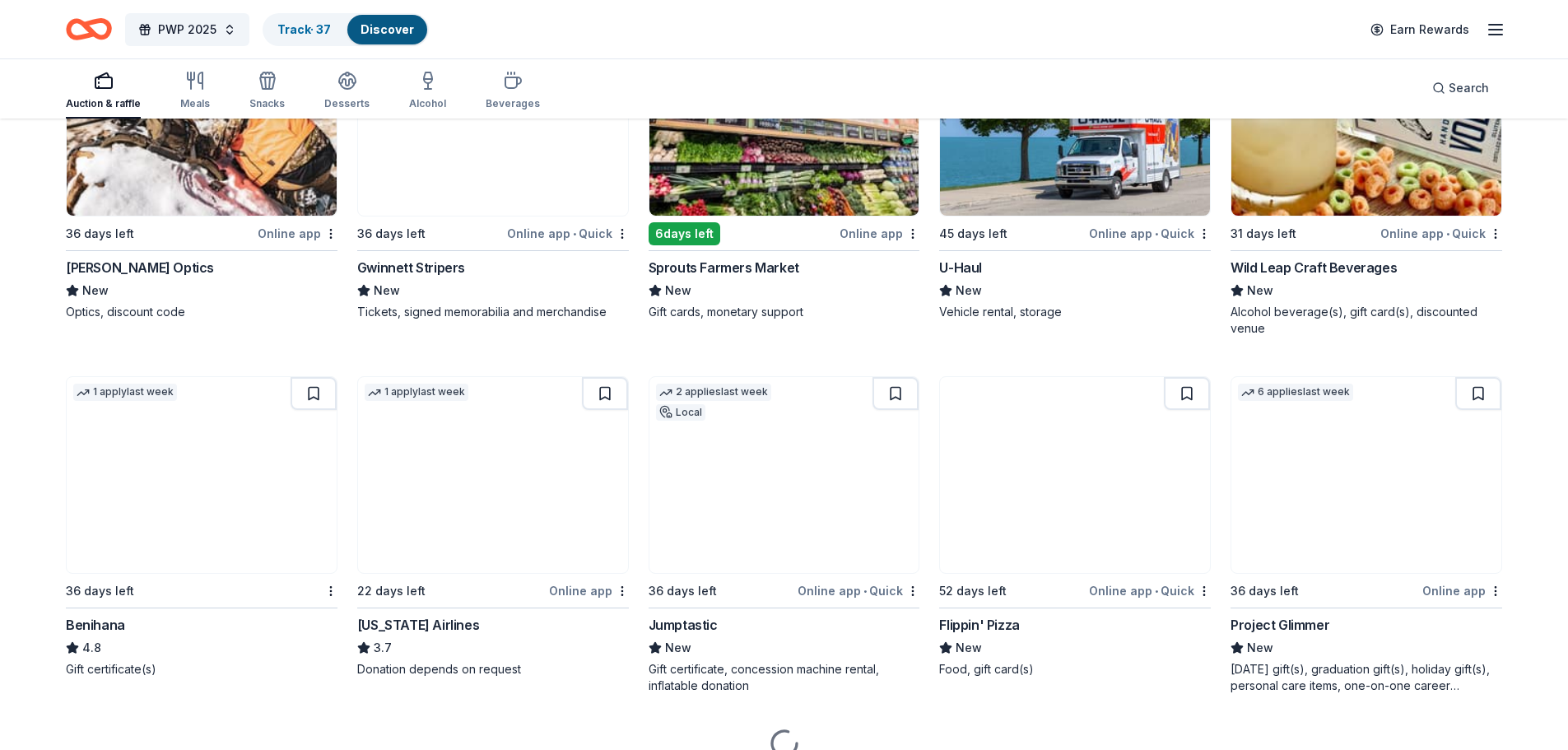
scroll to position [8767, 0]
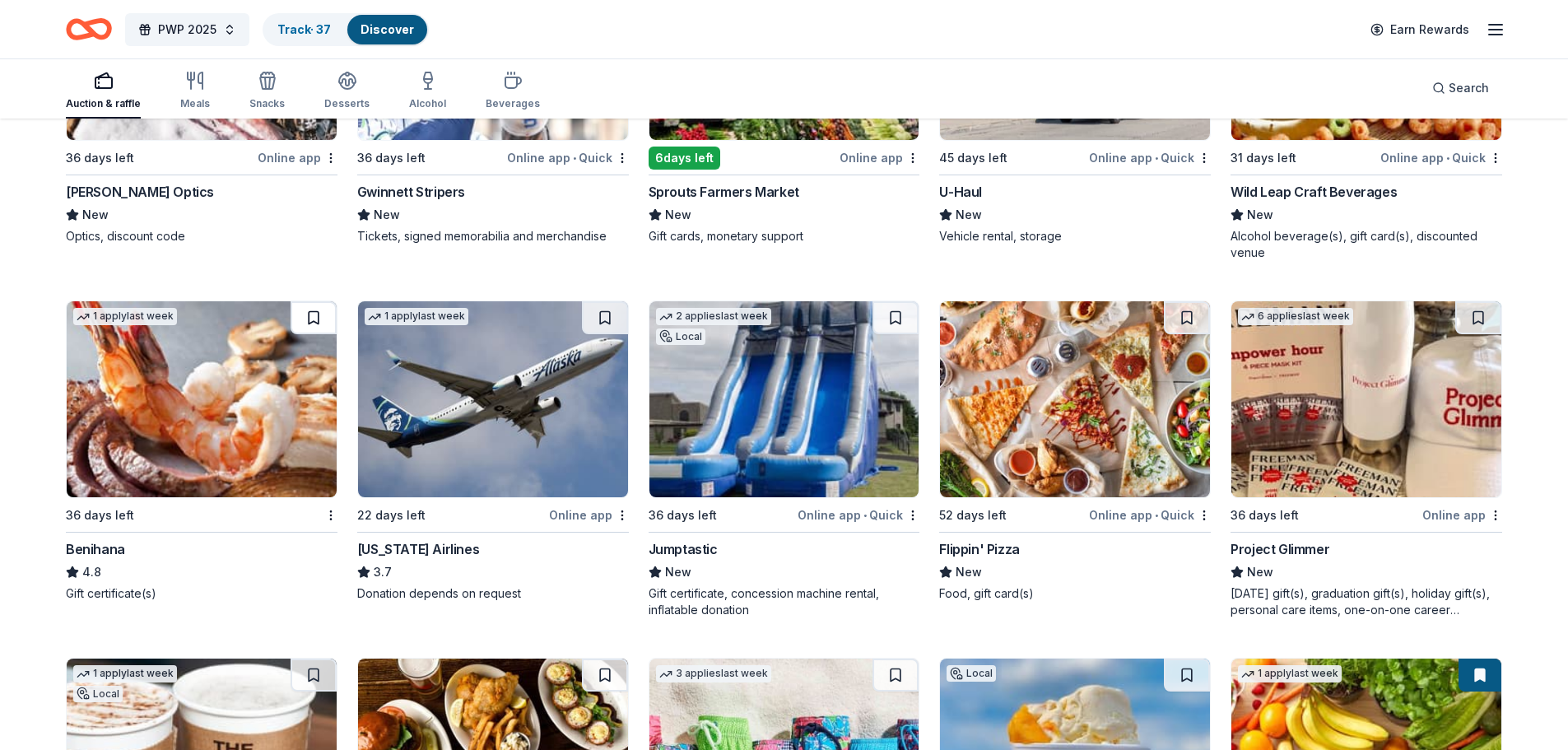
click at [297, 311] on button at bounding box center [314, 317] width 46 height 33
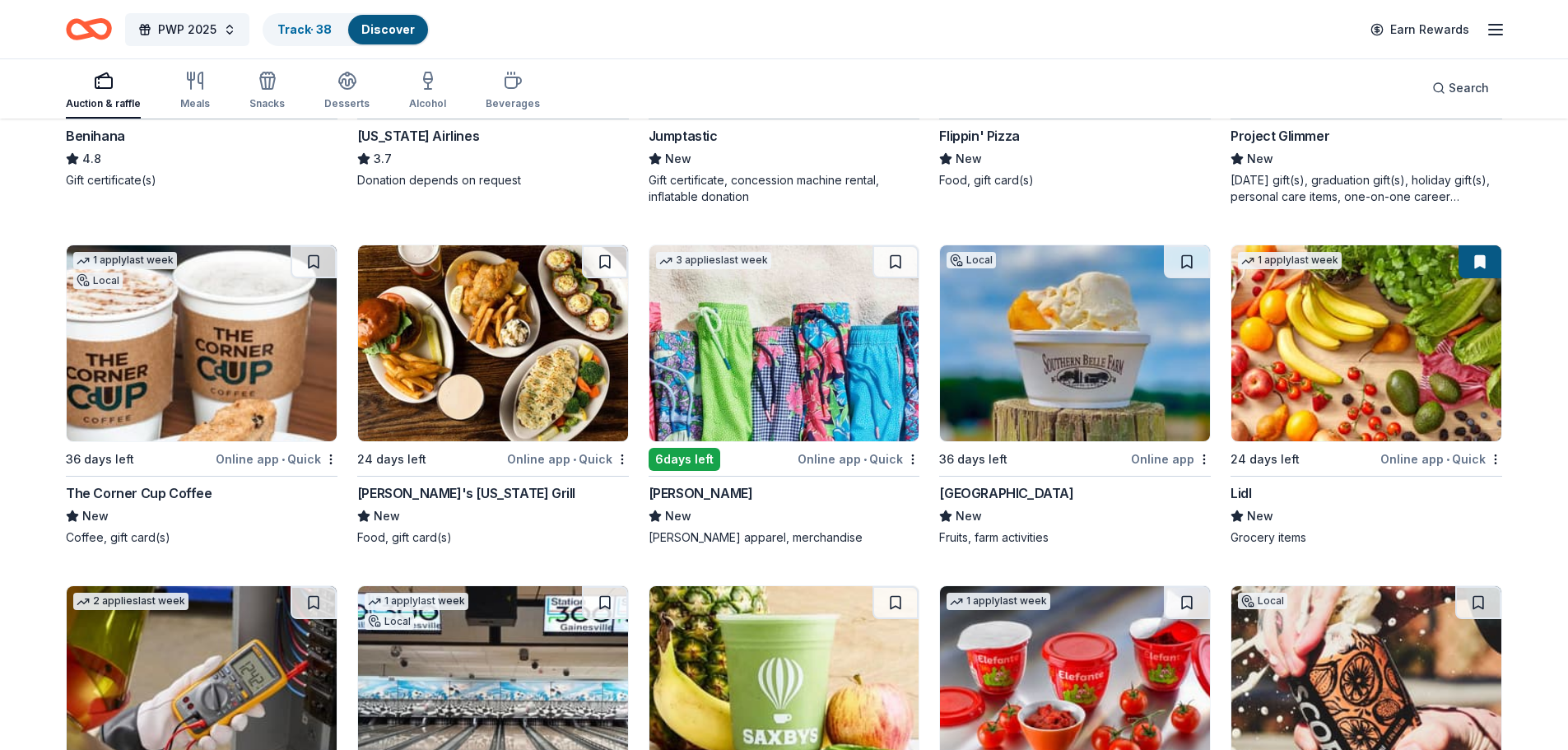
scroll to position [9179, 0]
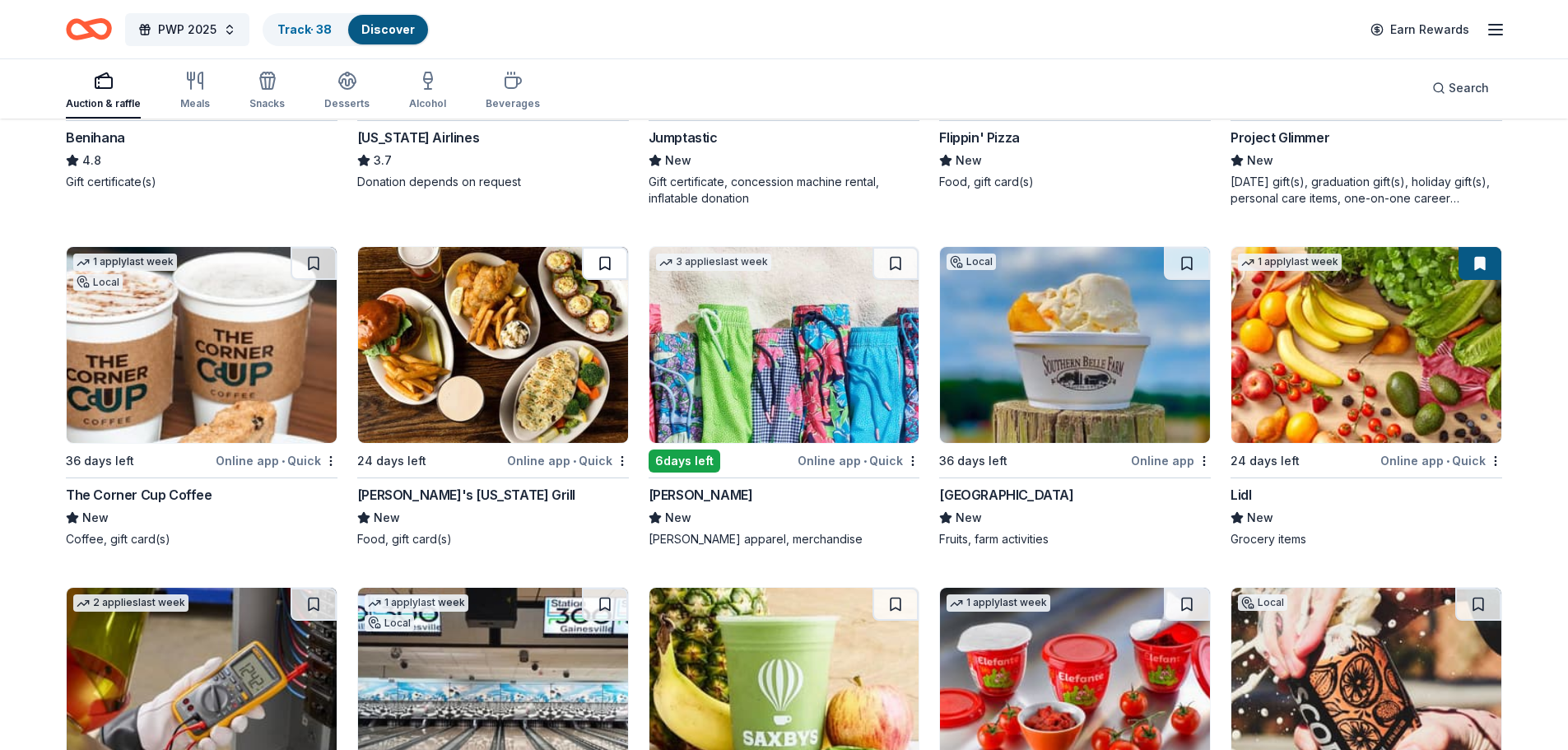
click at [598, 263] on button at bounding box center [605, 263] width 46 height 33
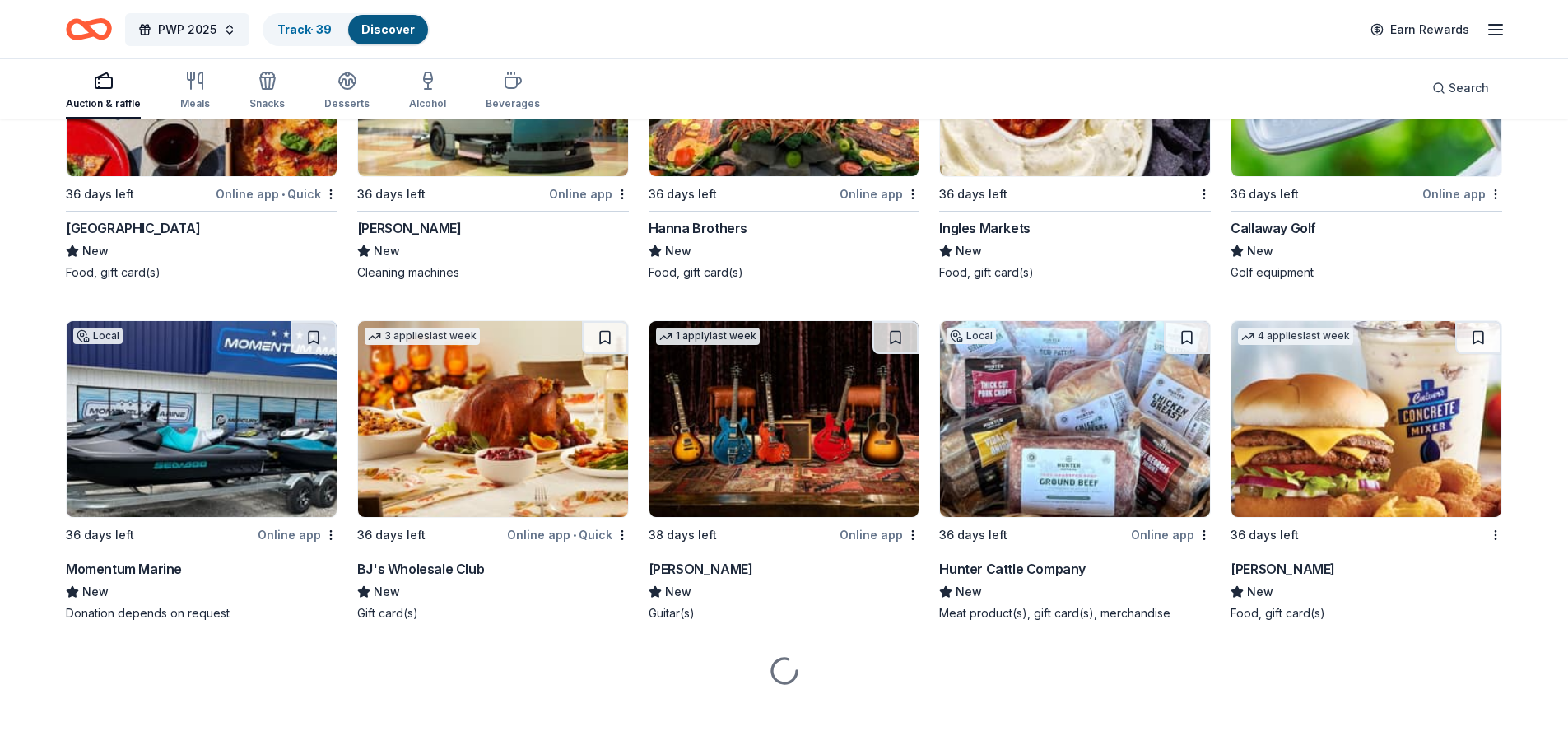
scroll to position [10130, 0]
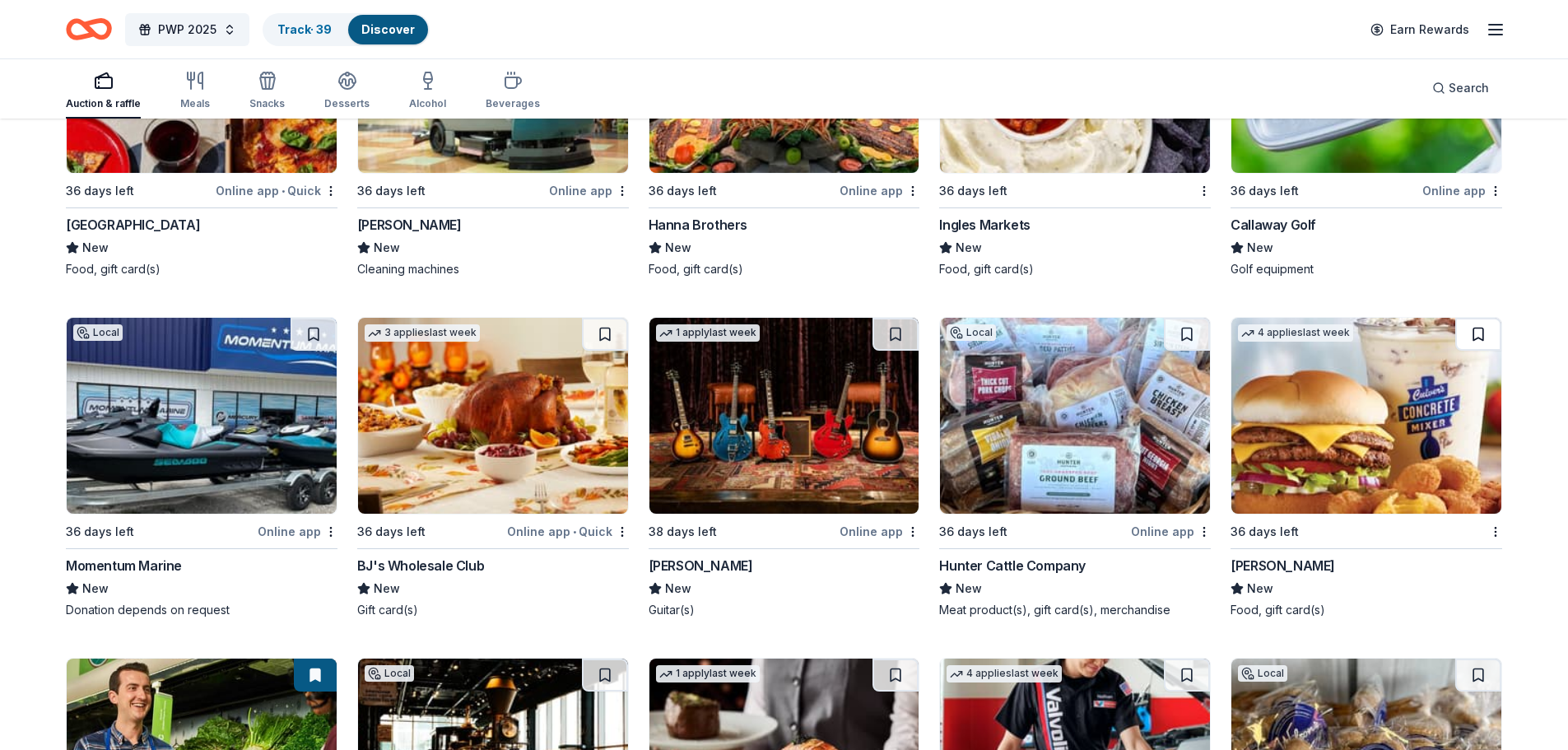
click at [1473, 336] on button at bounding box center [1478, 334] width 46 height 33
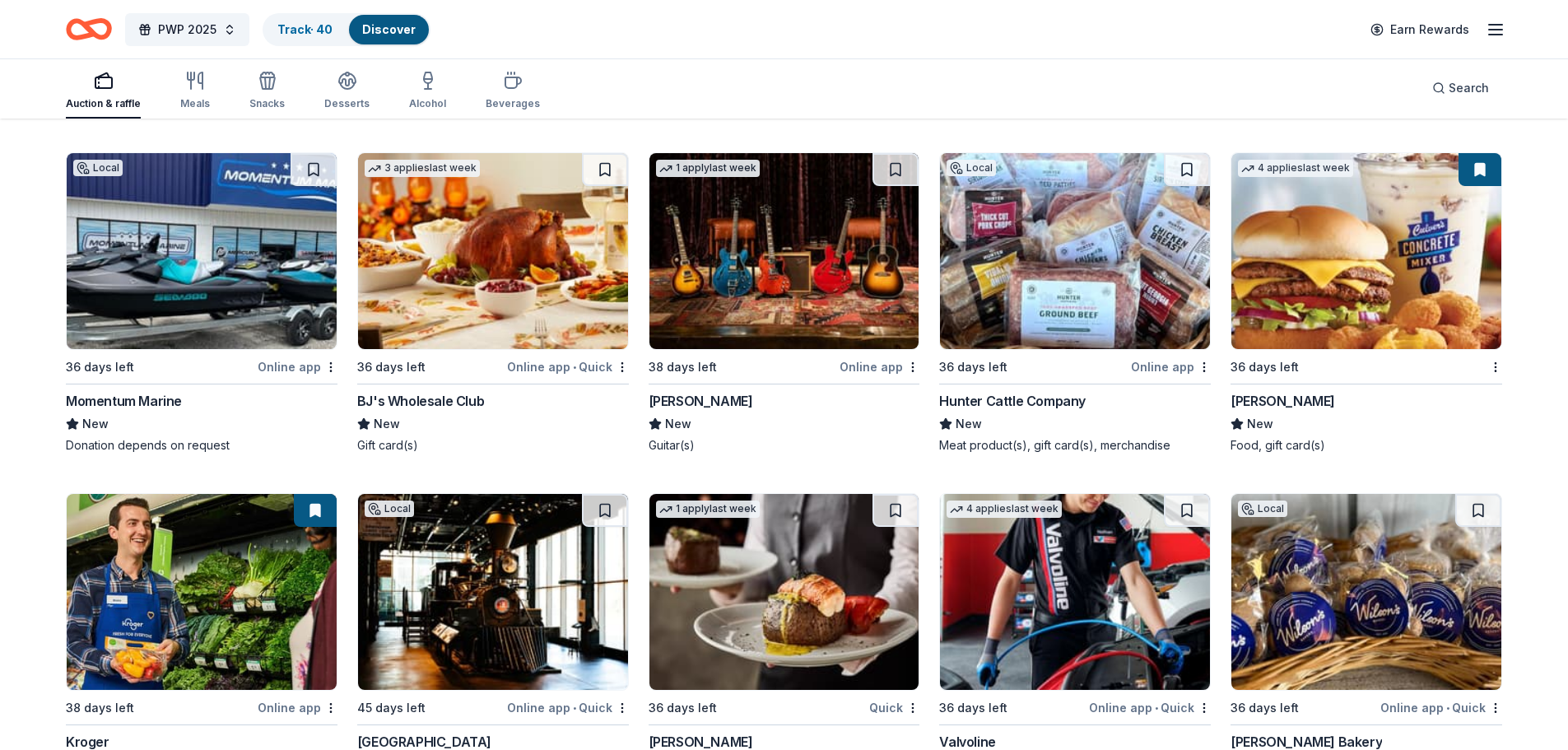
scroll to position [10459, 0]
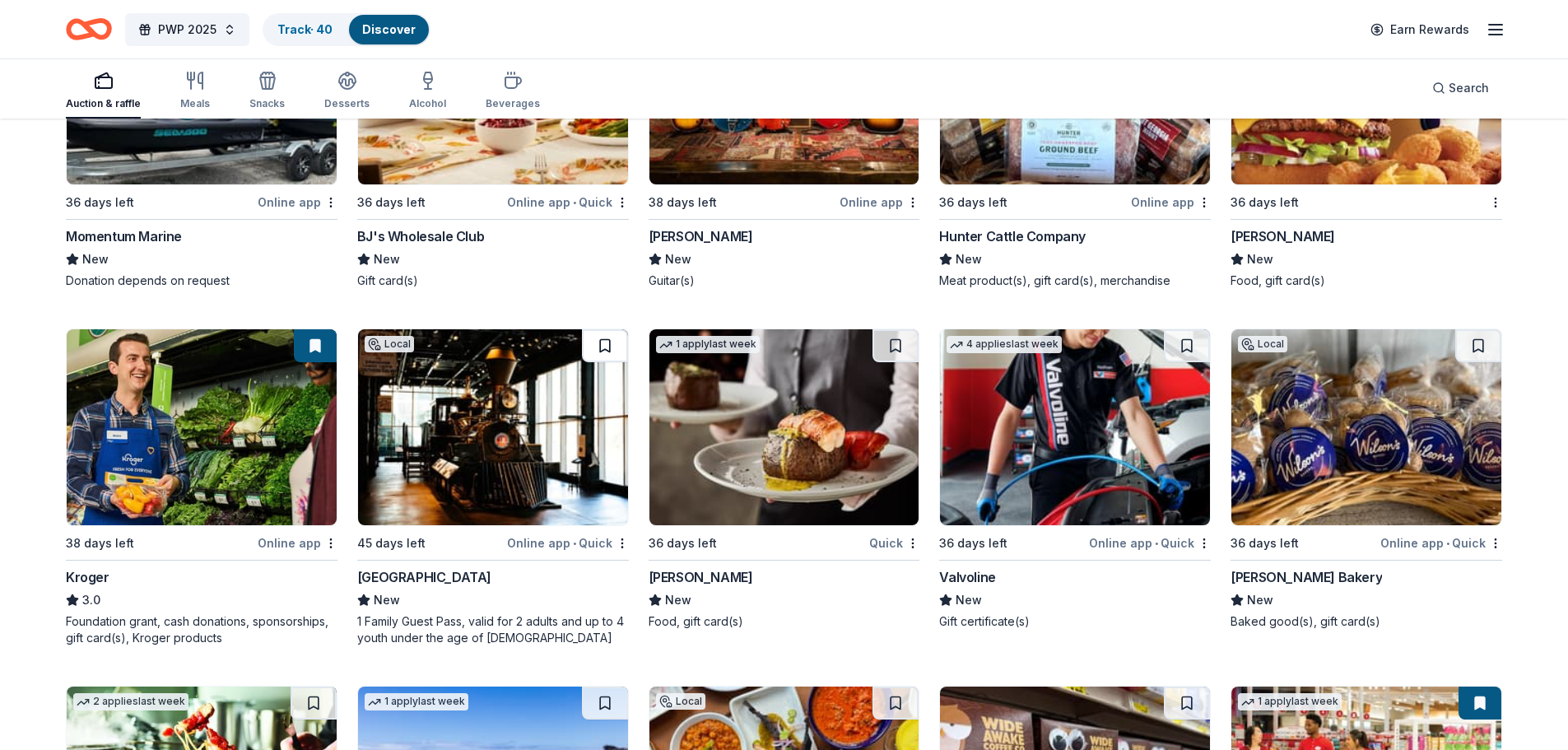
click at [602, 353] on button at bounding box center [605, 345] width 46 height 33
click at [884, 337] on button at bounding box center [895, 345] width 46 height 33
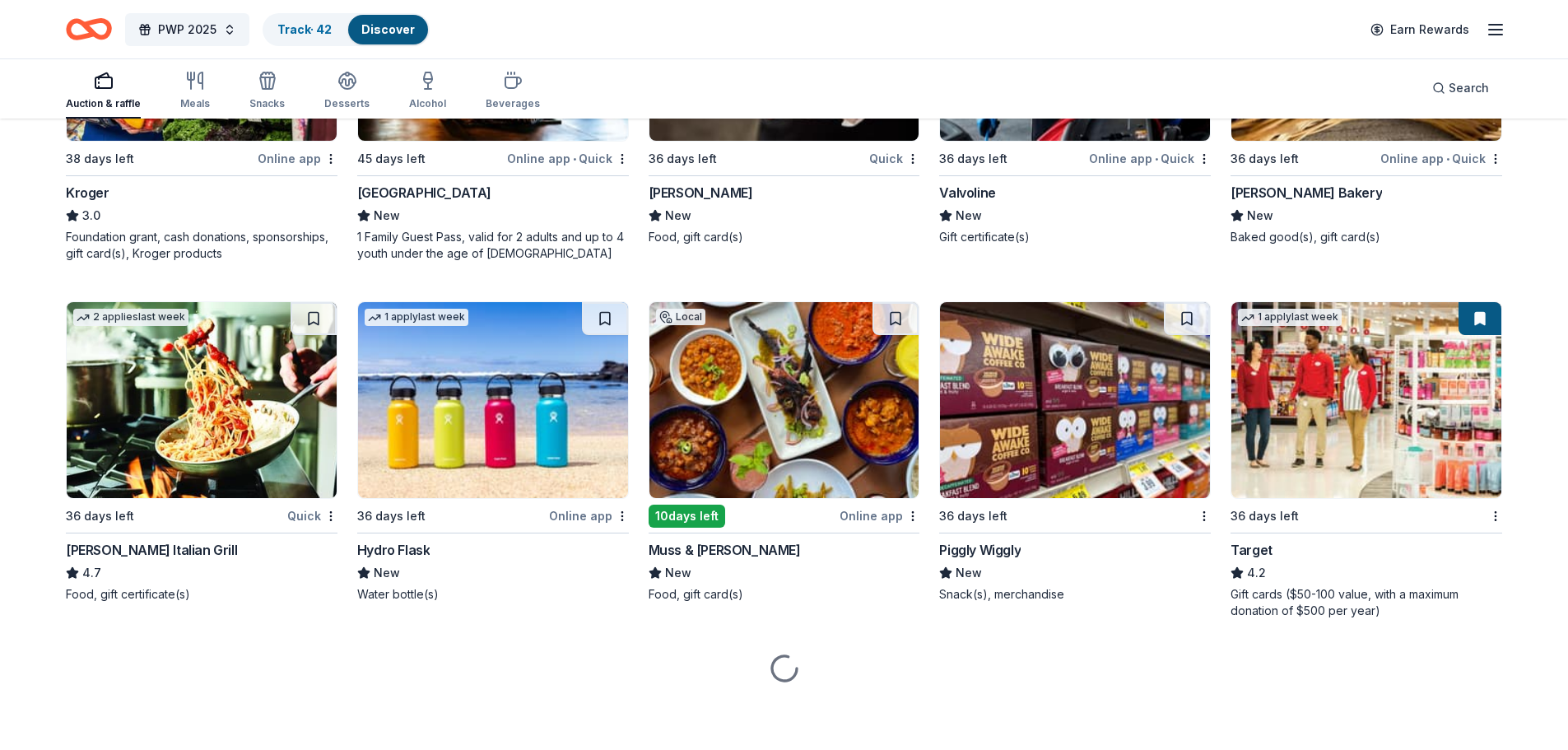
scroll to position [10844, 0]
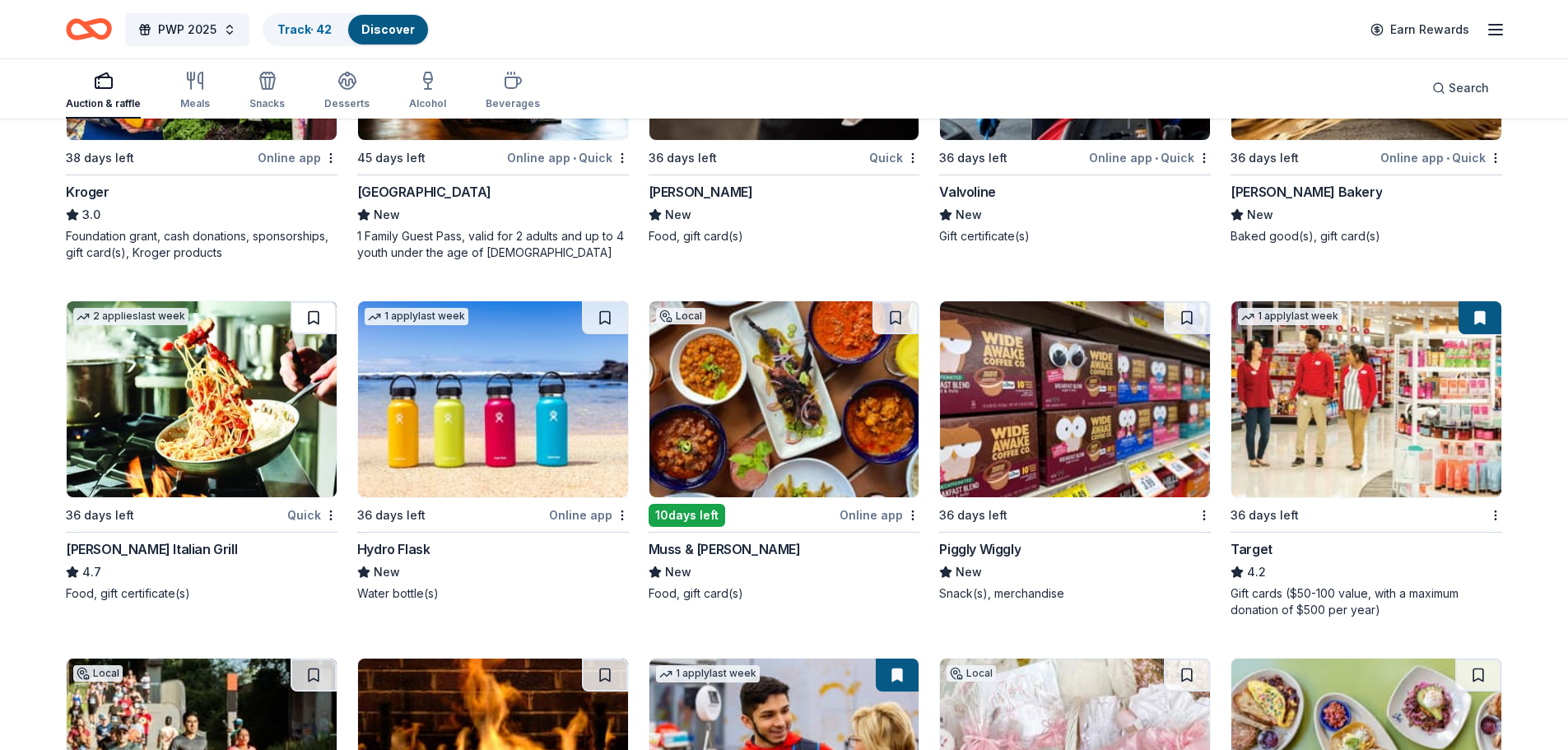
click at [305, 314] on button at bounding box center [314, 317] width 46 height 33
click at [593, 320] on button at bounding box center [605, 317] width 46 height 33
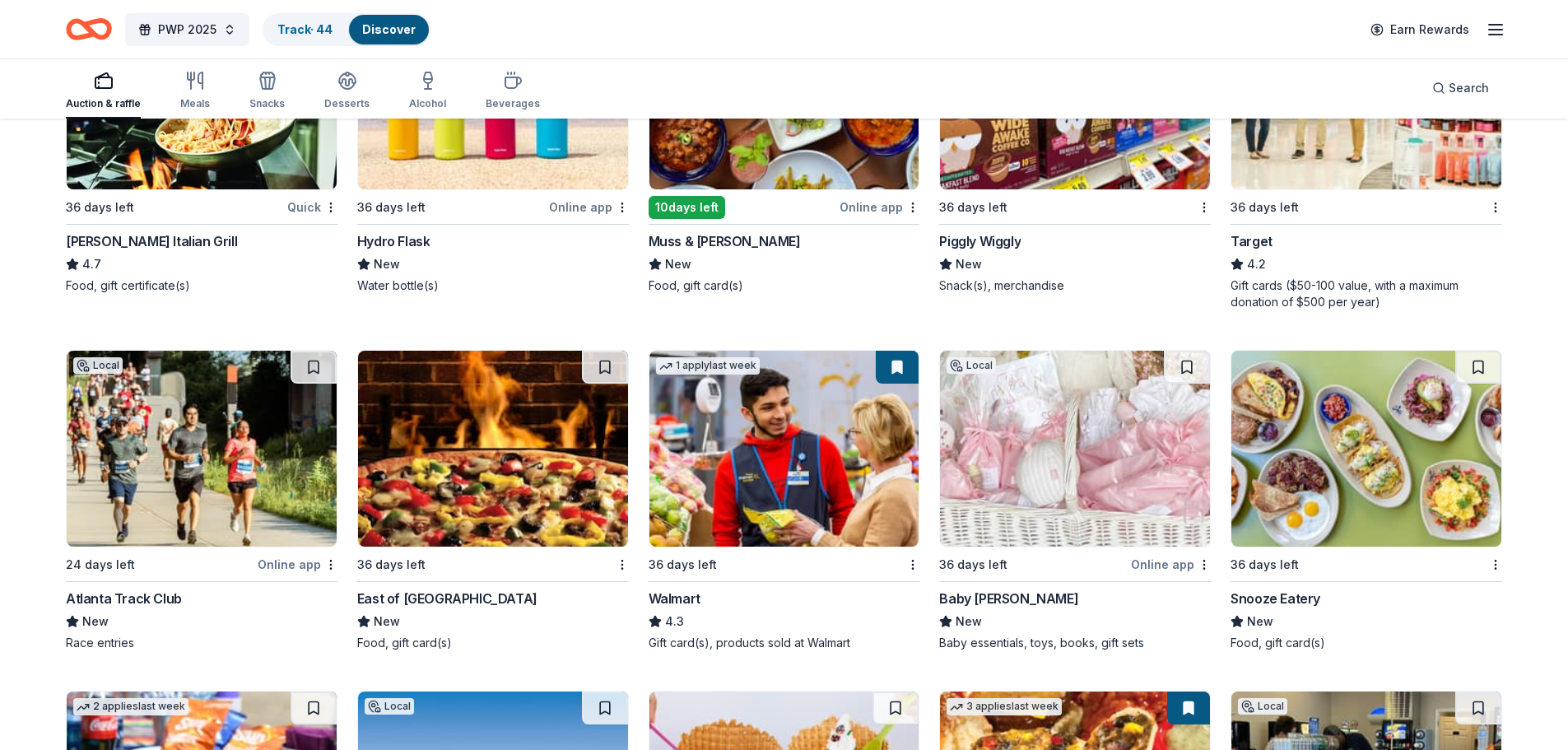
scroll to position [11256, 0]
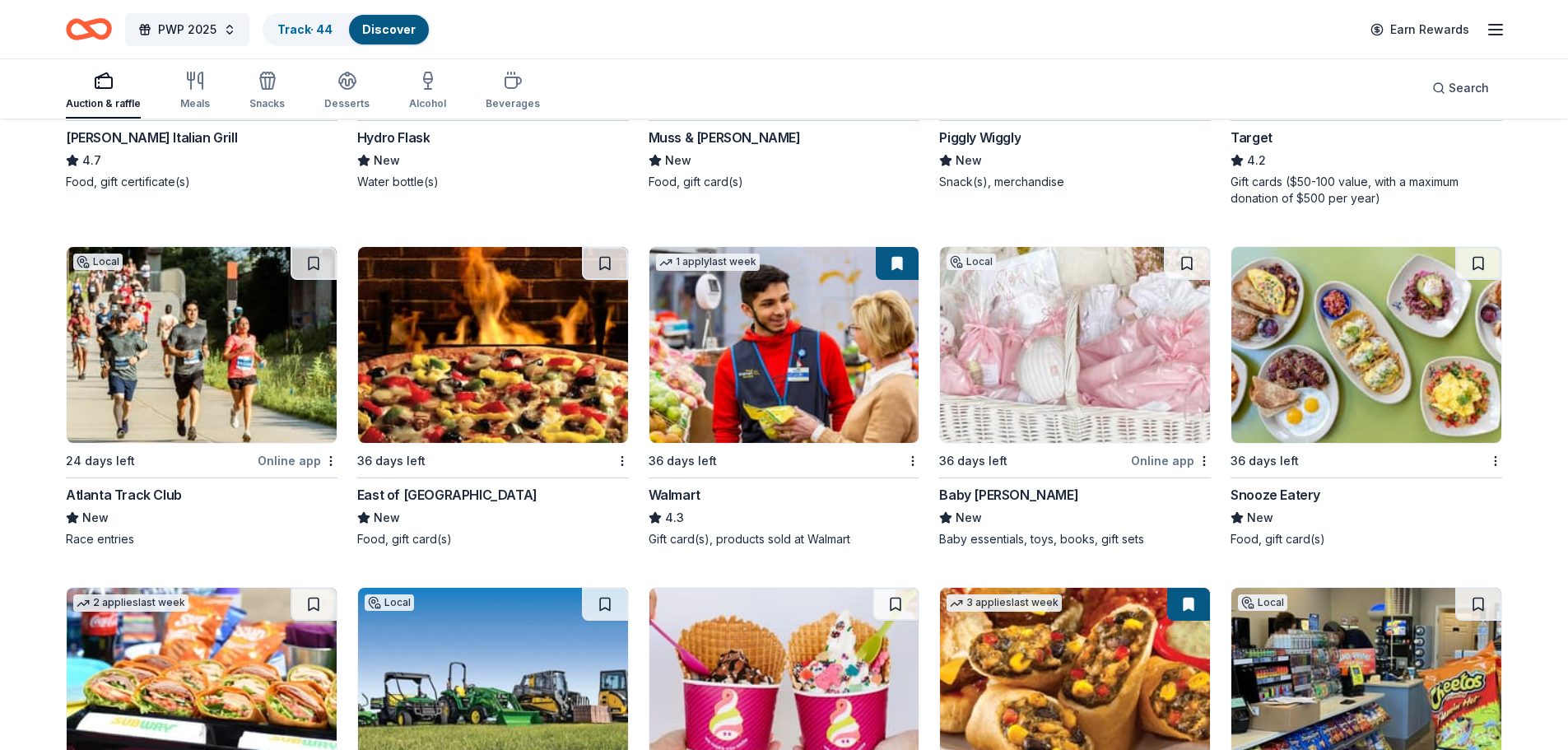
click at [1481, 261] on button at bounding box center [1478, 263] width 46 height 33
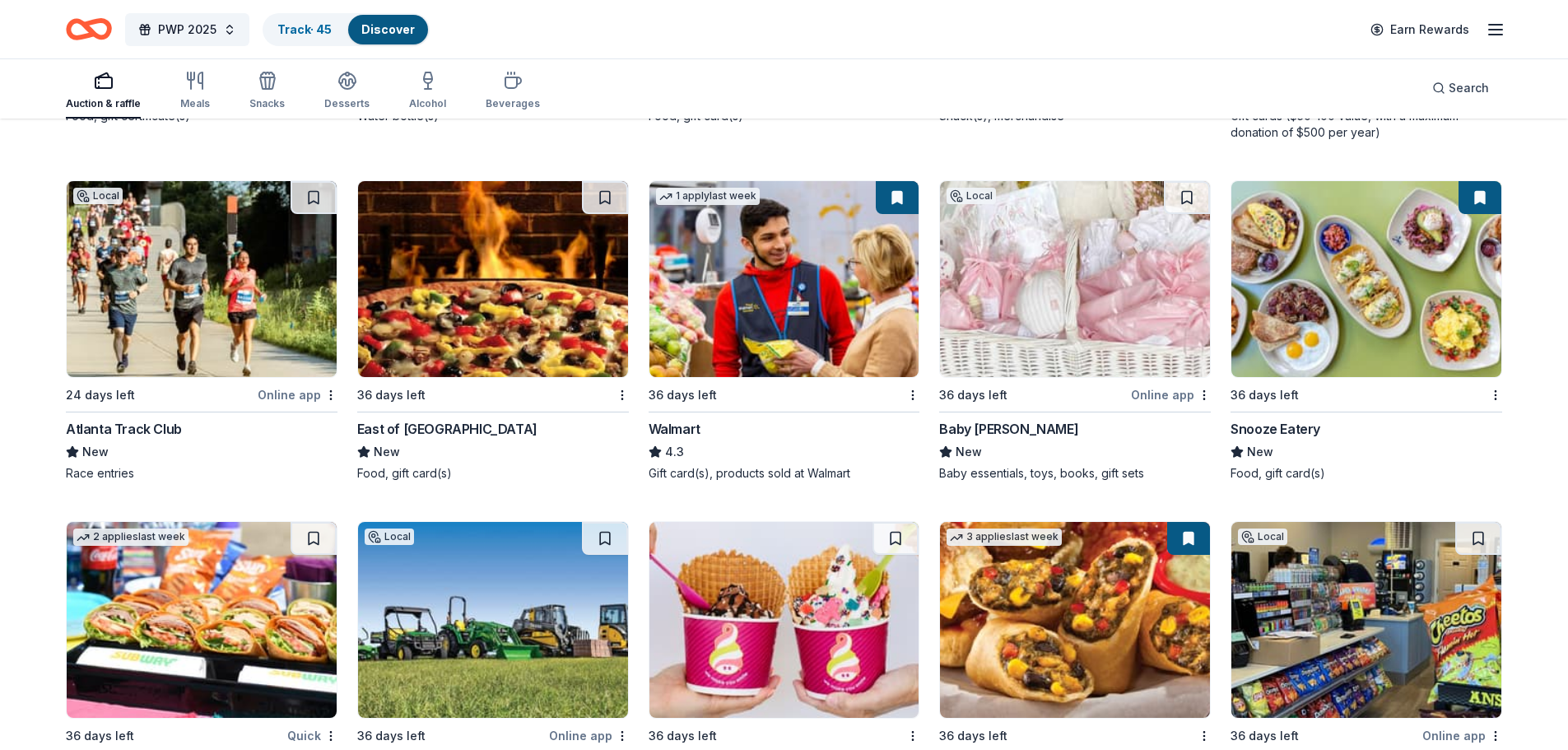
scroll to position [11503, 0]
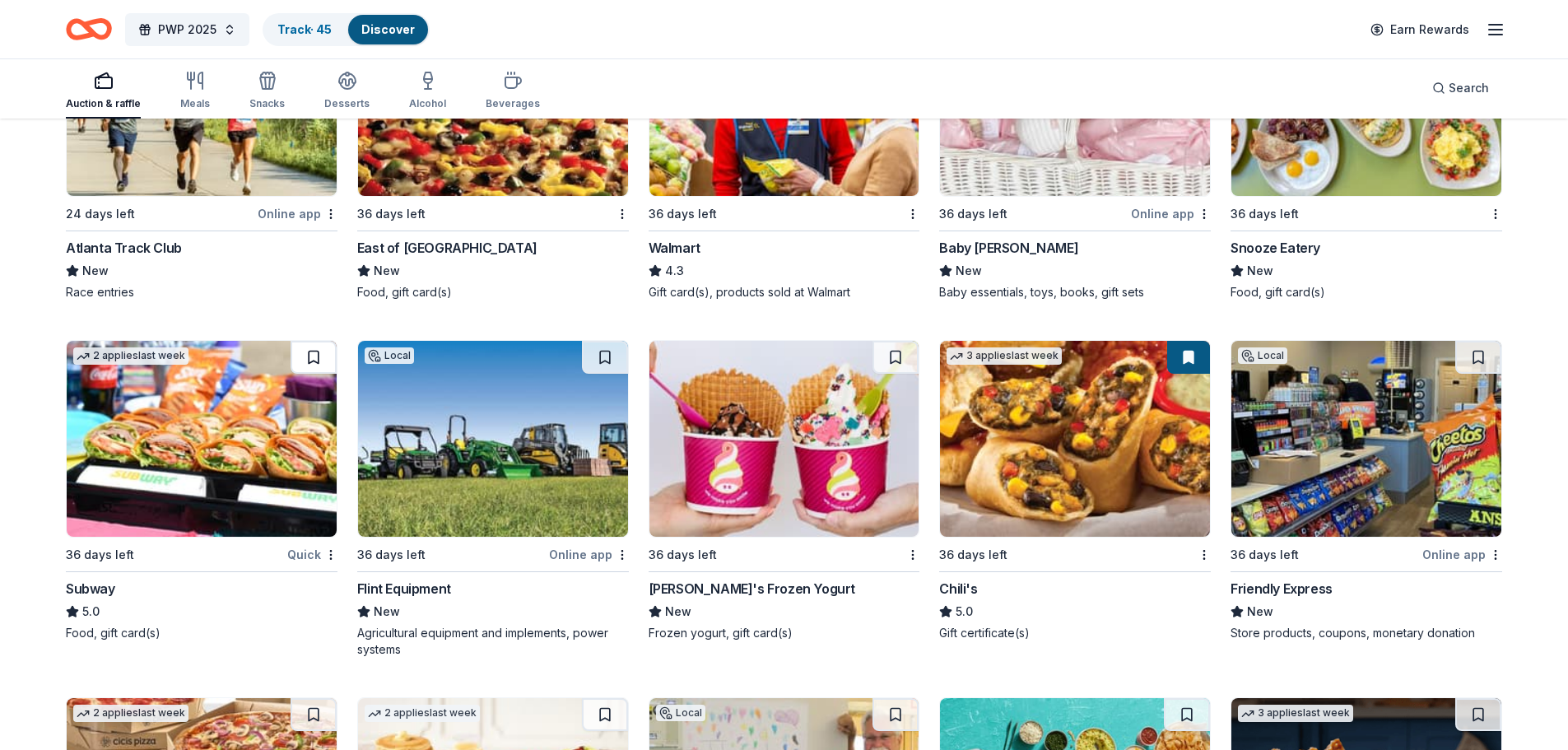
click at [315, 370] on button at bounding box center [314, 357] width 46 height 33
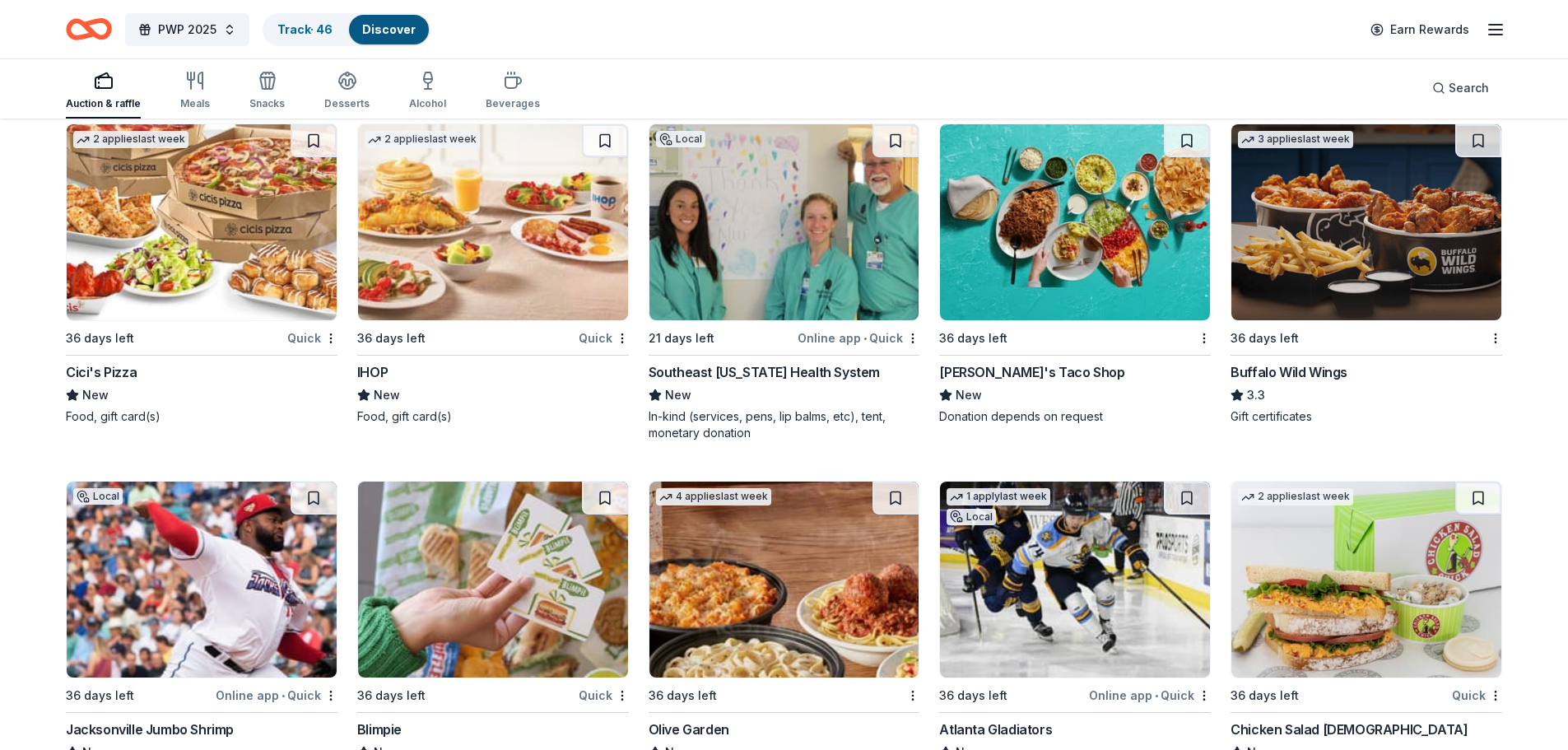
scroll to position [12079, 0]
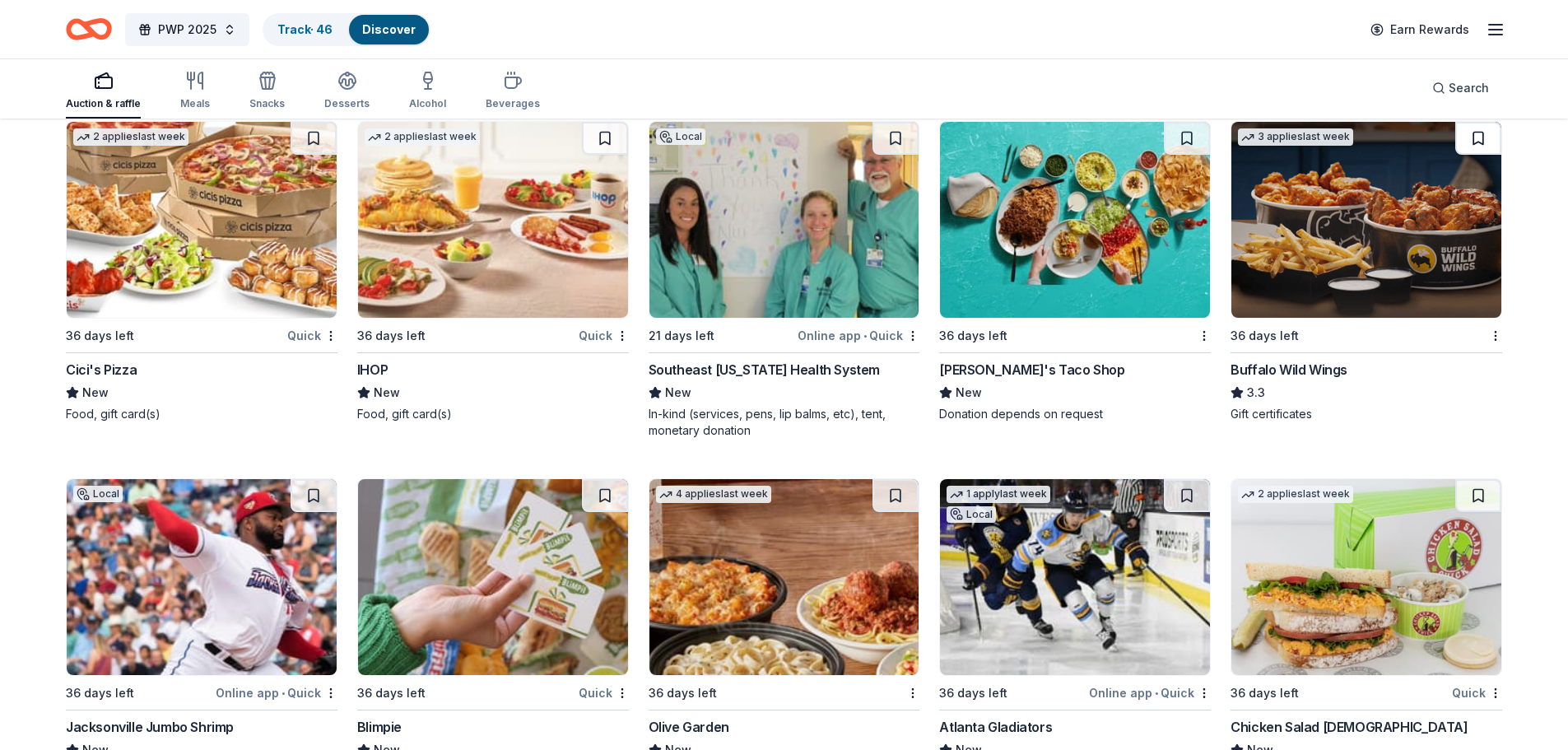
click at [1481, 136] on button at bounding box center [1478, 138] width 46 height 33
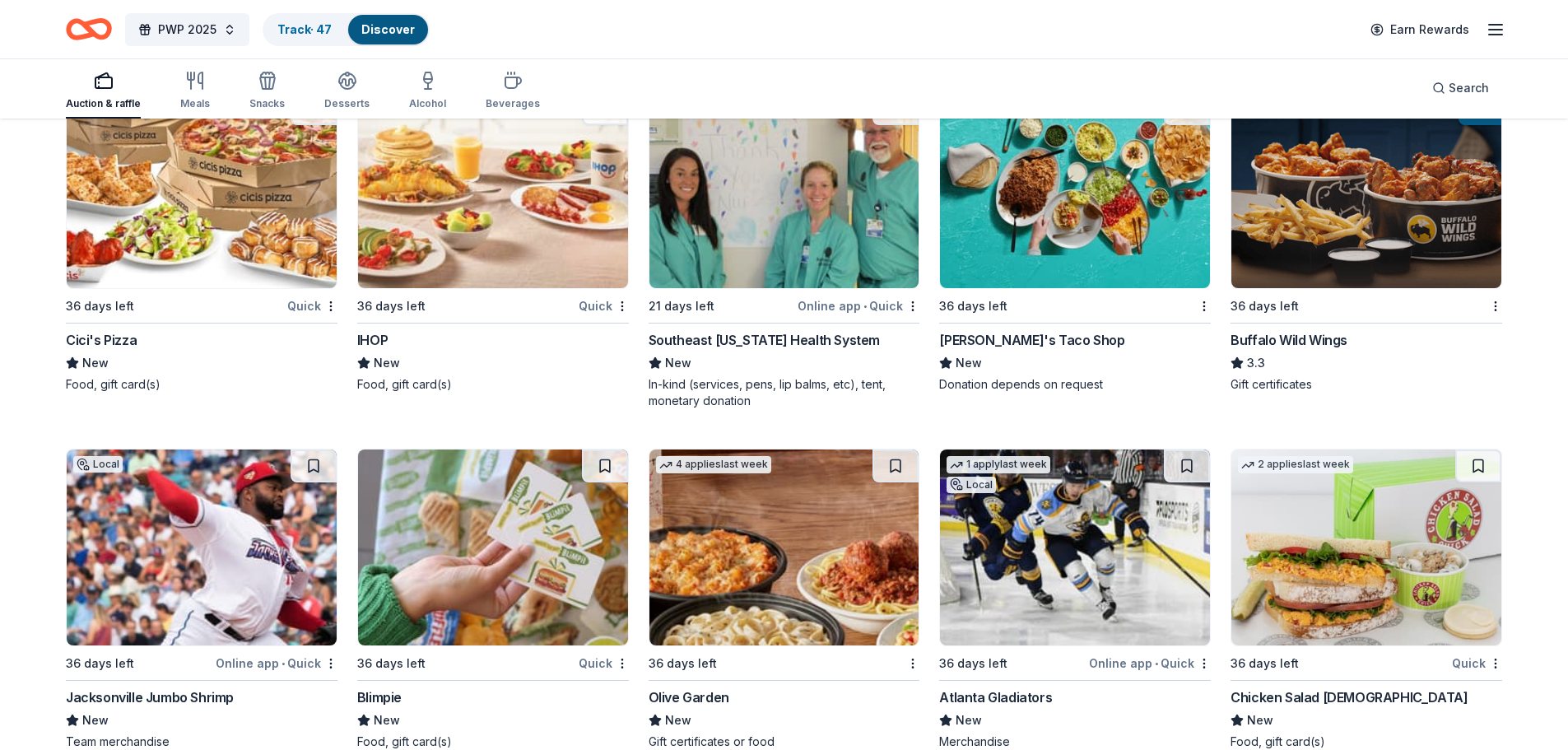
scroll to position [12240, 0]
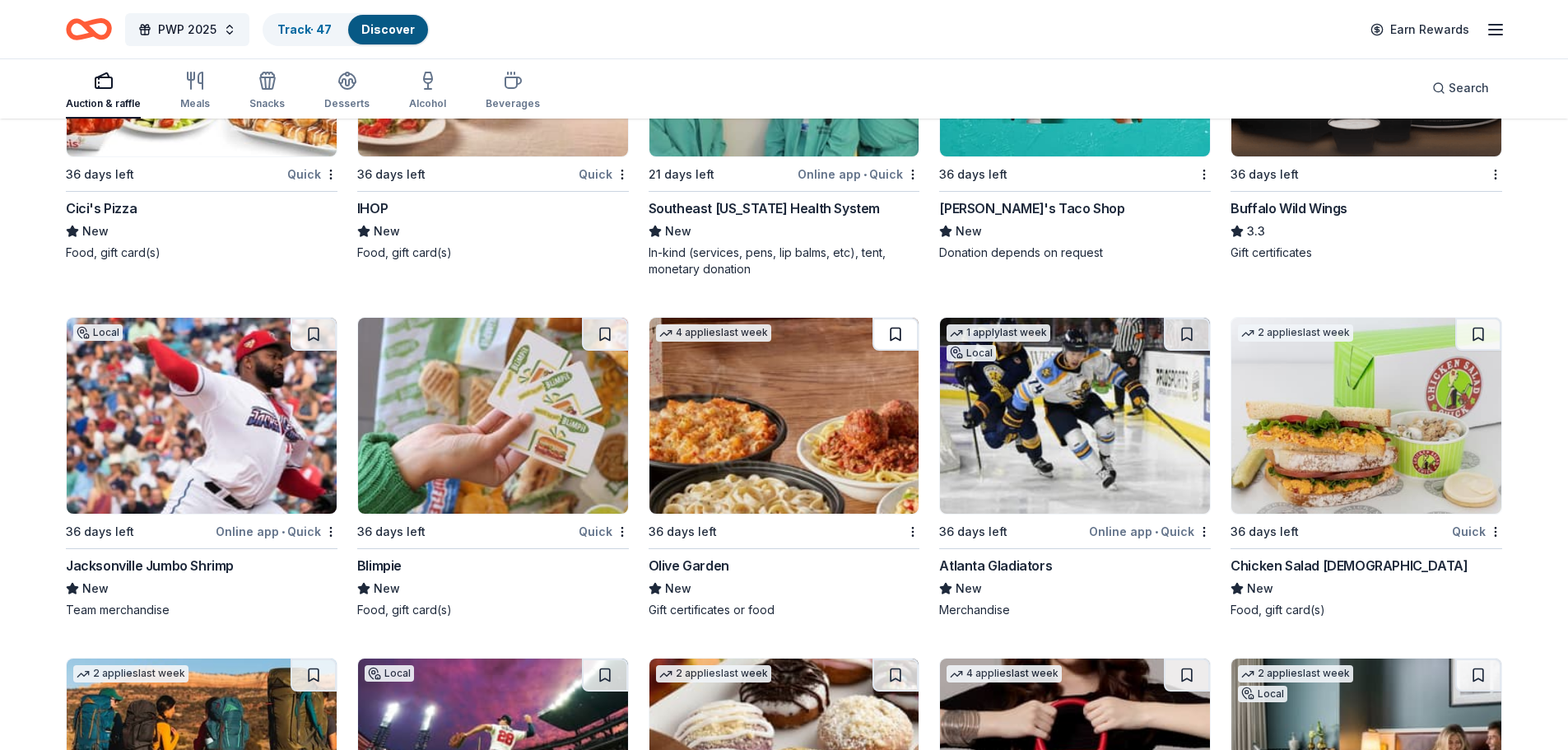
click at [899, 339] on button at bounding box center [895, 334] width 46 height 33
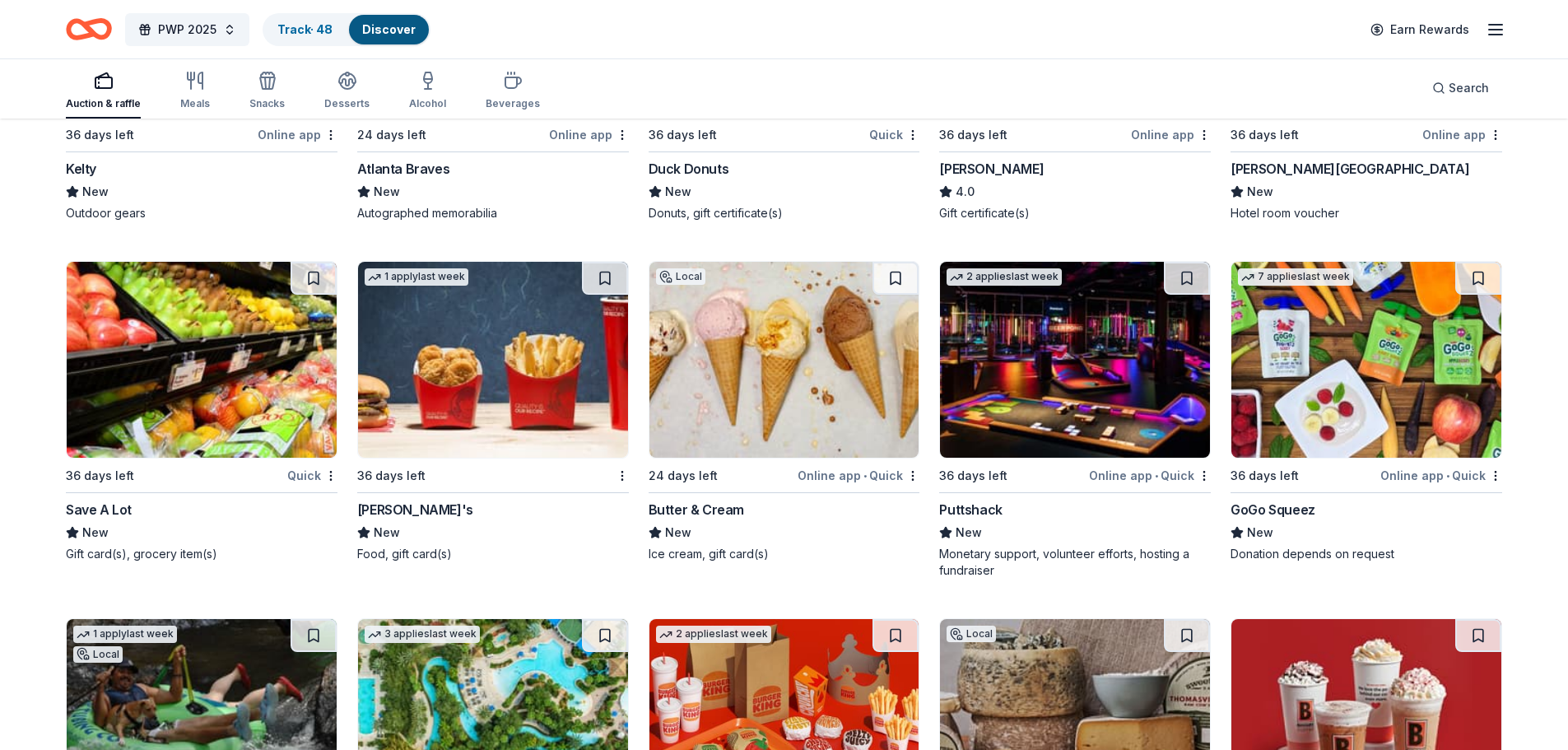
scroll to position [12981, 0]
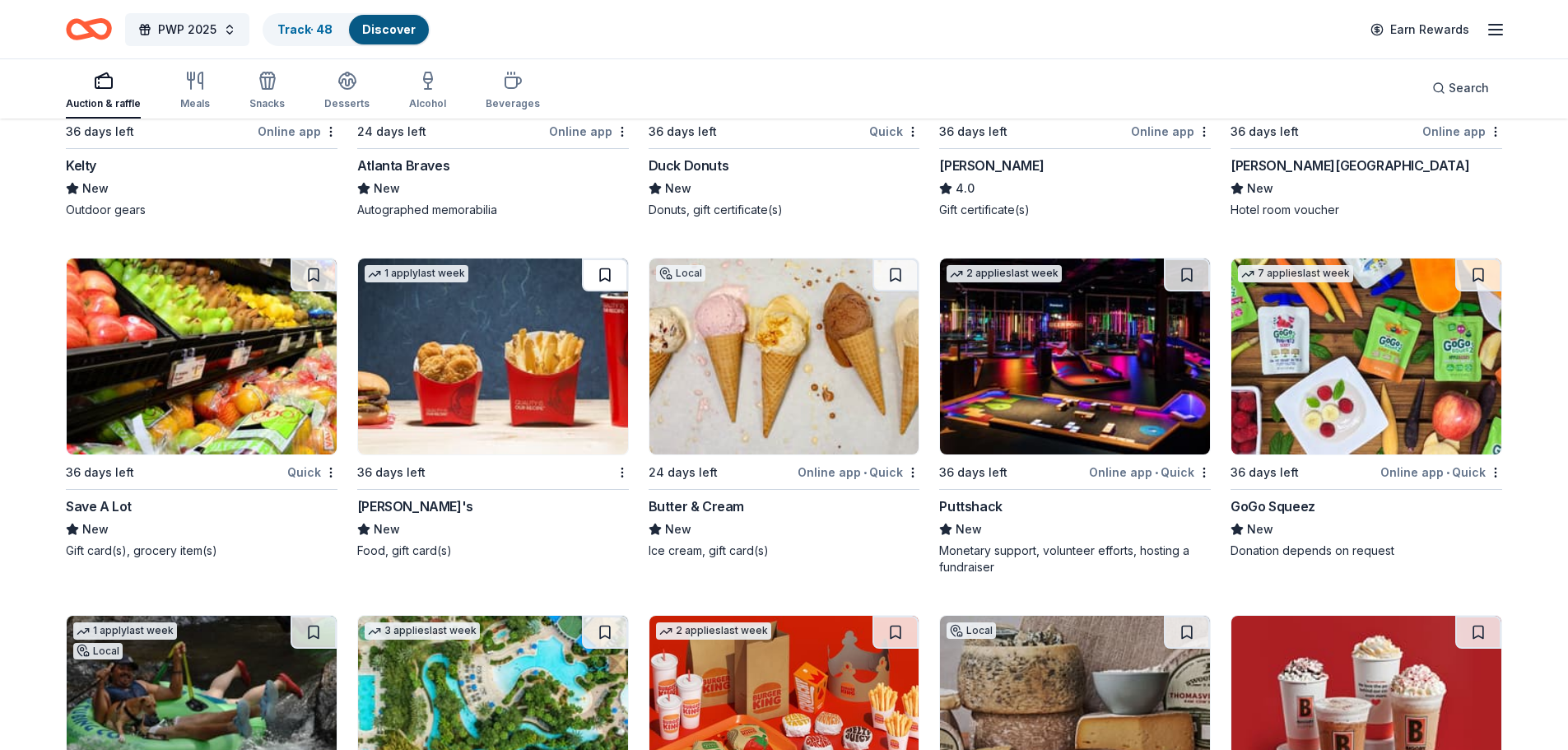
click at [613, 259] on button at bounding box center [605, 274] width 46 height 33
click at [1193, 274] on button at bounding box center [1187, 274] width 46 height 33
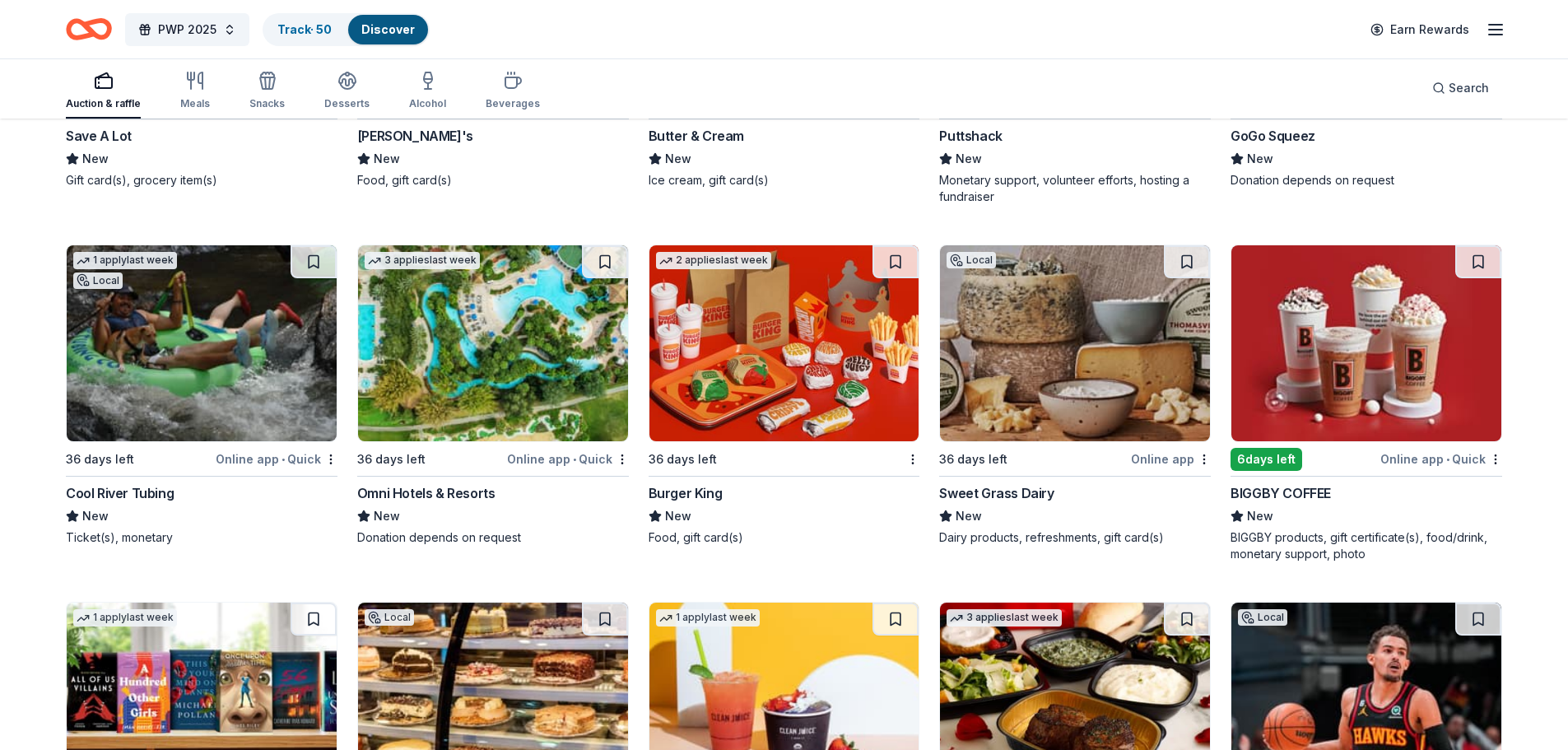
scroll to position [13392, 0]
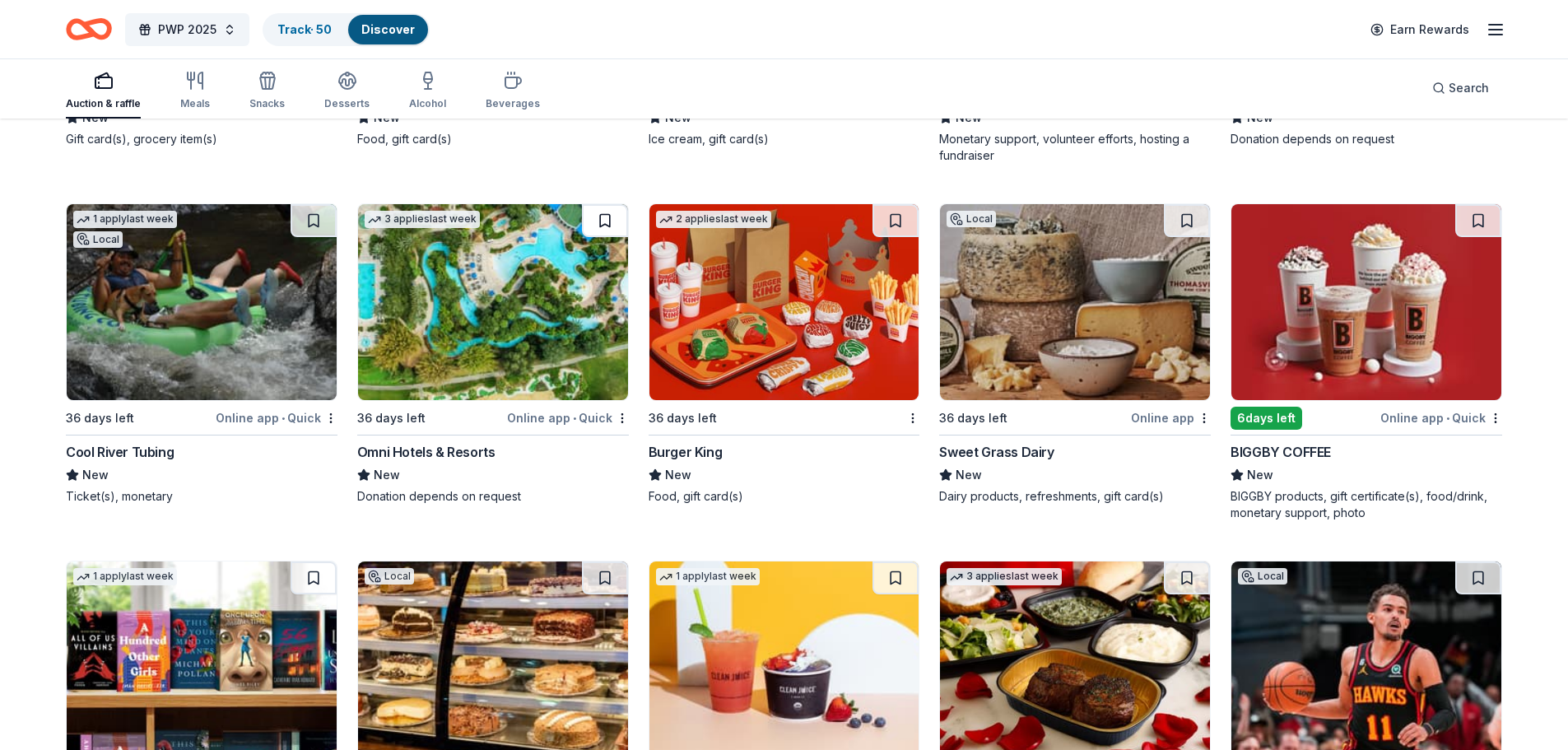
click at [607, 213] on button at bounding box center [605, 220] width 46 height 33
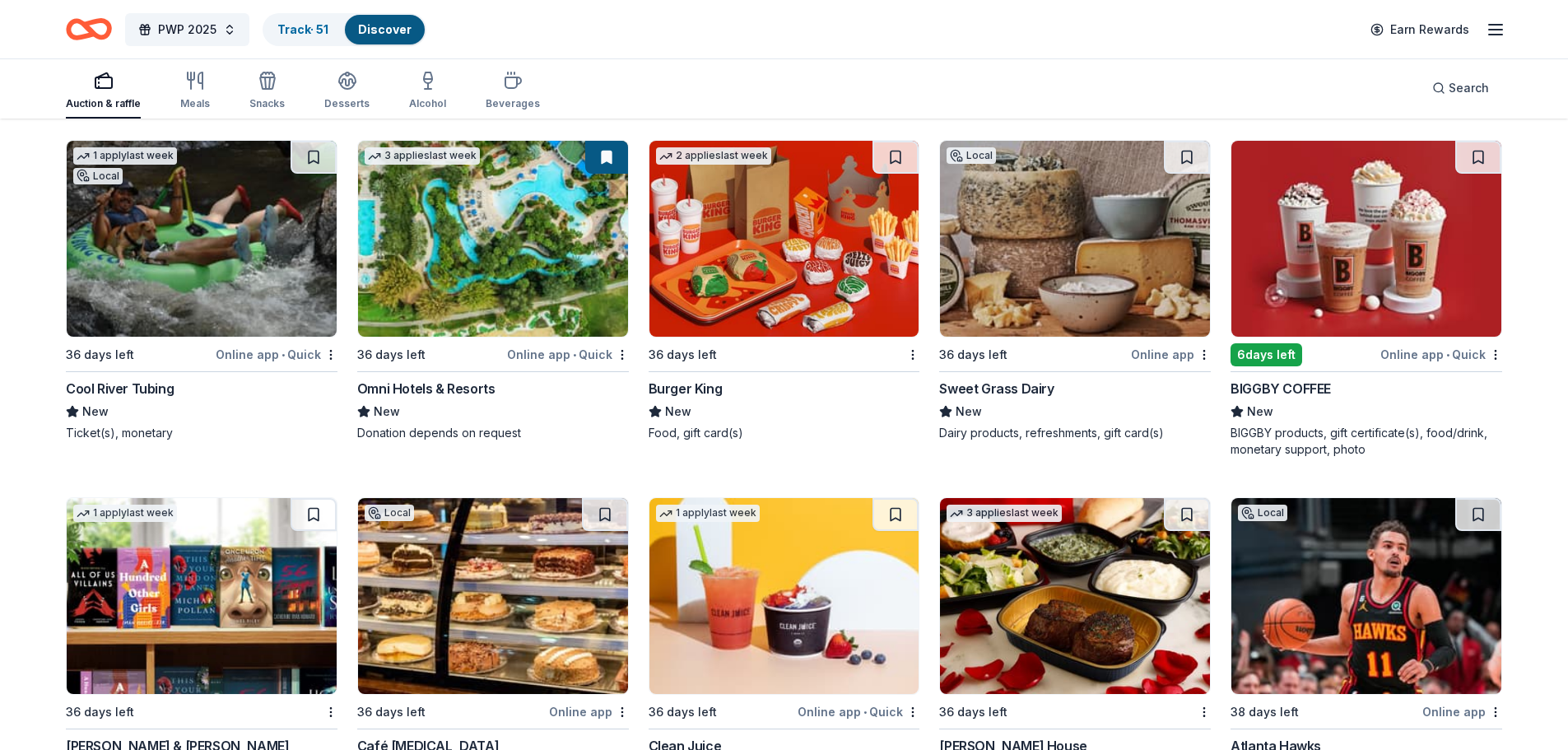
scroll to position [13557, 0]
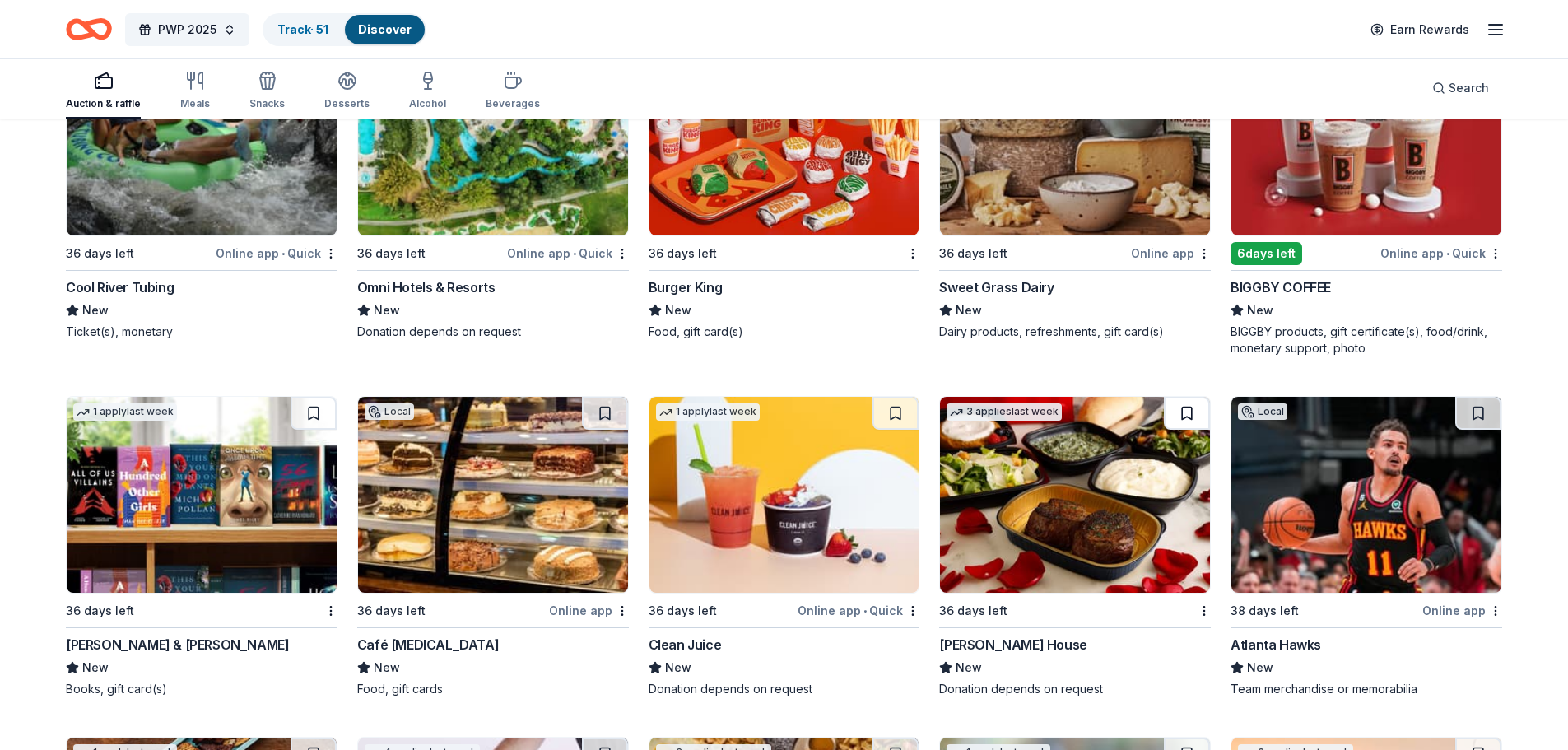
click at [1196, 411] on button at bounding box center [1187, 413] width 46 height 33
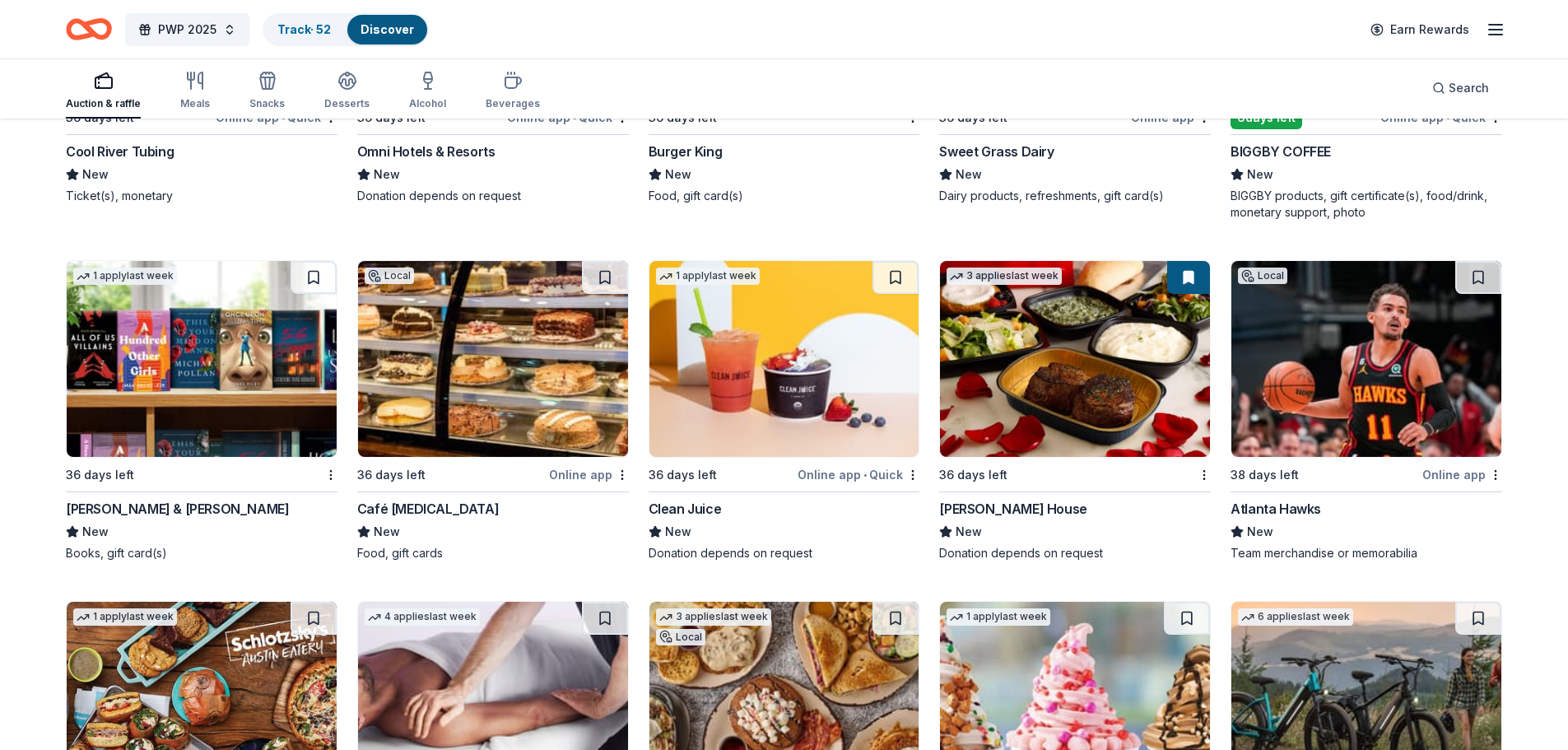
scroll to position [13722, 0]
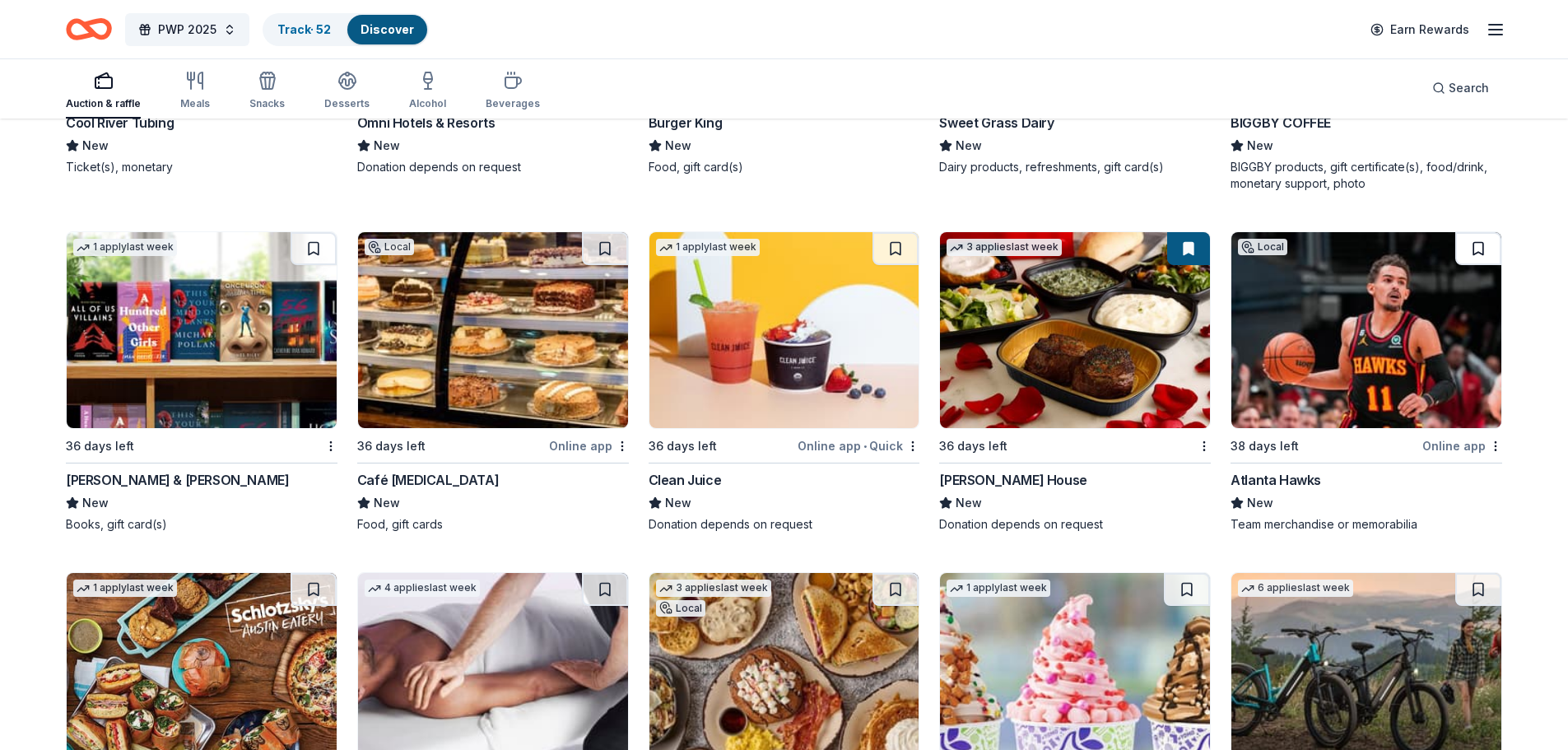
click at [1478, 249] on button at bounding box center [1478, 248] width 46 height 33
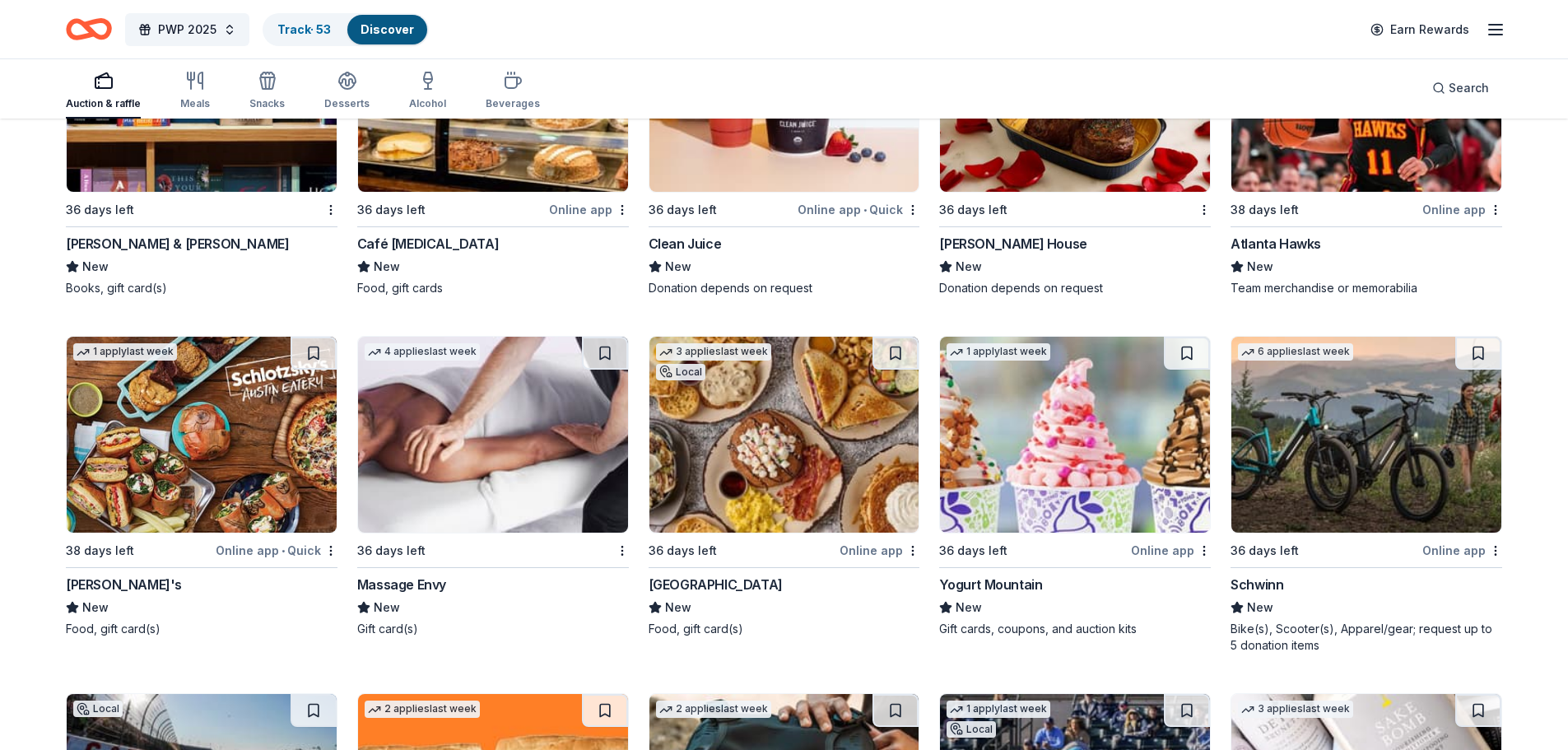
scroll to position [13968, 0]
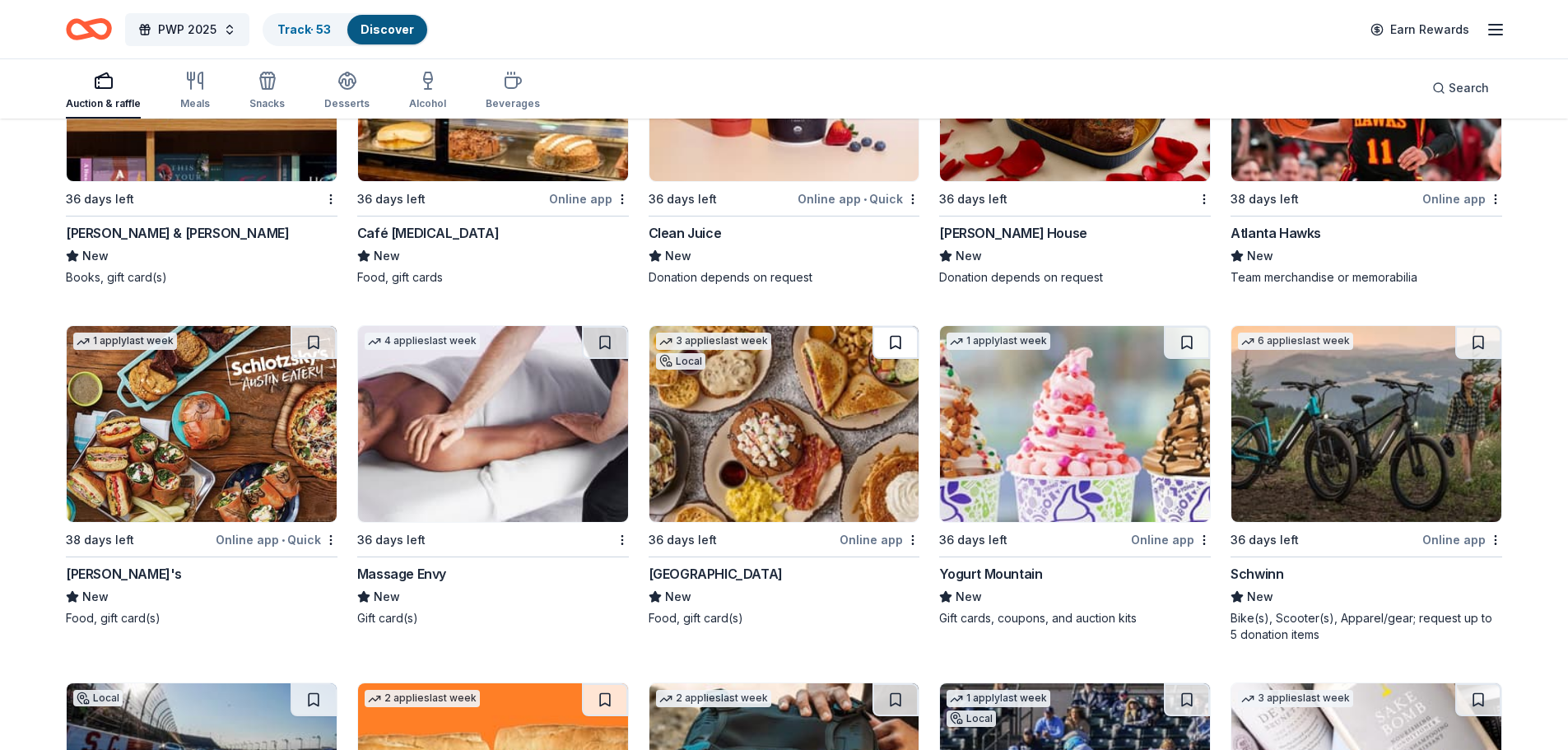
click at [899, 338] on button at bounding box center [895, 342] width 46 height 33
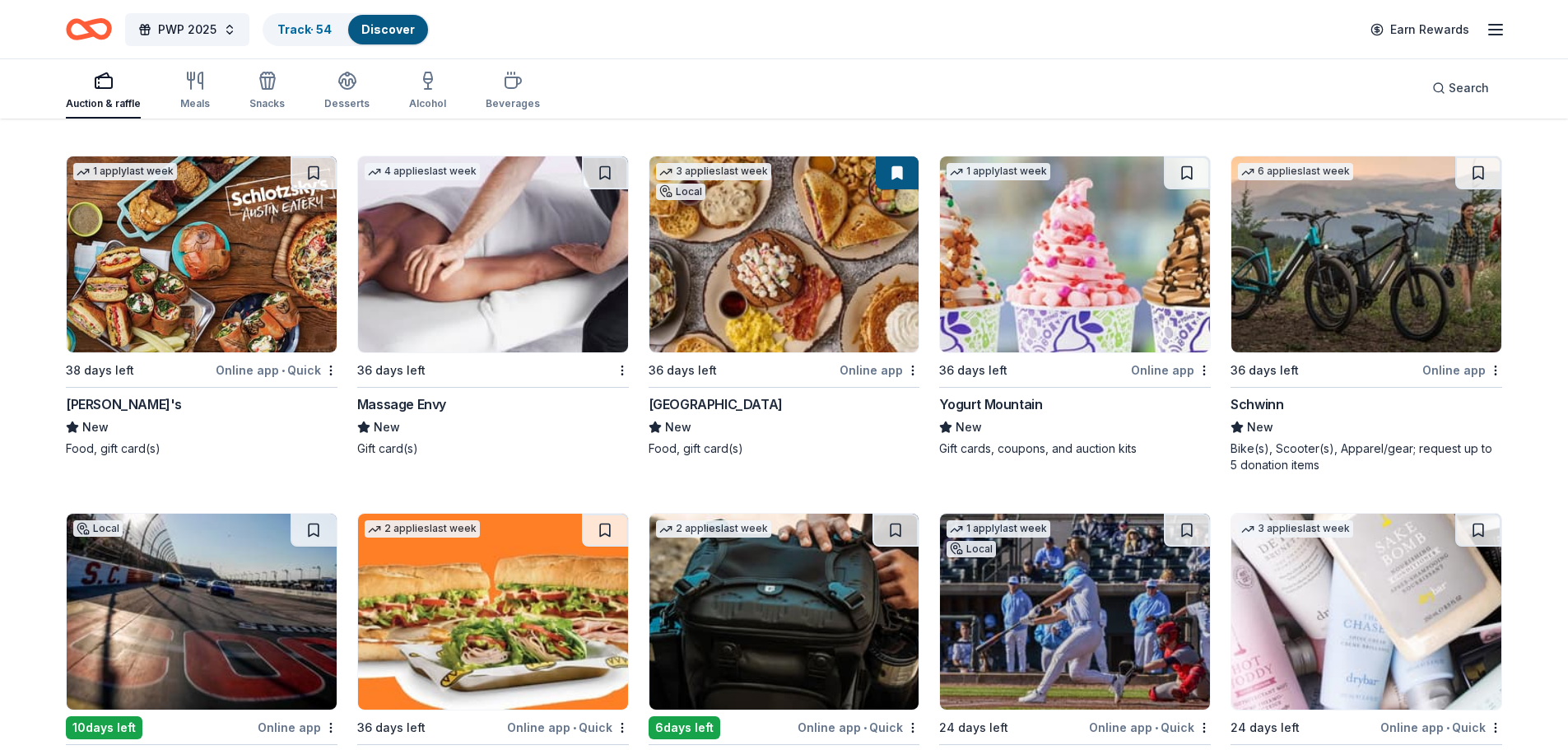
scroll to position [14133, 0]
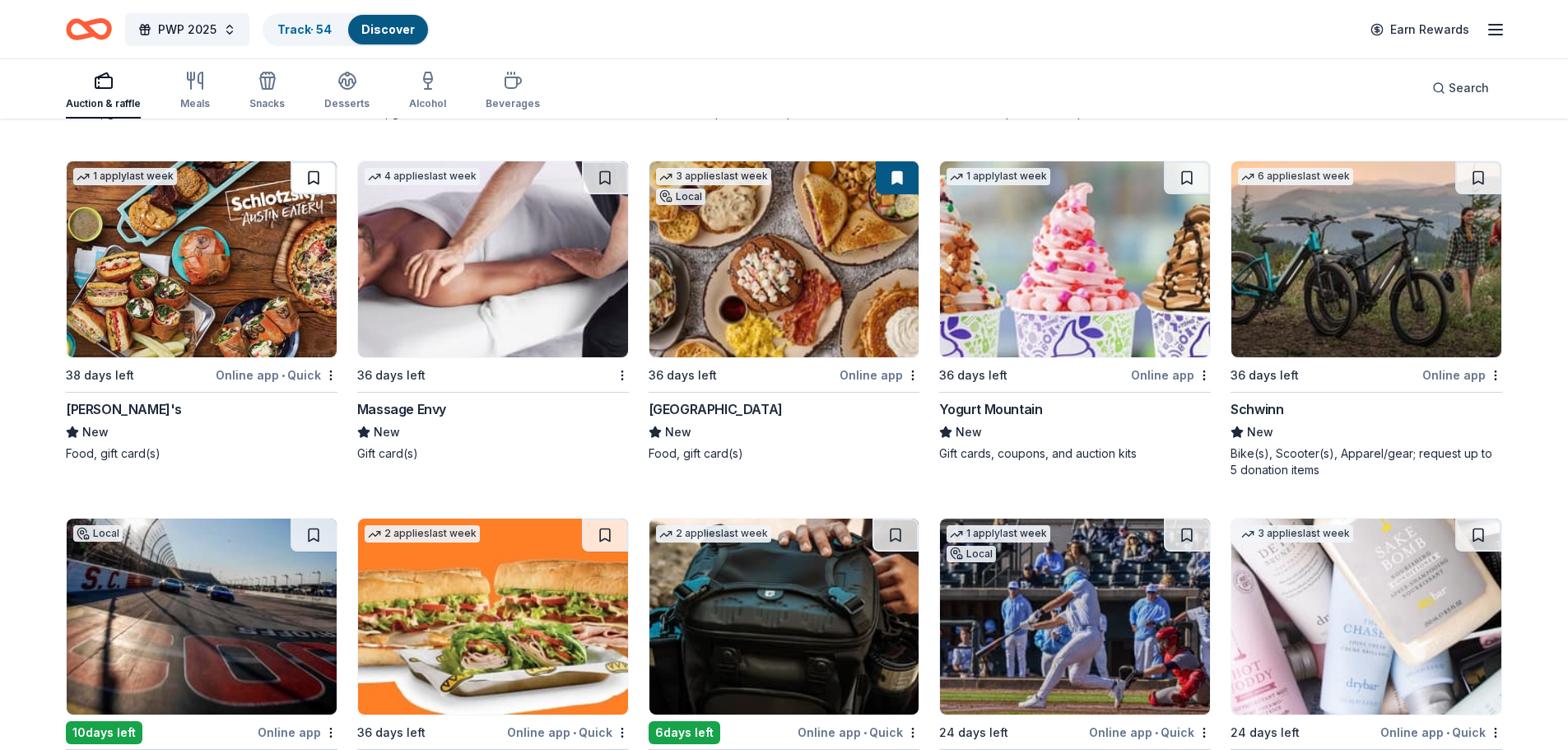
click at [317, 189] on button at bounding box center [314, 177] width 46 height 33
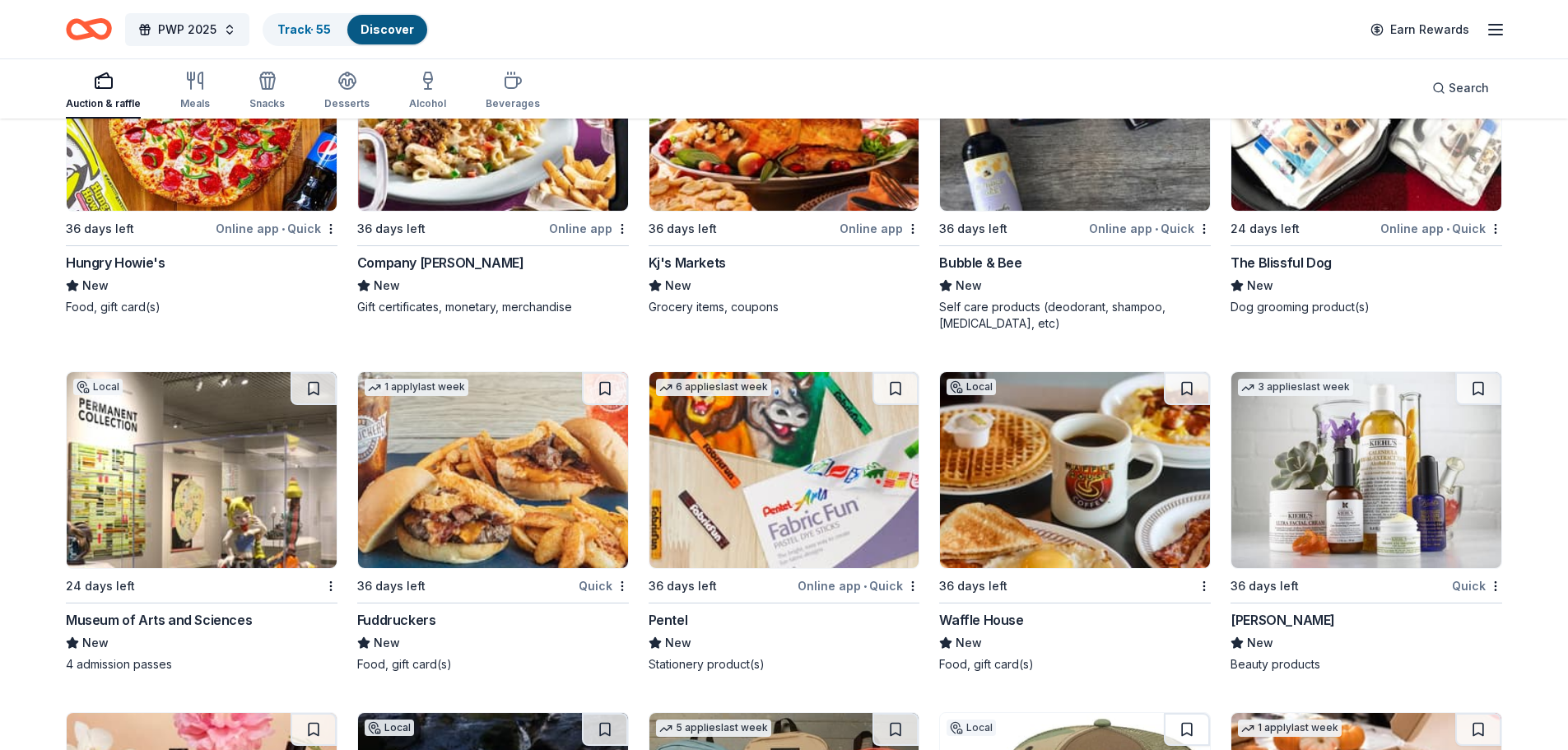
scroll to position [15377, 0]
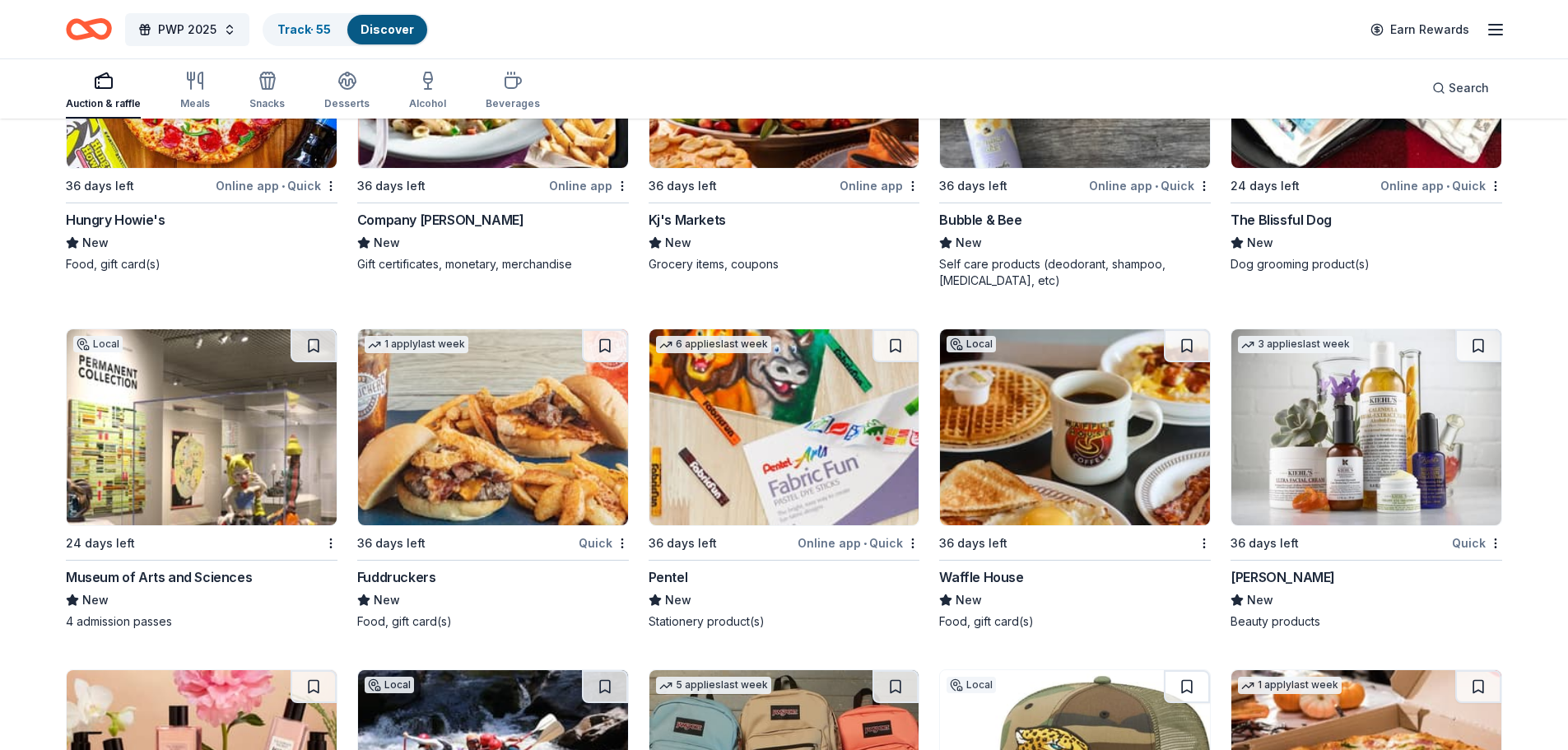
click at [1183, 347] on button at bounding box center [1187, 345] width 46 height 33
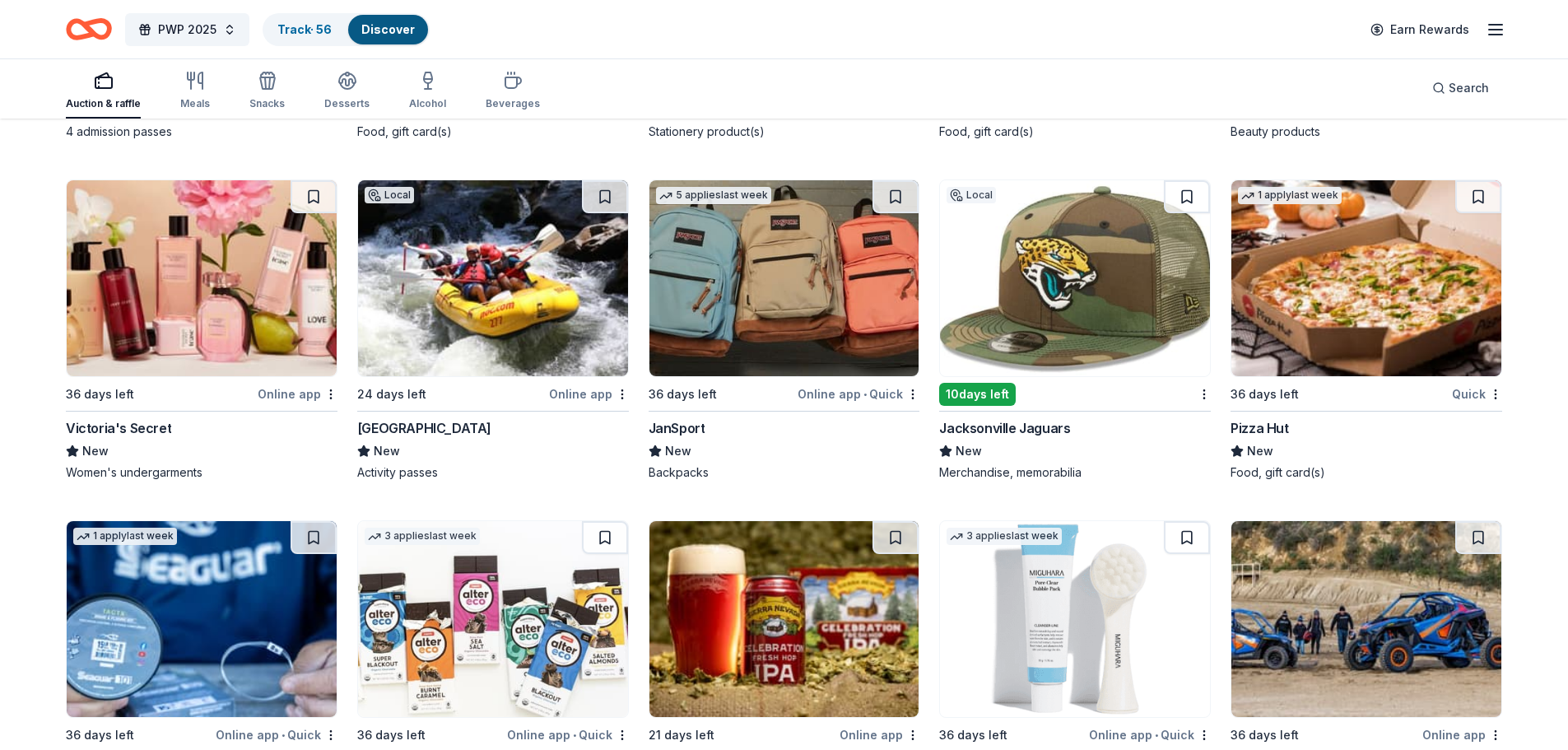
scroll to position [15871, 0]
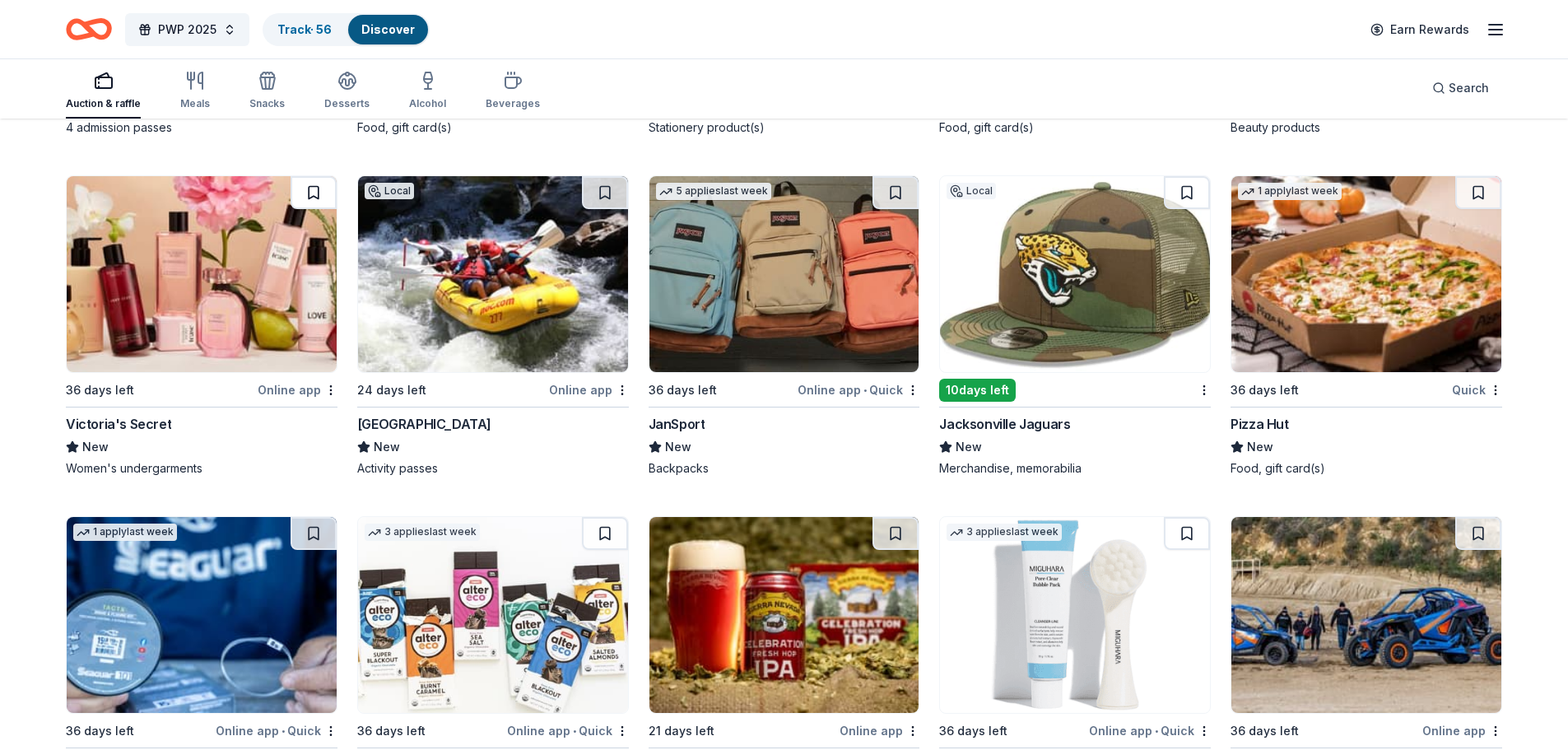
click at [312, 196] on button at bounding box center [314, 192] width 46 height 33
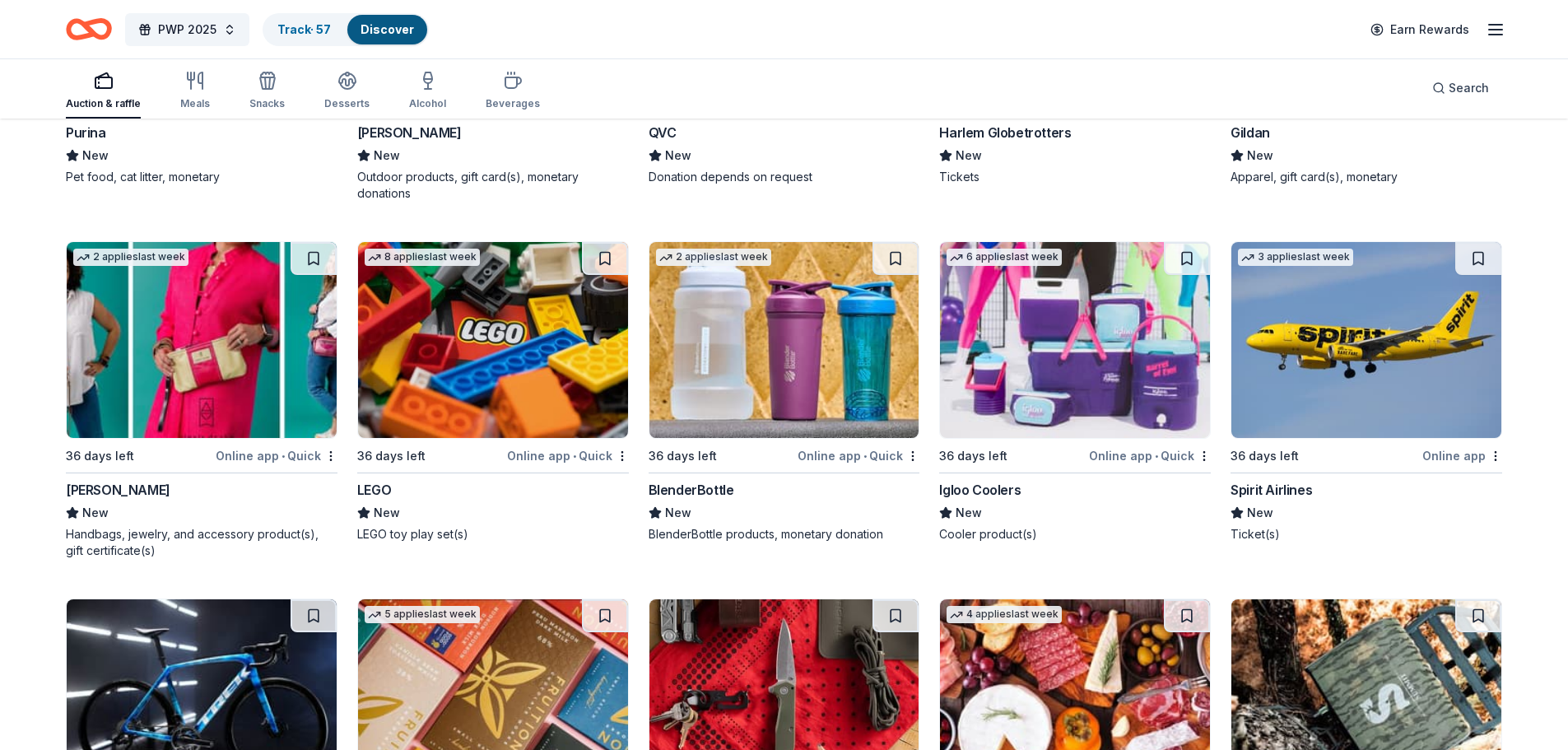
scroll to position [16859, 0]
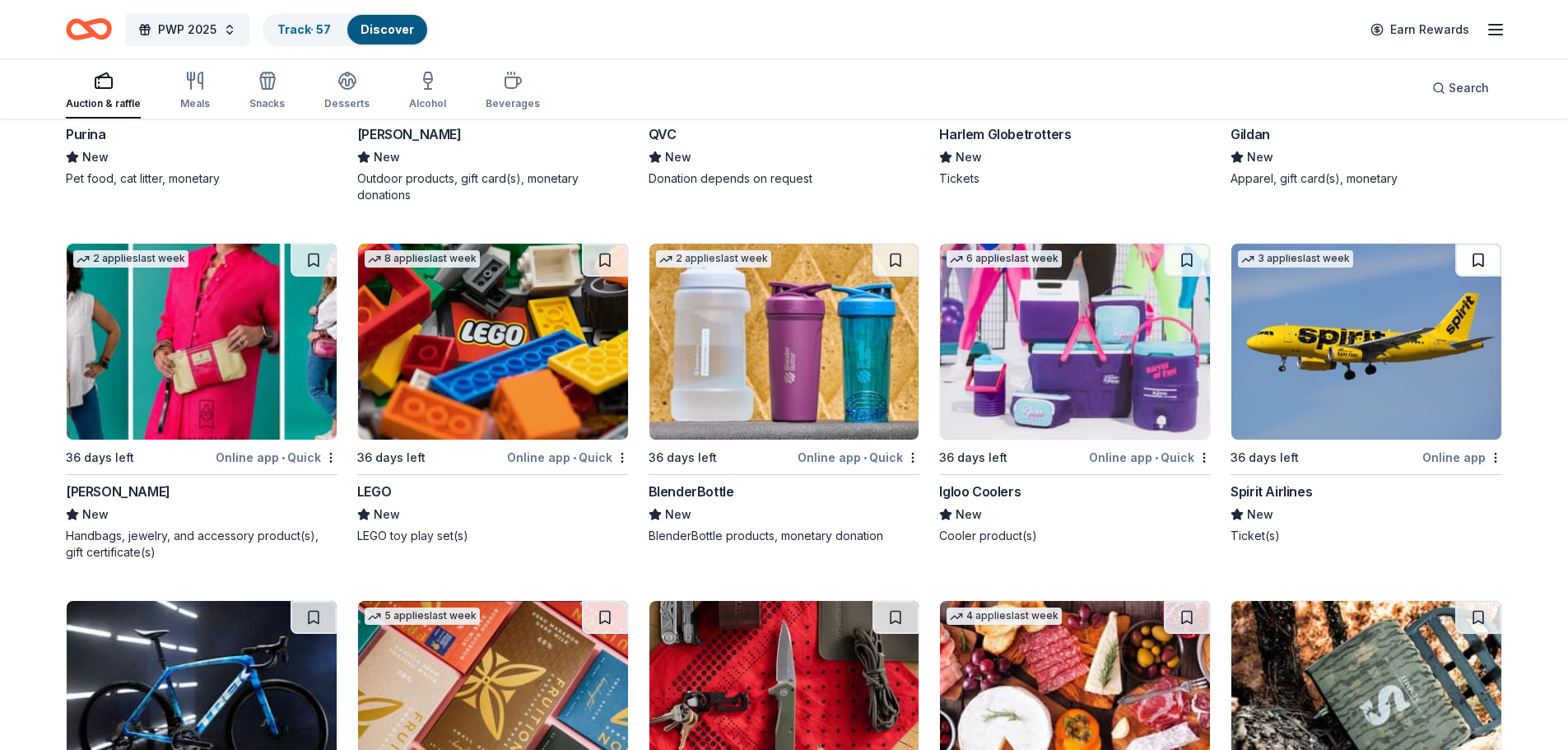
click at [1478, 255] on button at bounding box center [1478, 260] width 46 height 33
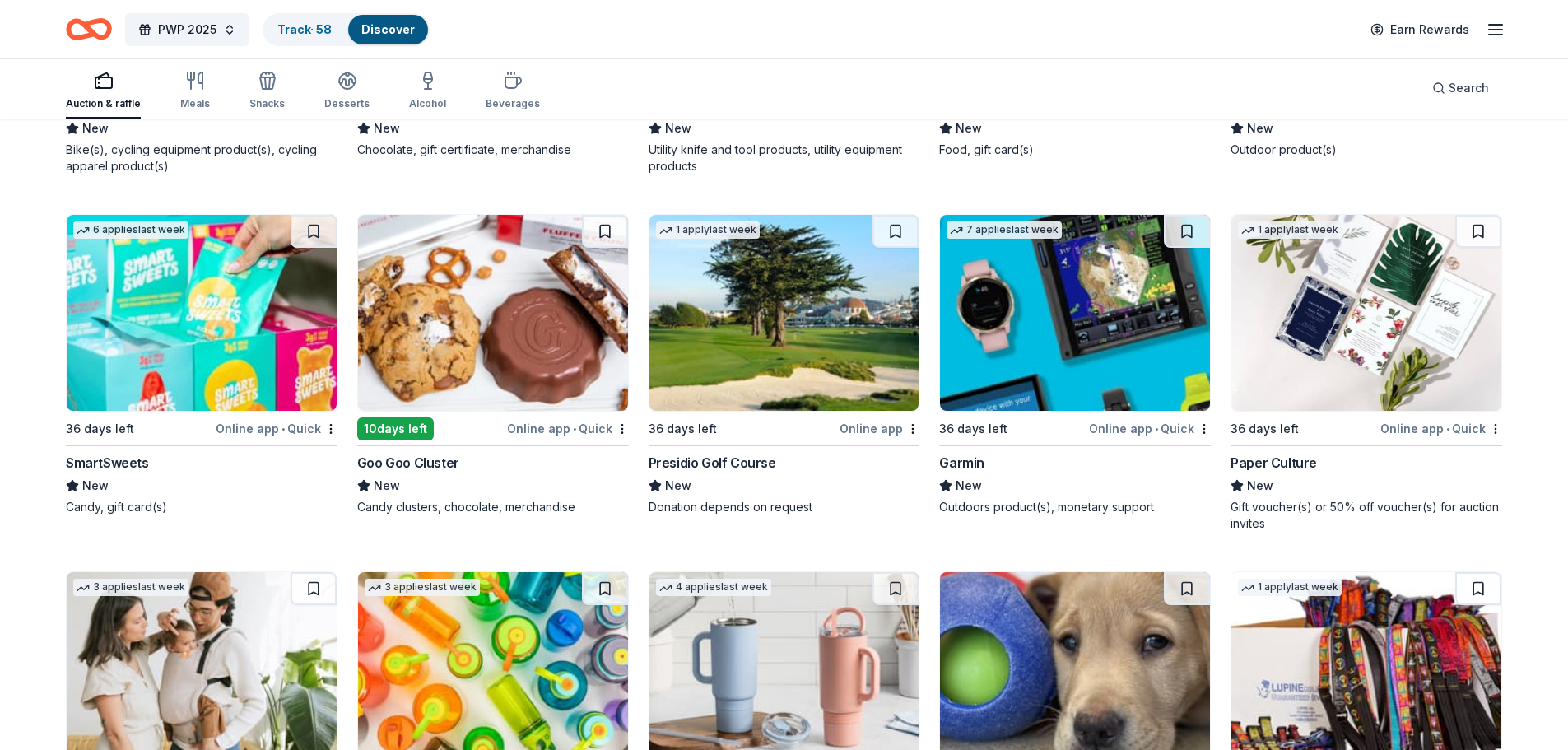
scroll to position [17599, 0]
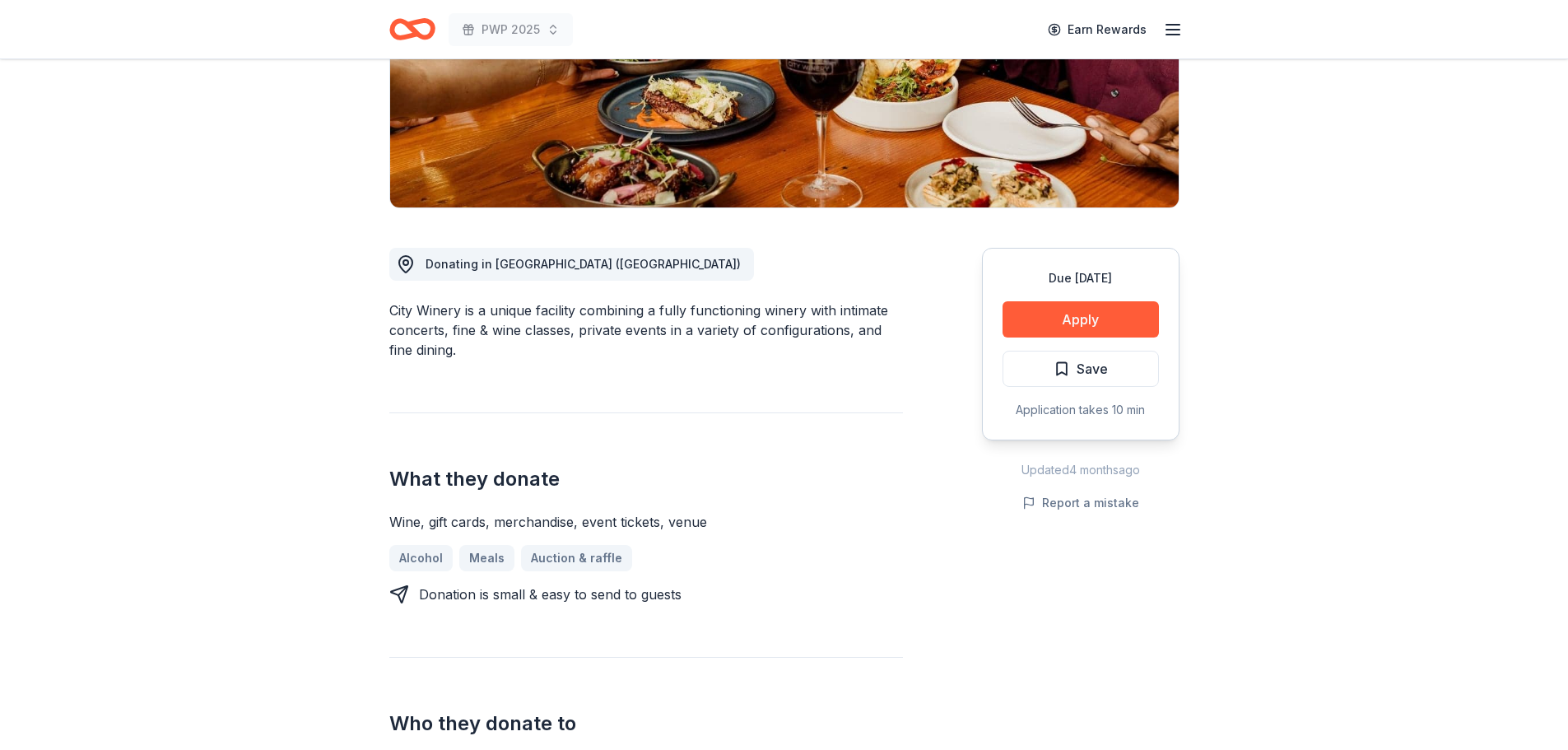
scroll to position [329, 0]
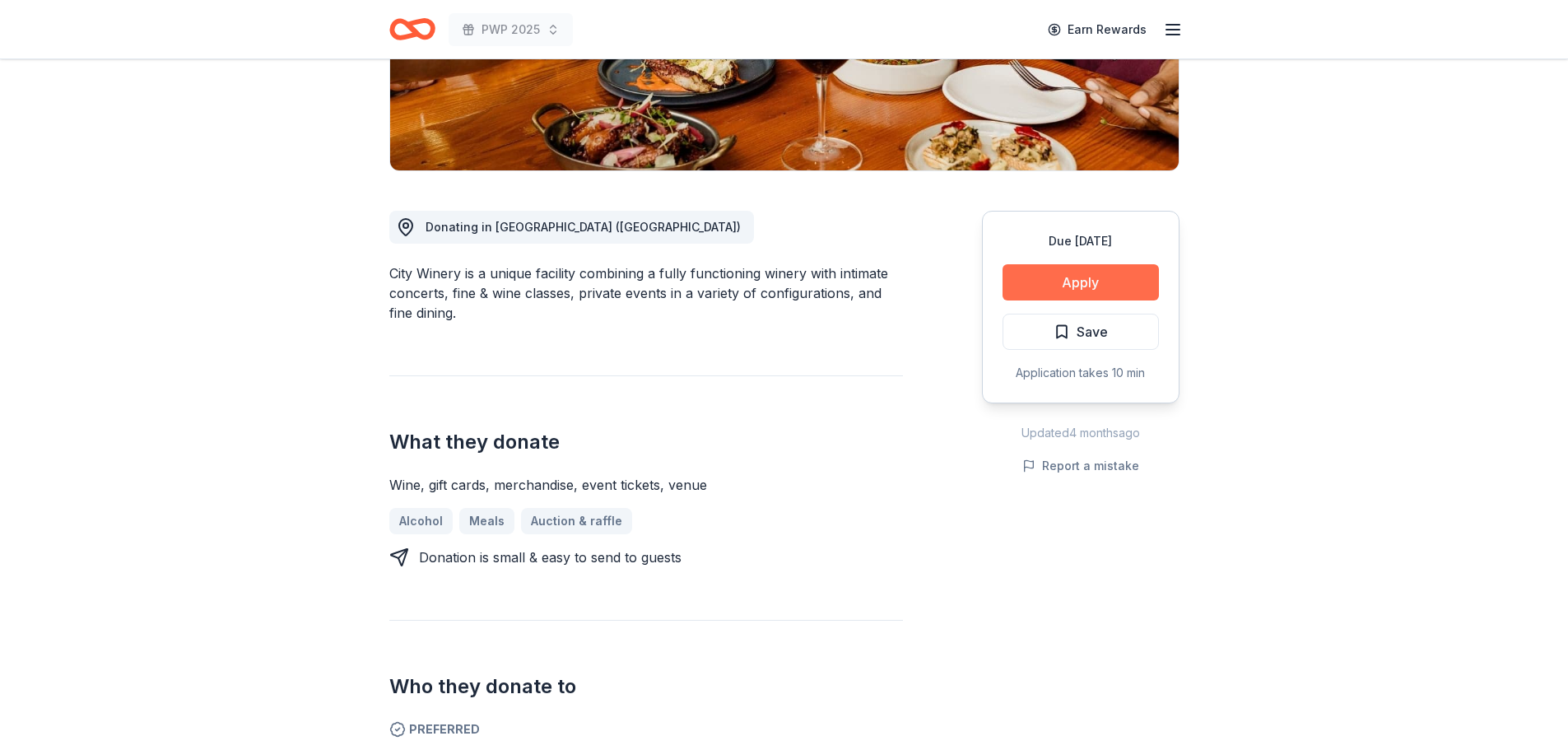
click at [1110, 286] on button "Apply" at bounding box center [1080, 282] width 156 height 36
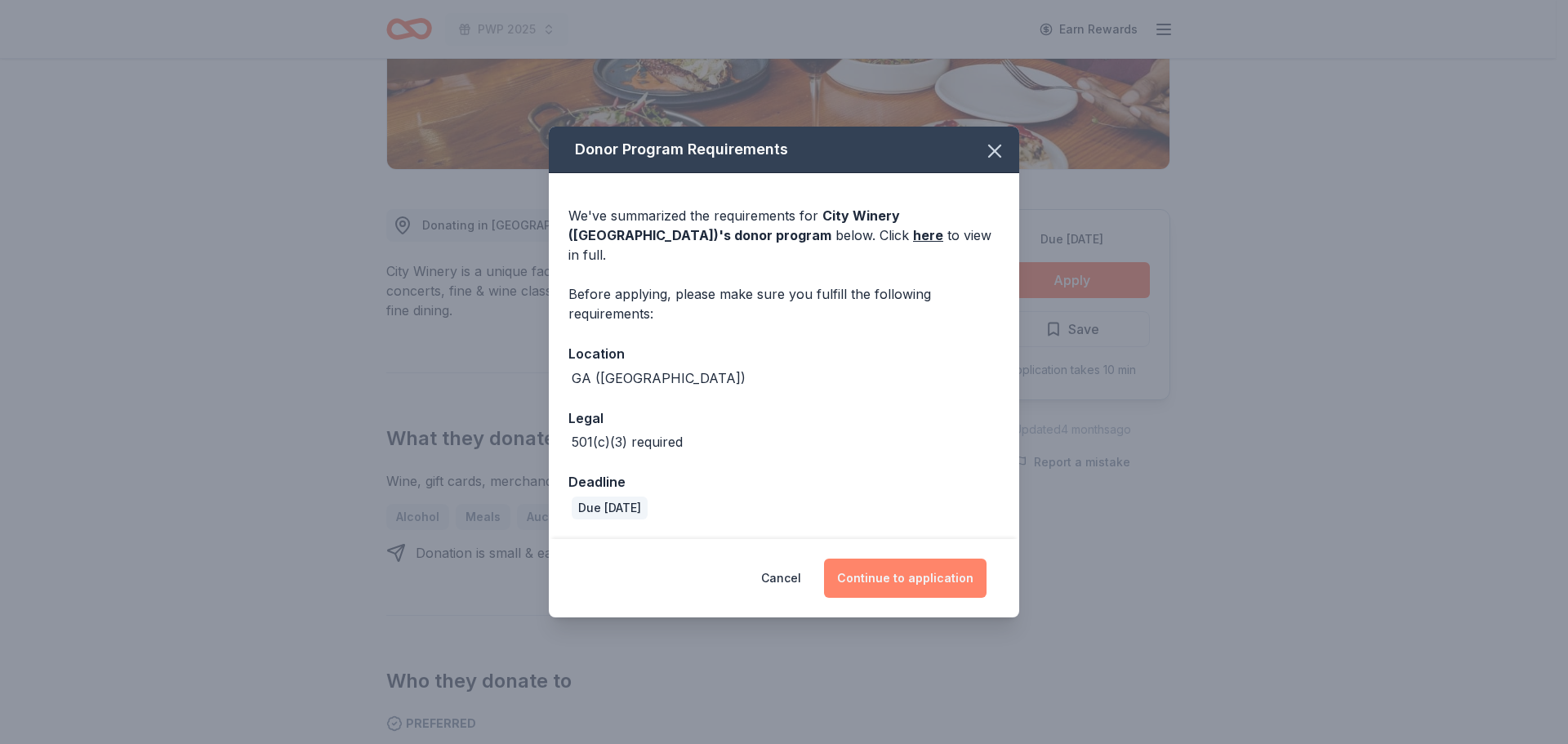
click at [946, 573] on button "Continue to application" at bounding box center [905, 578] width 163 height 40
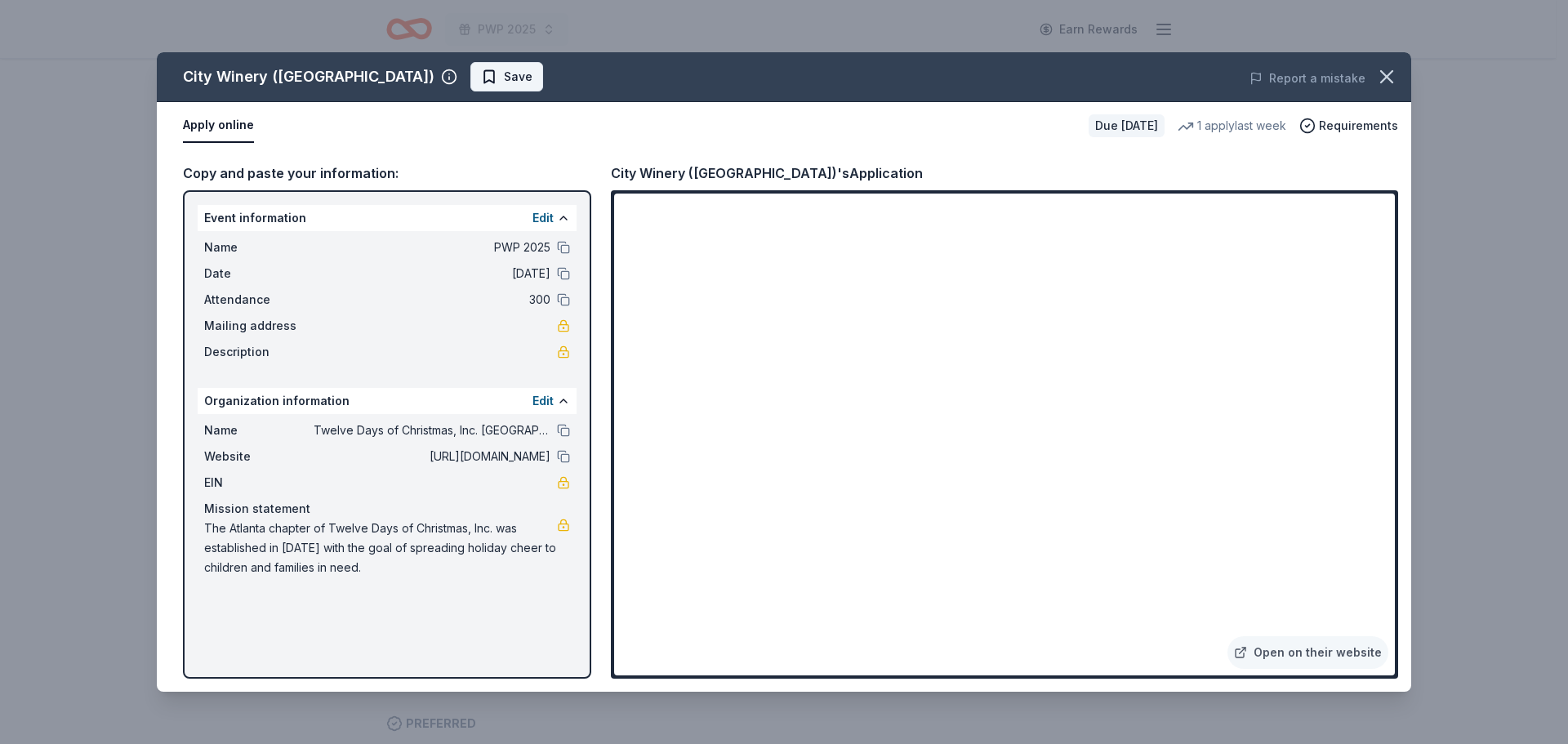
click at [470, 66] on button "Save" at bounding box center [506, 77] width 72 height 30
click at [1377, 72] on icon "button" at bounding box center [1386, 76] width 23 height 23
